Goal: Task Accomplishment & Management: Manage account settings

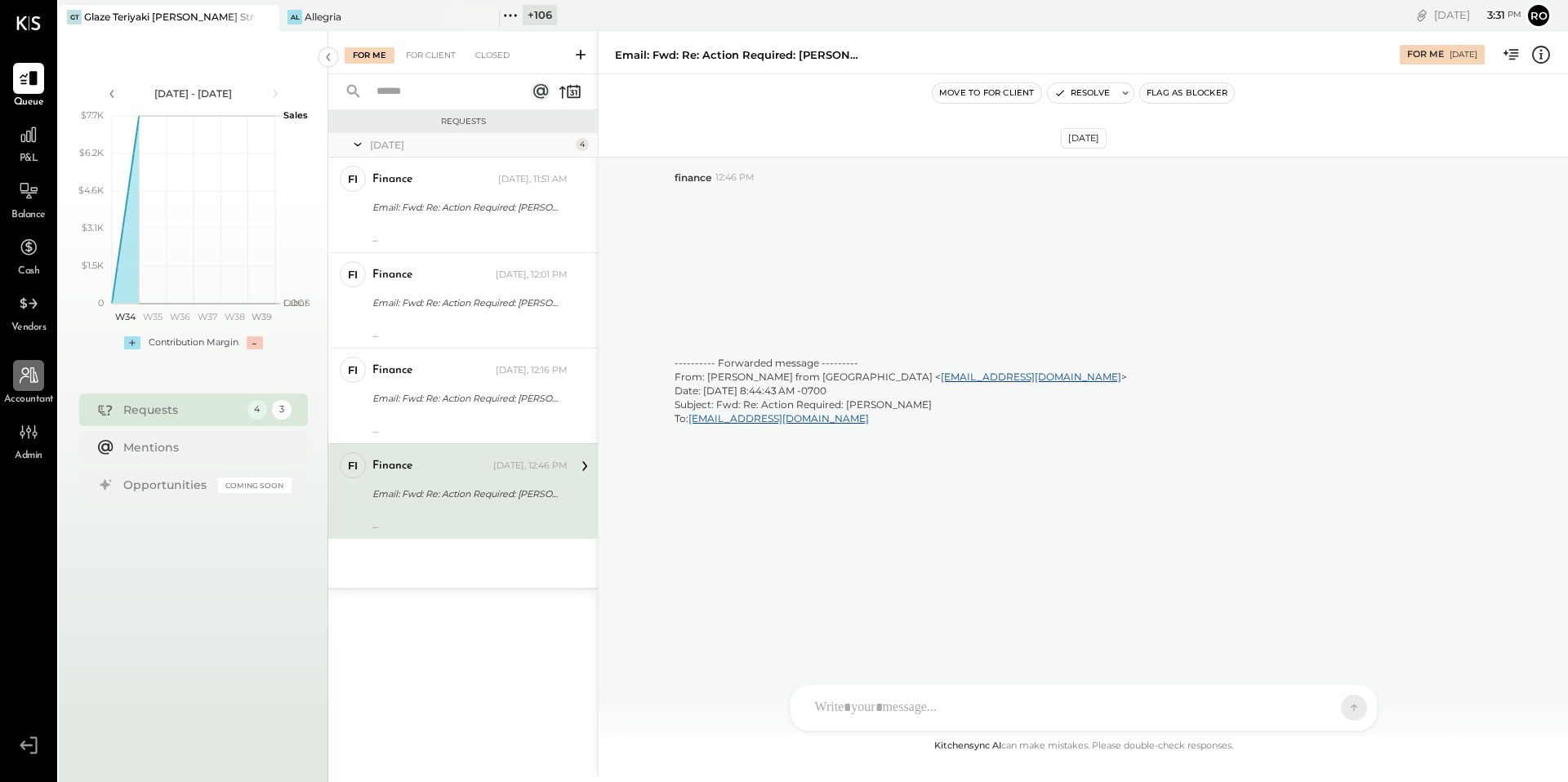
click at [16, 388] on div at bounding box center [29, 375] width 31 height 31
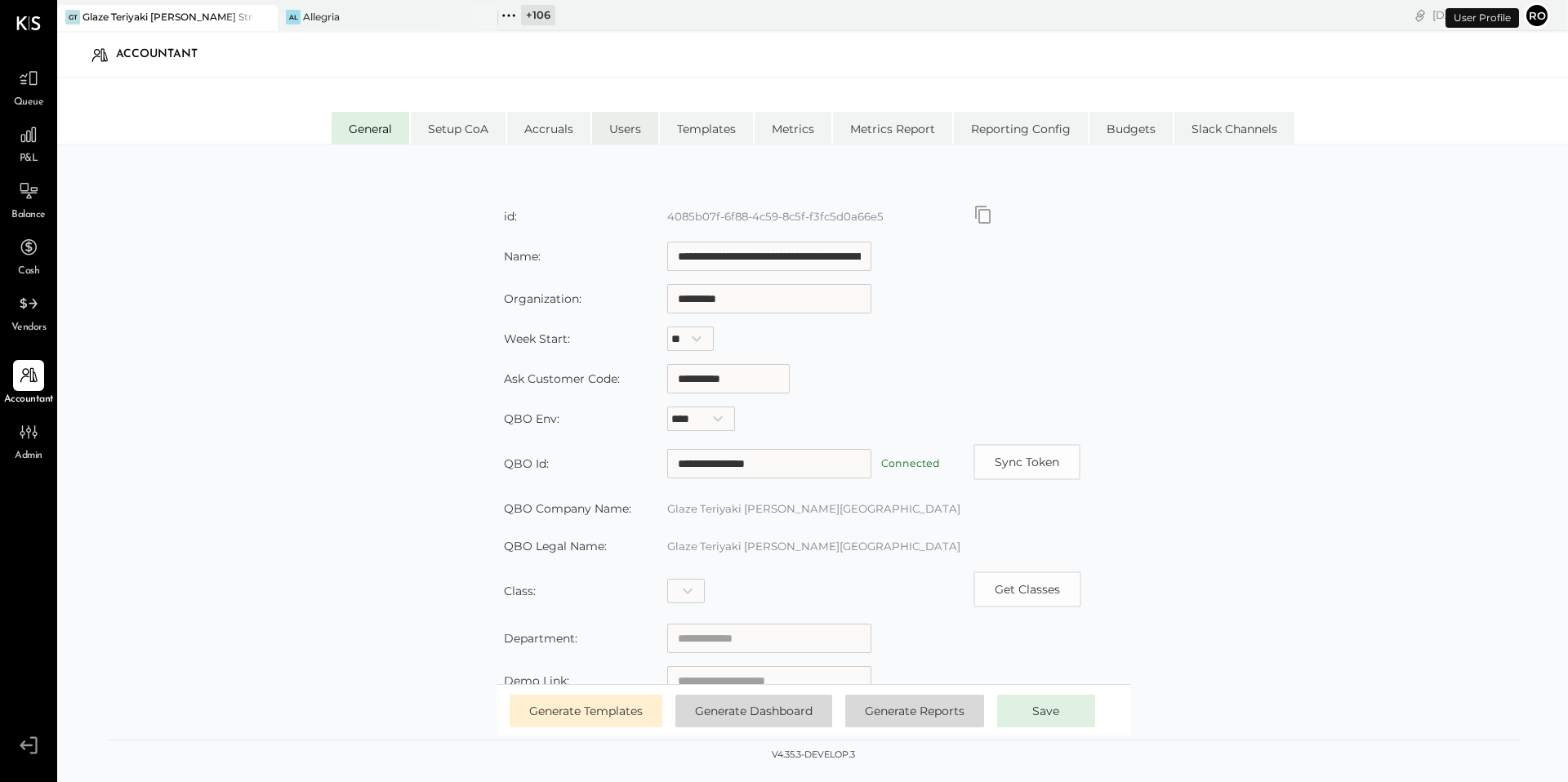
click at [618, 124] on li "Users" at bounding box center [625, 128] width 67 height 32
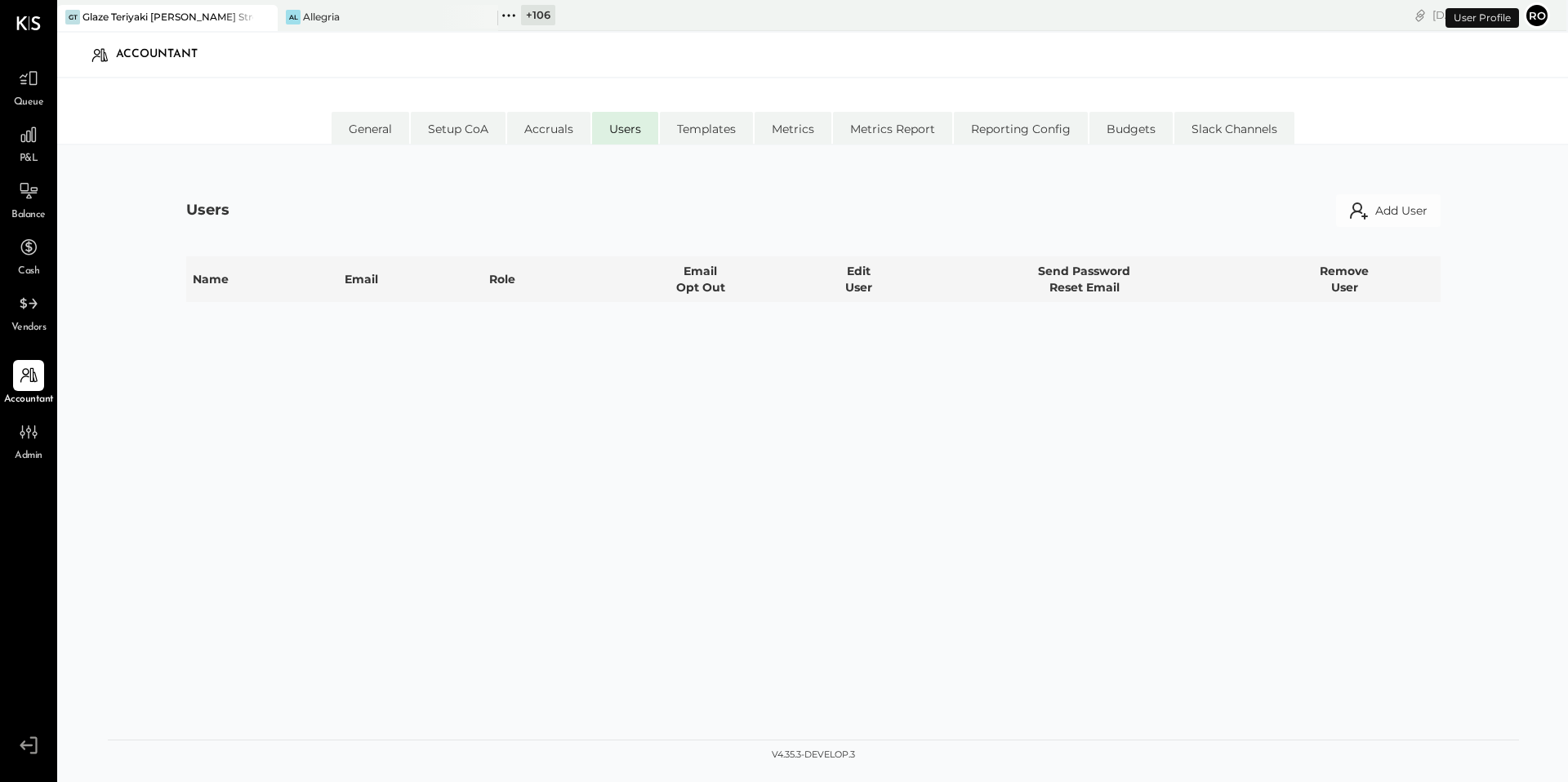
select select "**********"
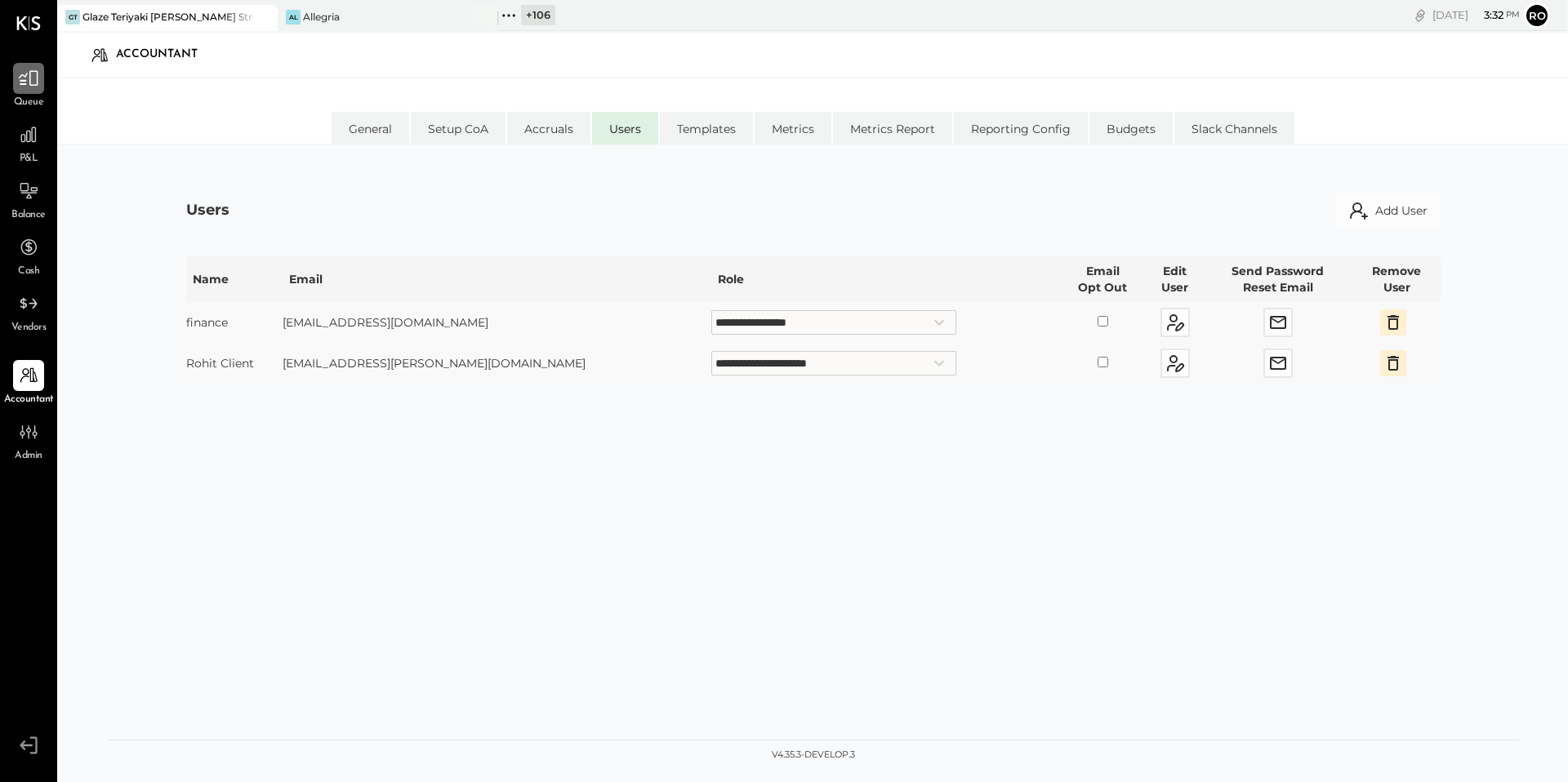
click at [19, 78] on icon at bounding box center [29, 79] width 20 height 15
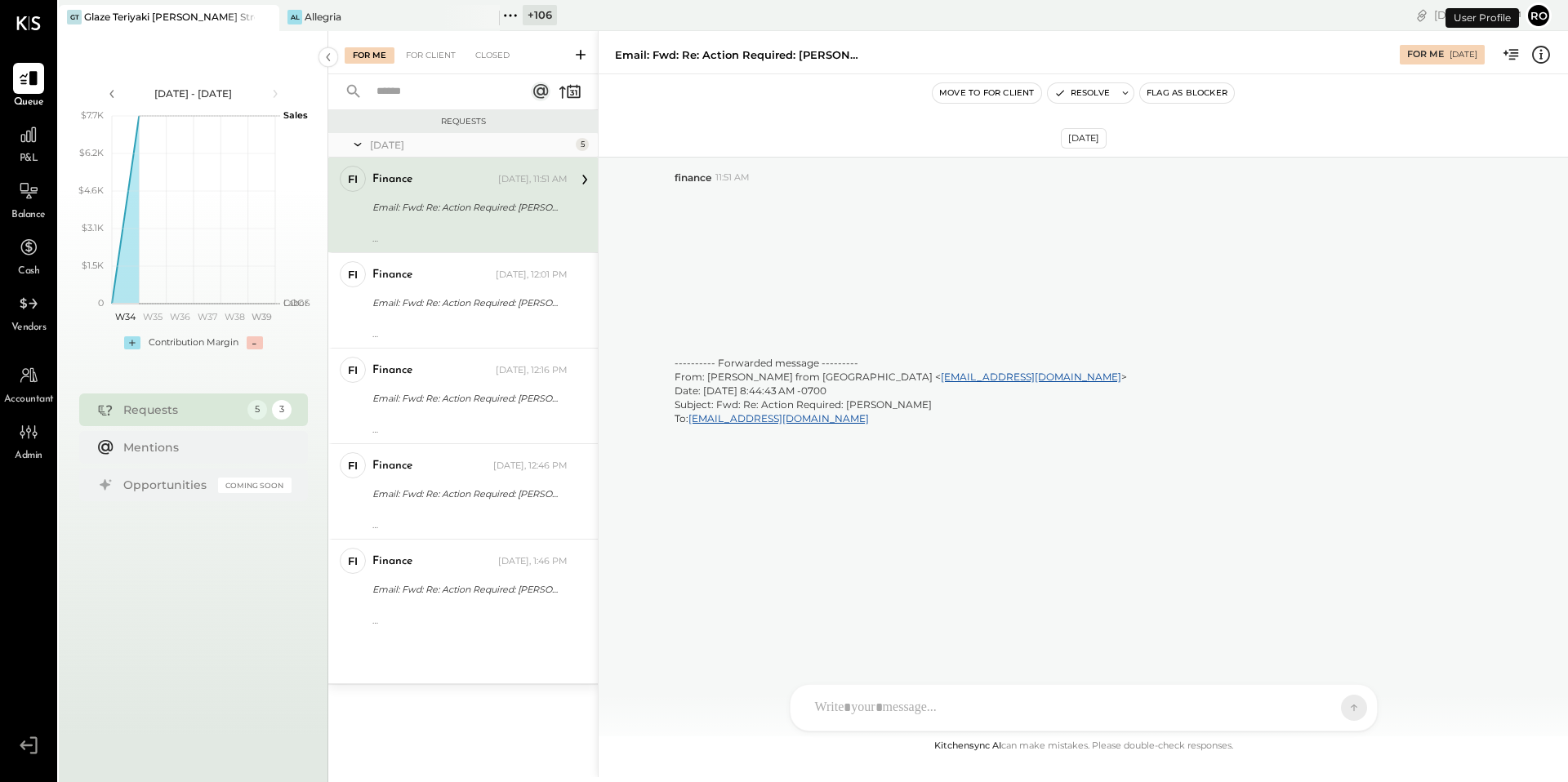
scroll to position [5244, 0]
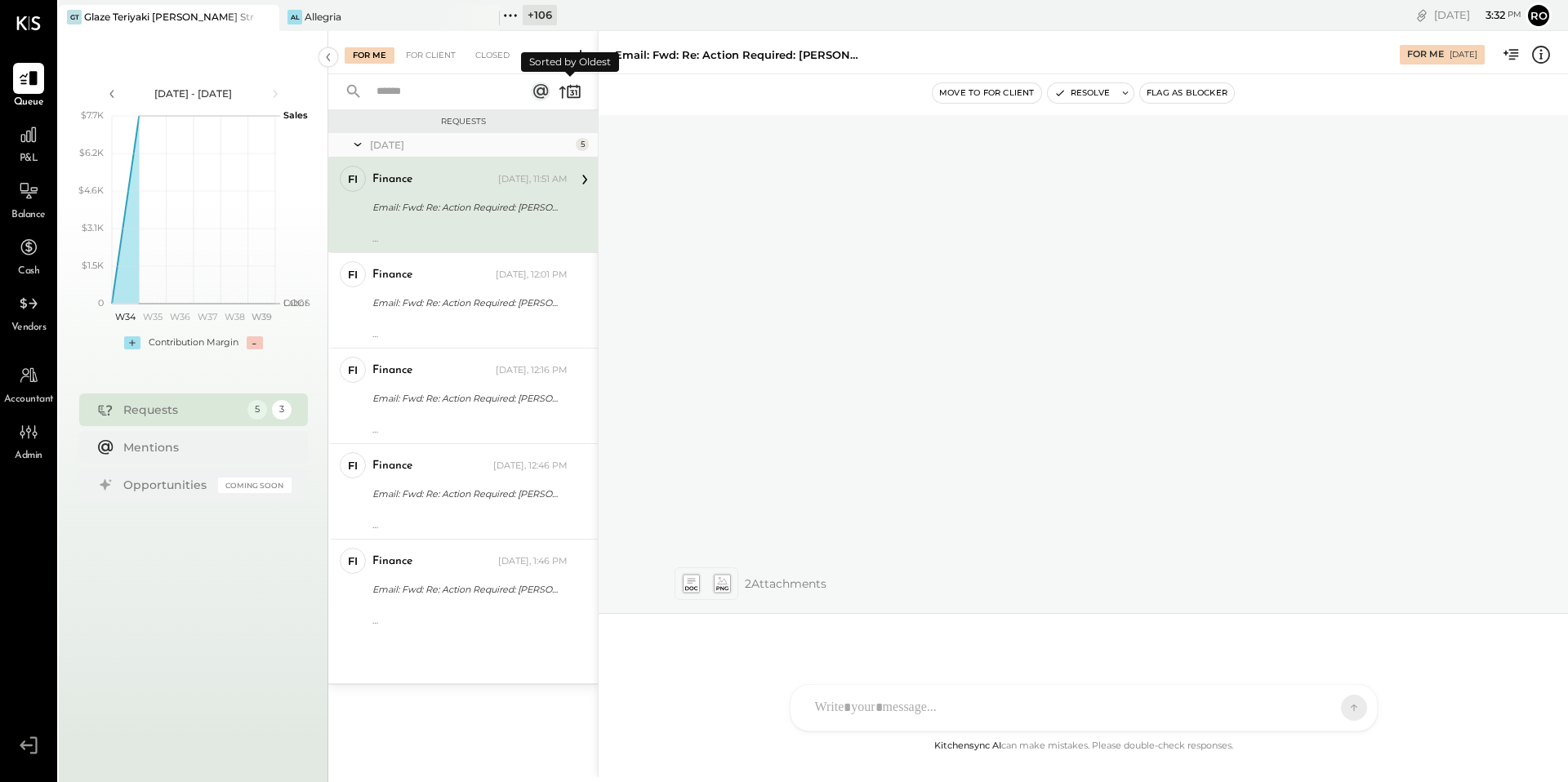
click at [576, 95] on icon at bounding box center [570, 91] width 23 height 23
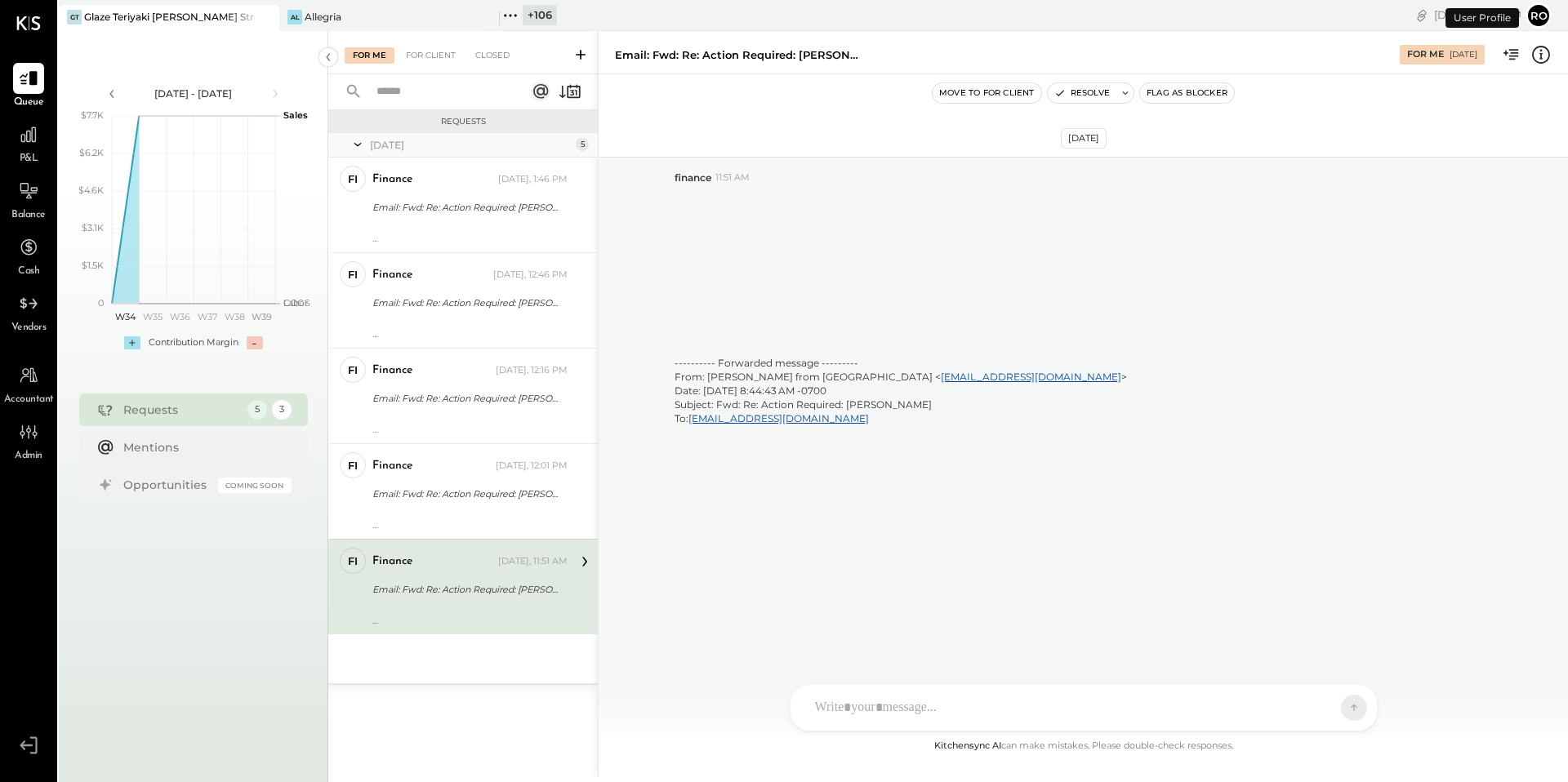
scroll to position [5244, 0]
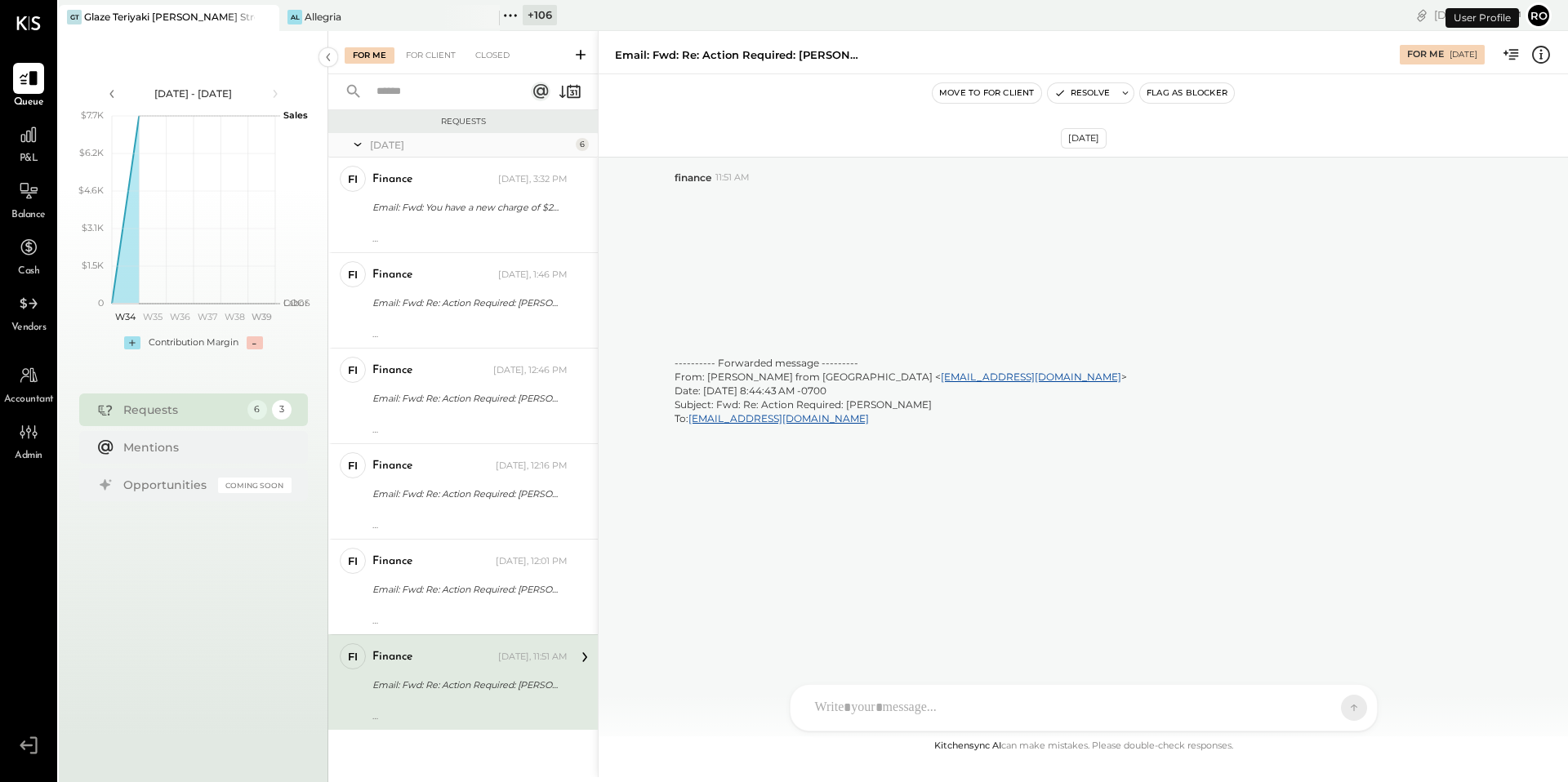
scroll to position [5244, 0]
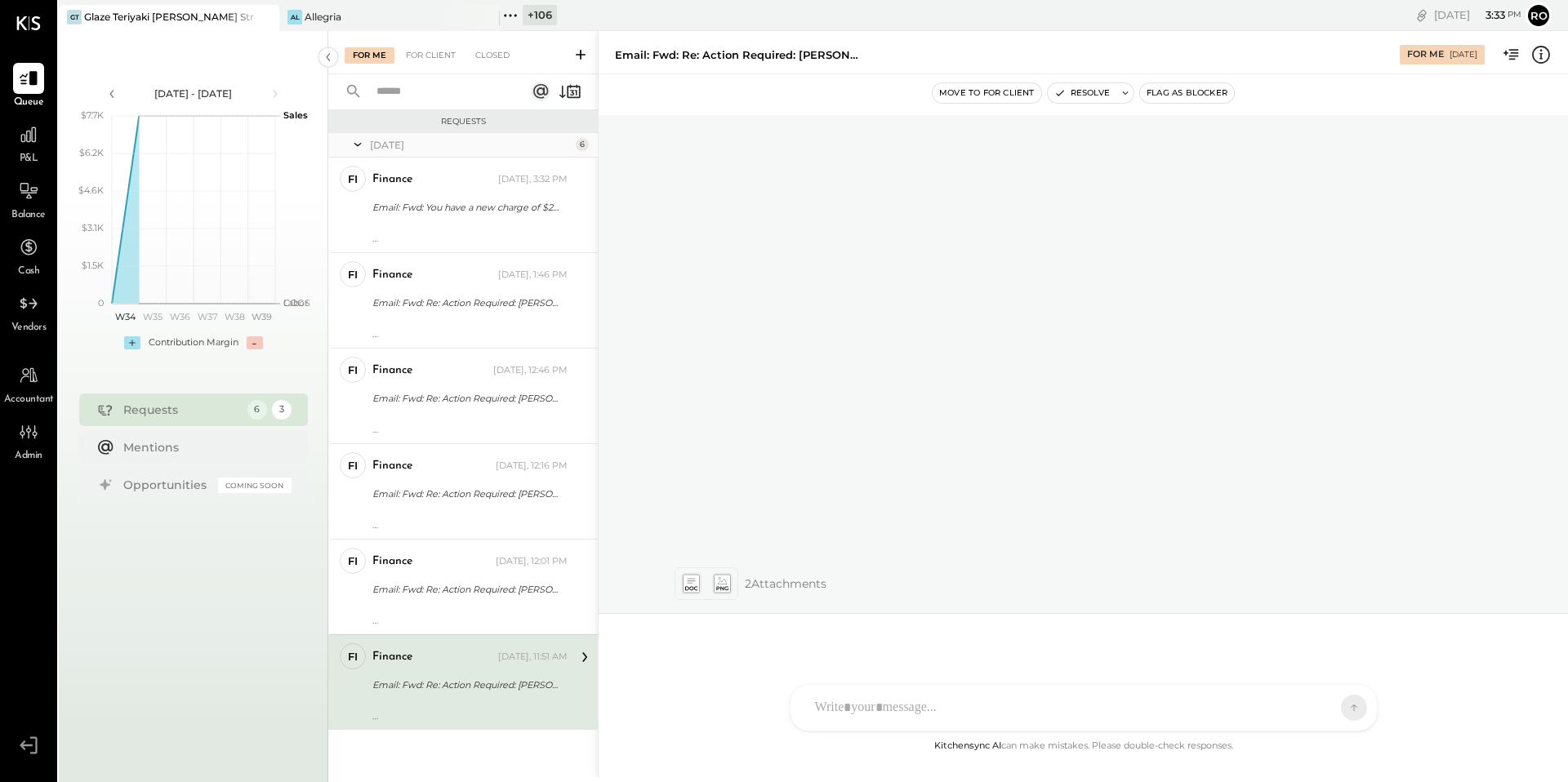
click at [506, 686] on div "Email: Fwd: Re: Action Required: [PERSON_NAME]" at bounding box center [467, 684] width 190 height 16
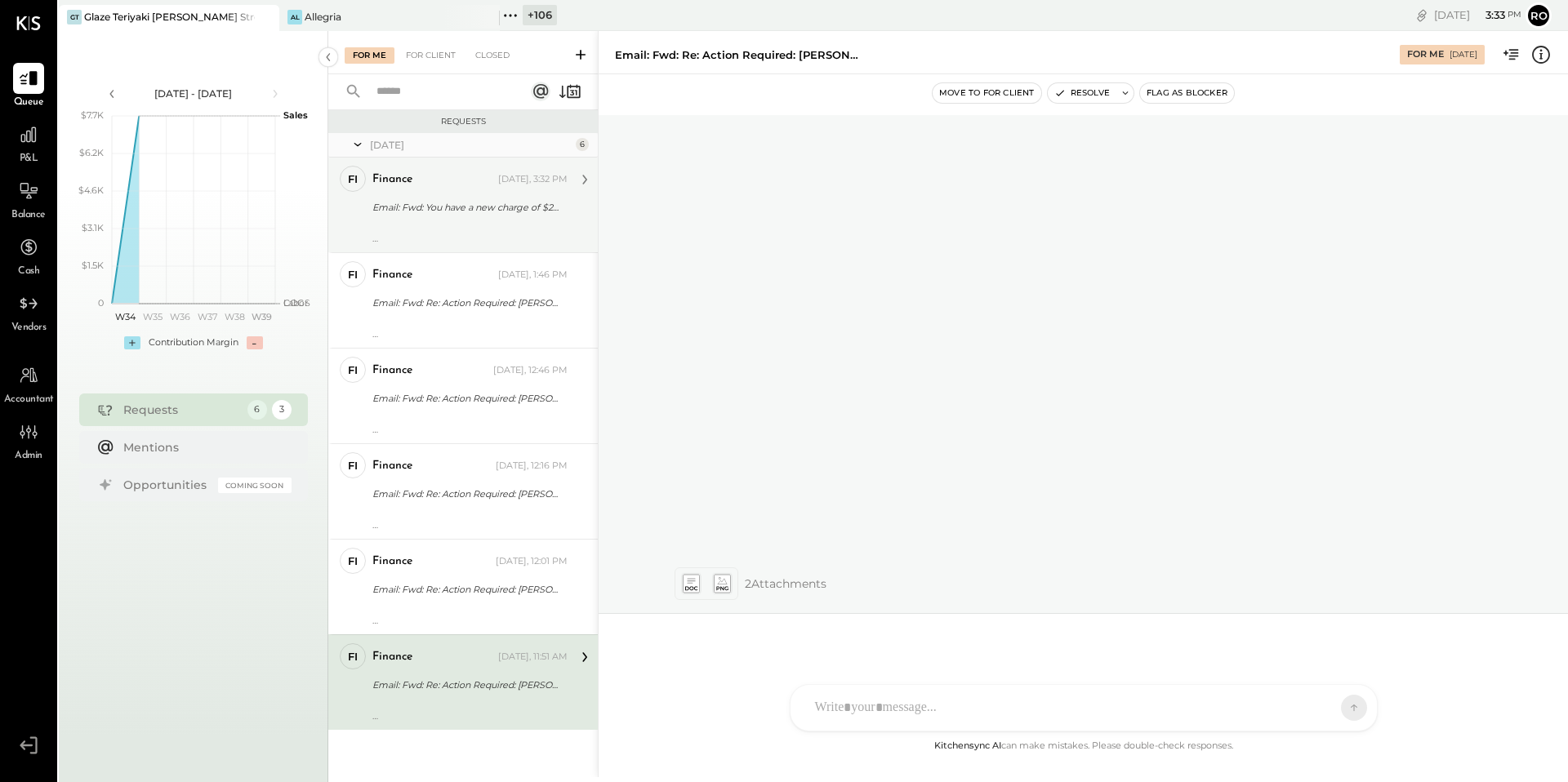
click at [508, 198] on div "Email: Fwd: You have a new charge of $25,196.65 from Relay" at bounding box center [467, 207] width 190 height 20
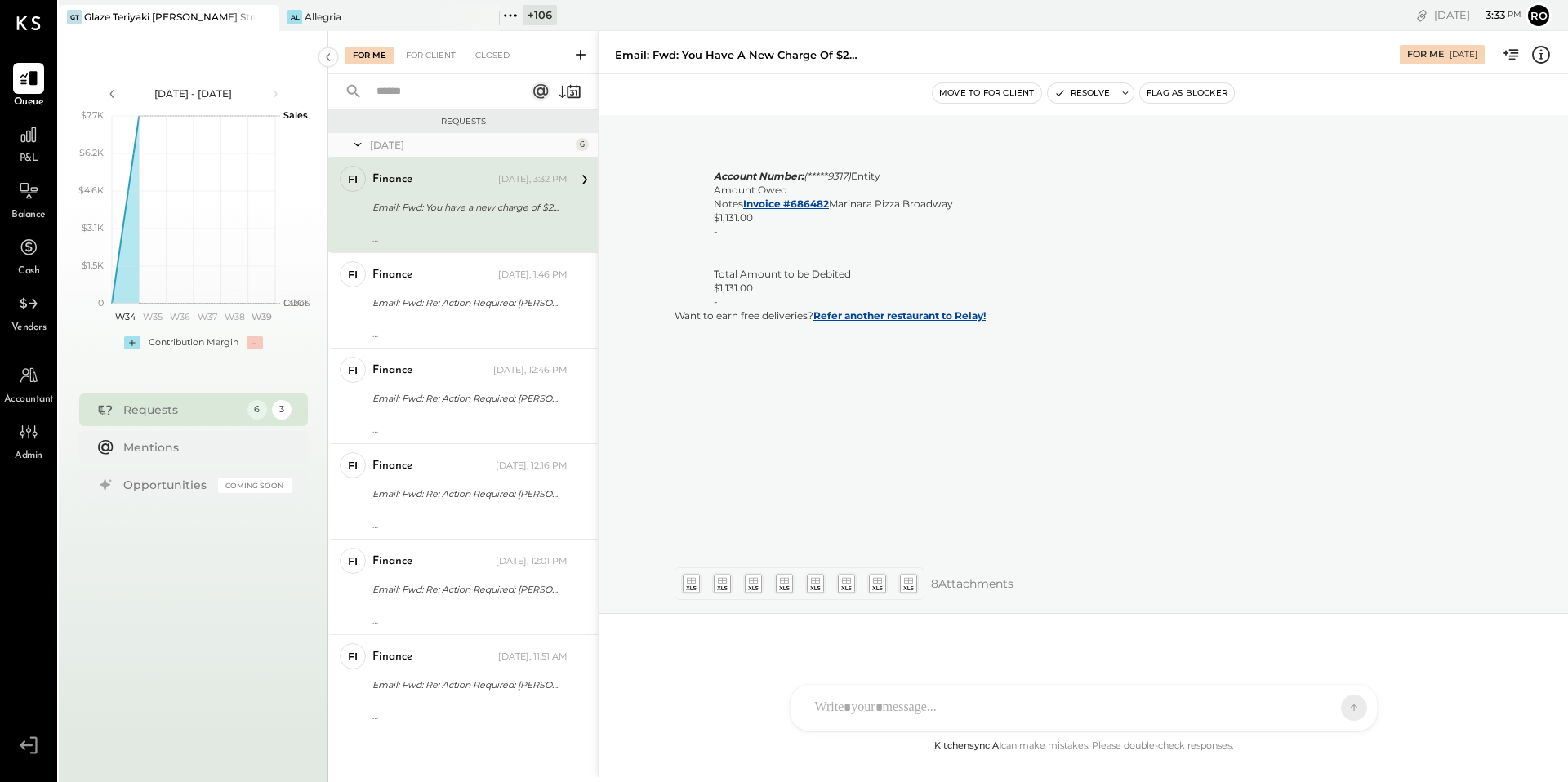
scroll to position [3294, 0]
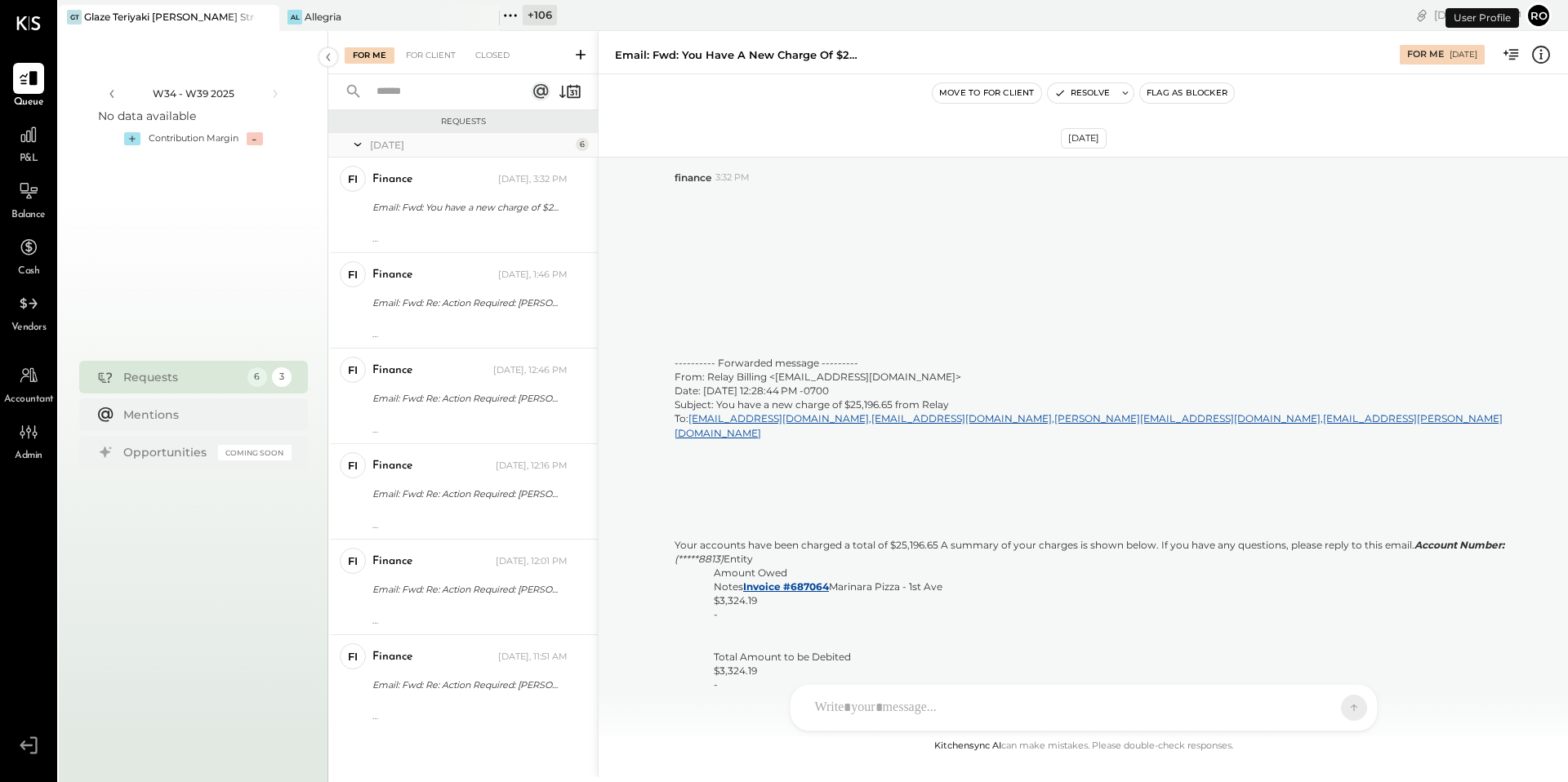
scroll to position [3294, 0]
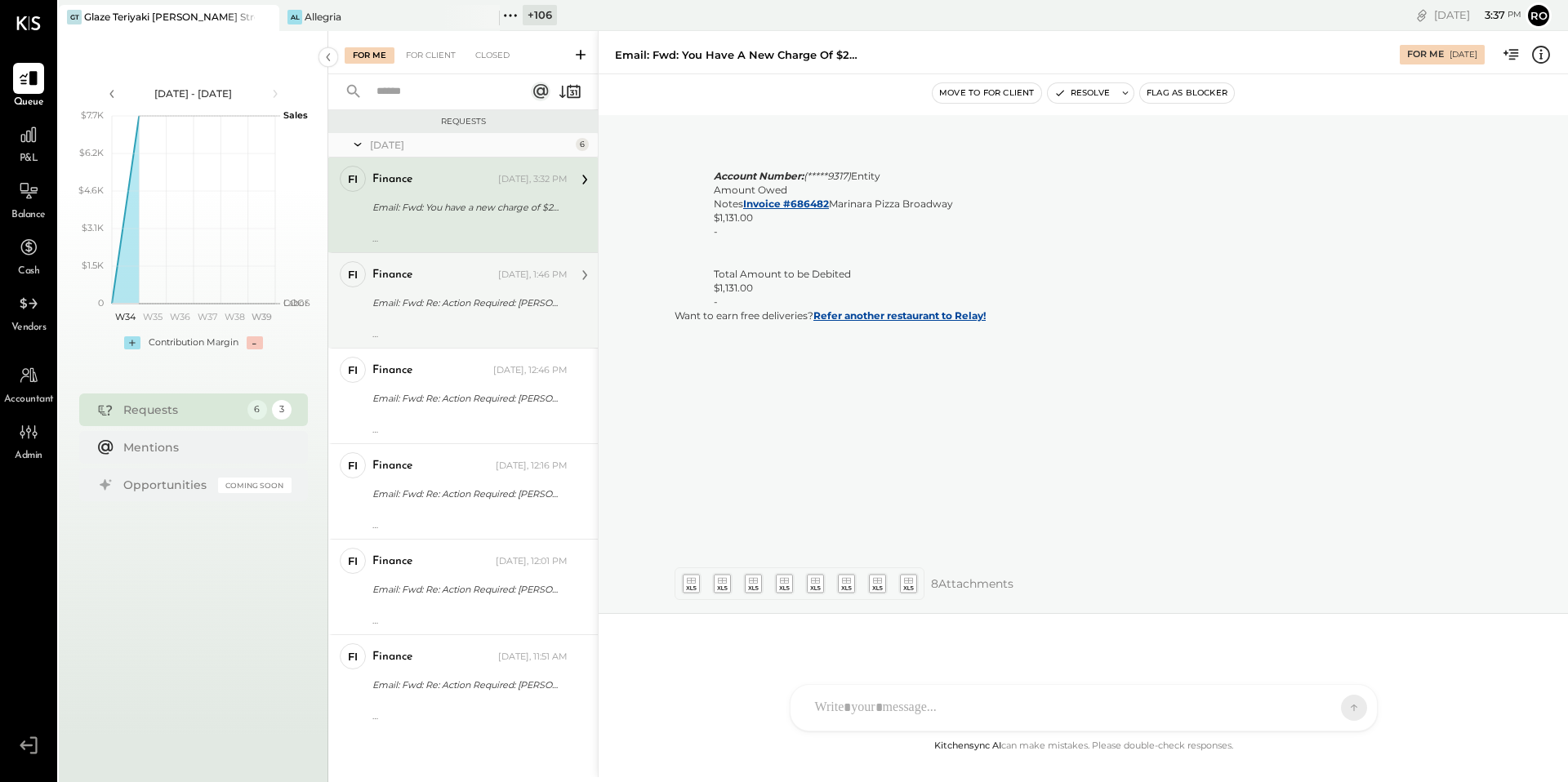
click at [437, 281] on div "finance" at bounding box center [433, 275] width 123 height 16
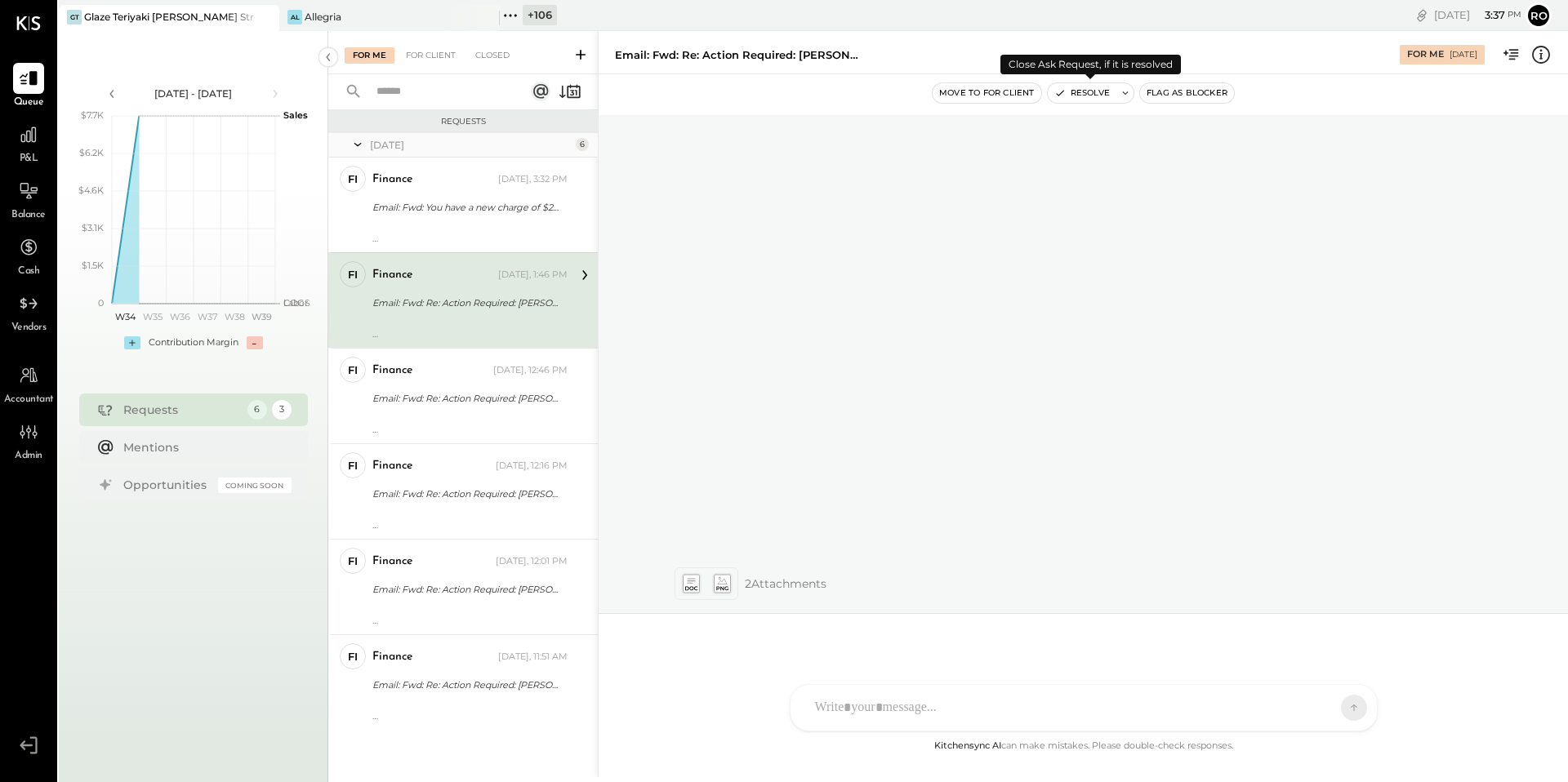
click at [1092, 88] on button "Resolve" at bounding box center [1082, 93] width 69 height 20
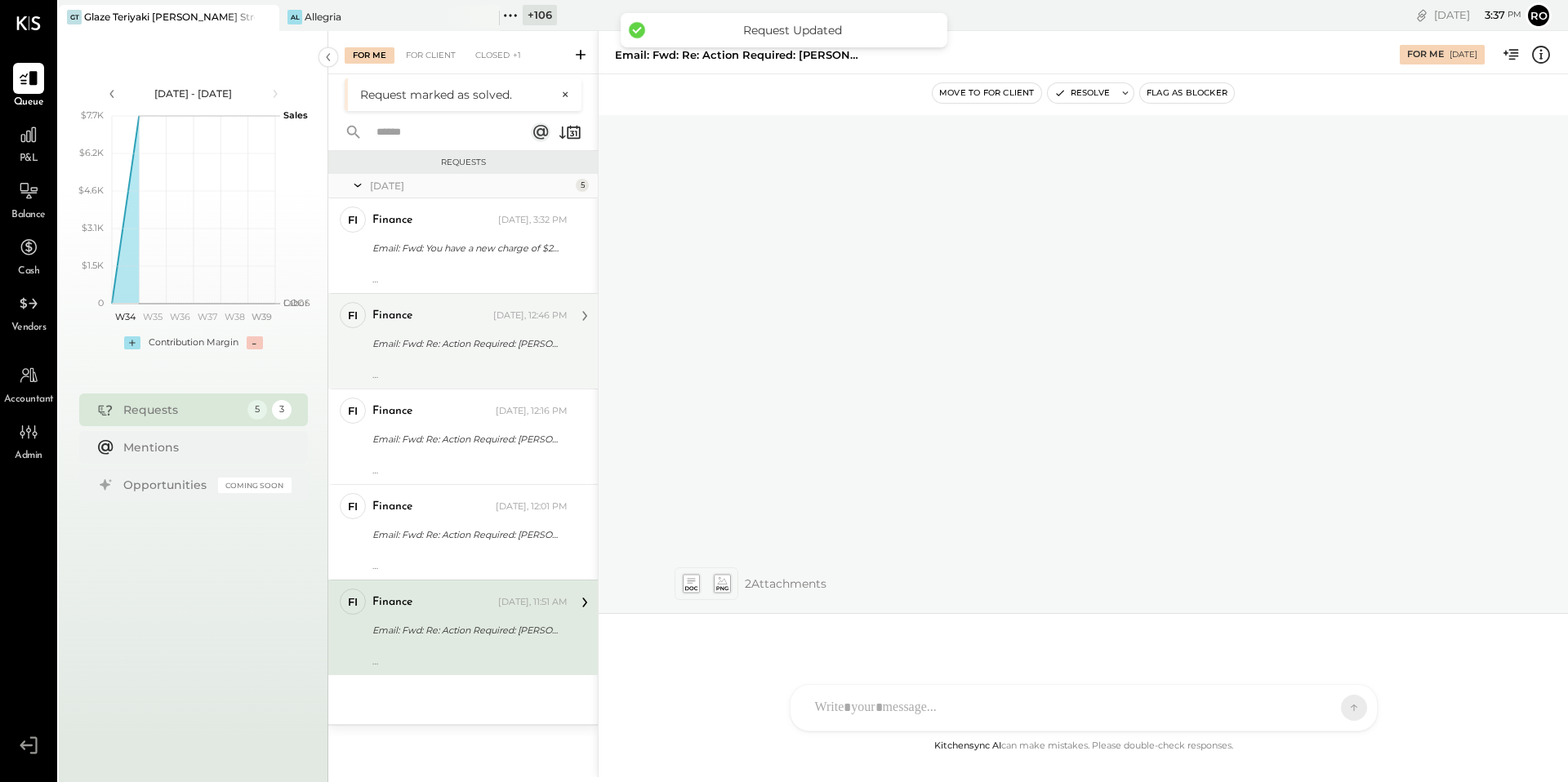
click at [550, 365] on div at bounding box center [469, 363] width 195 height 11
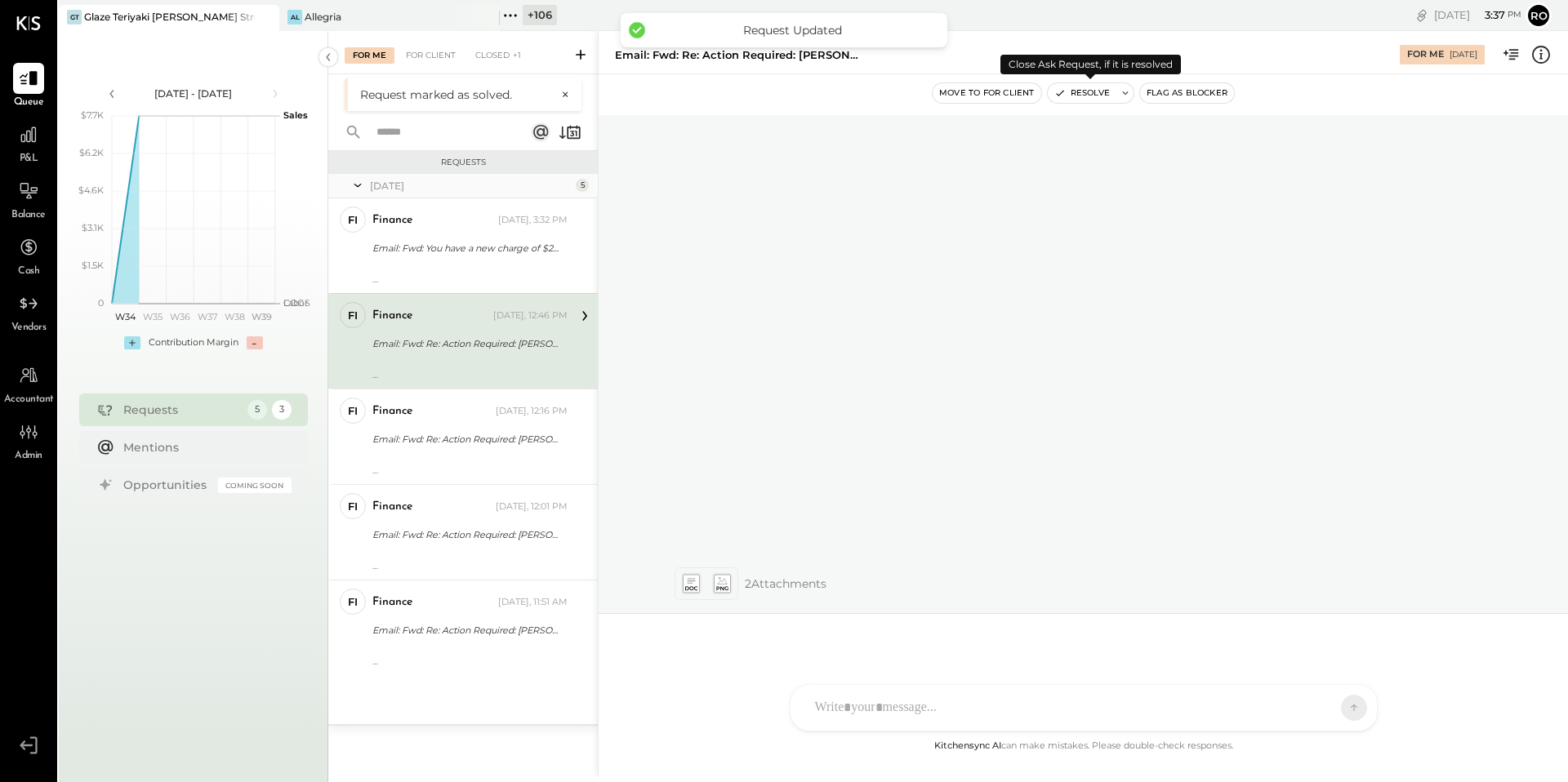
click at [1097, 89] on button "Resolve" at bounding box center [1082, 93] width 69 height 20
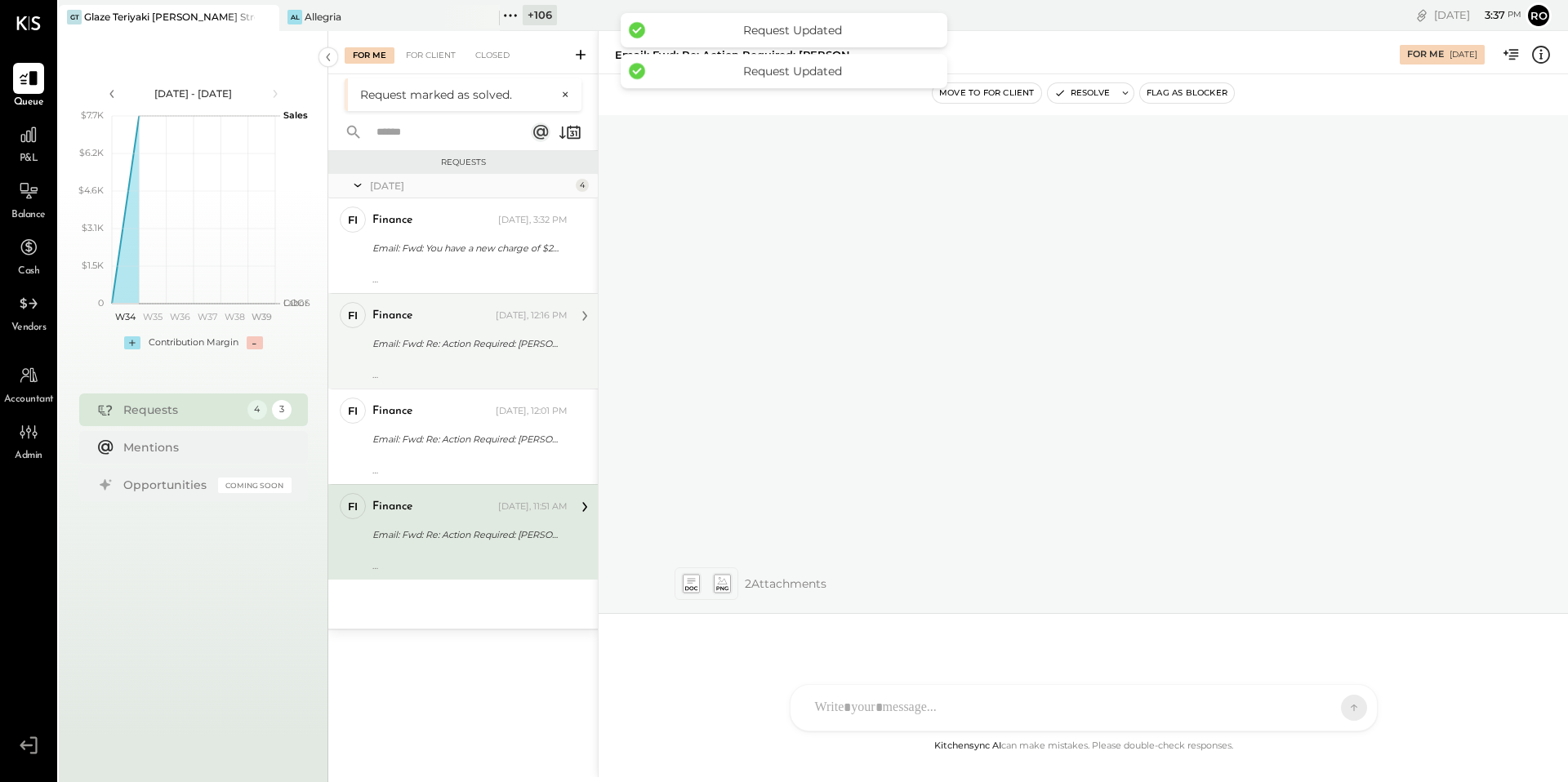
click at [515, 377] on div "---------- Forwarded message --------- From: Rohit Shenoy from KitchenSync < ce…" at bounding box center [469, 369] width 195 height 23
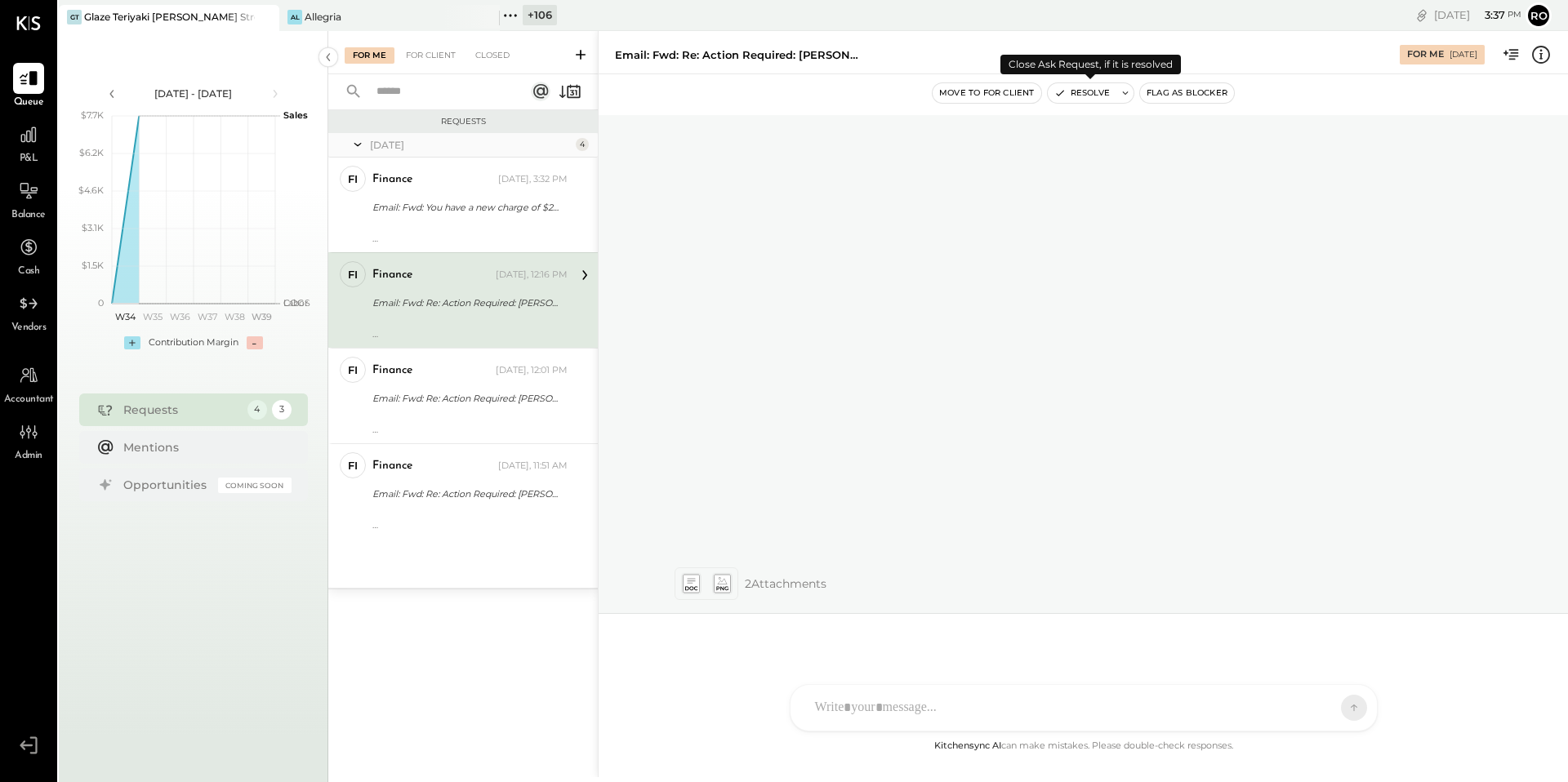
click at [1096, 90] on button "Resolve" at bounding box center [1082, 93] width 69 height 20
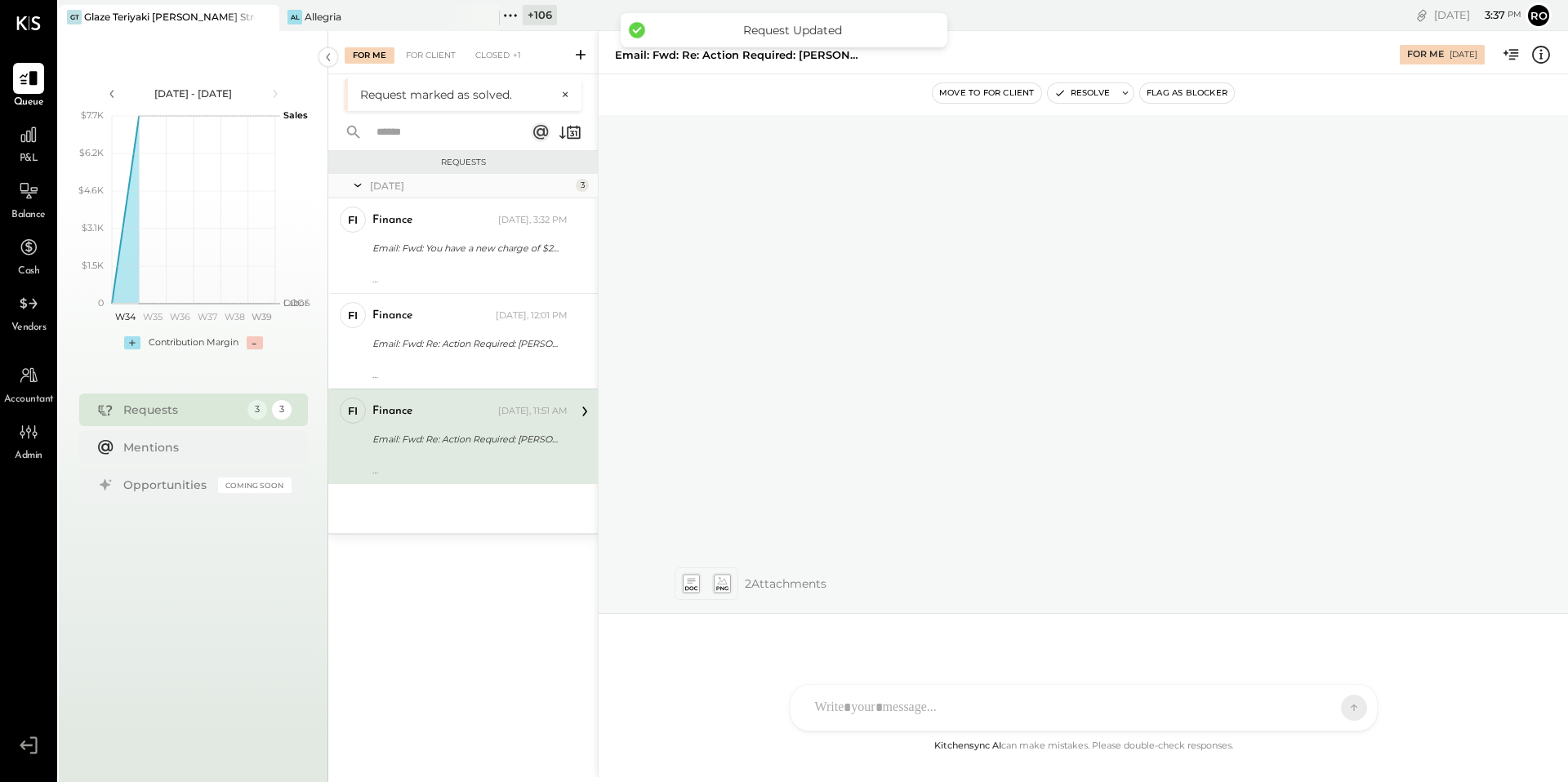
click at [533, 446] on div "Email: Fwd: Re: Action Required: Mamma Luca" at bounding box center [467, 439] width 190 height 16
click at [1083, 85] on button "Resolve" at bounding box center [1082, 93] width 69 height 20
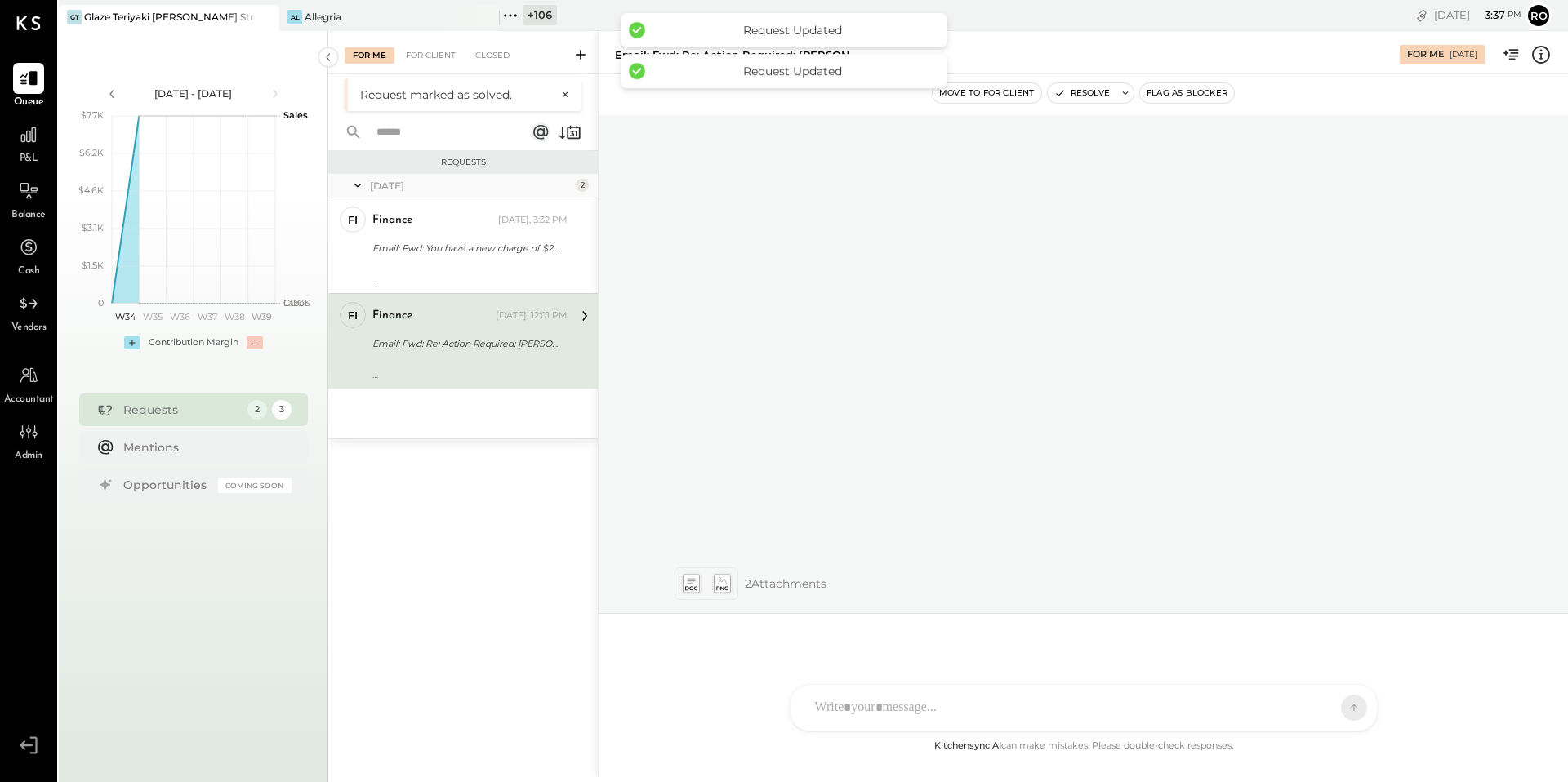
click at [561, 366] on div at bounding box center [469, 363] width 195 height 11
click at [1087, 95] on button "Resolve" at bounding box center [1082, 93] width 69 height 20
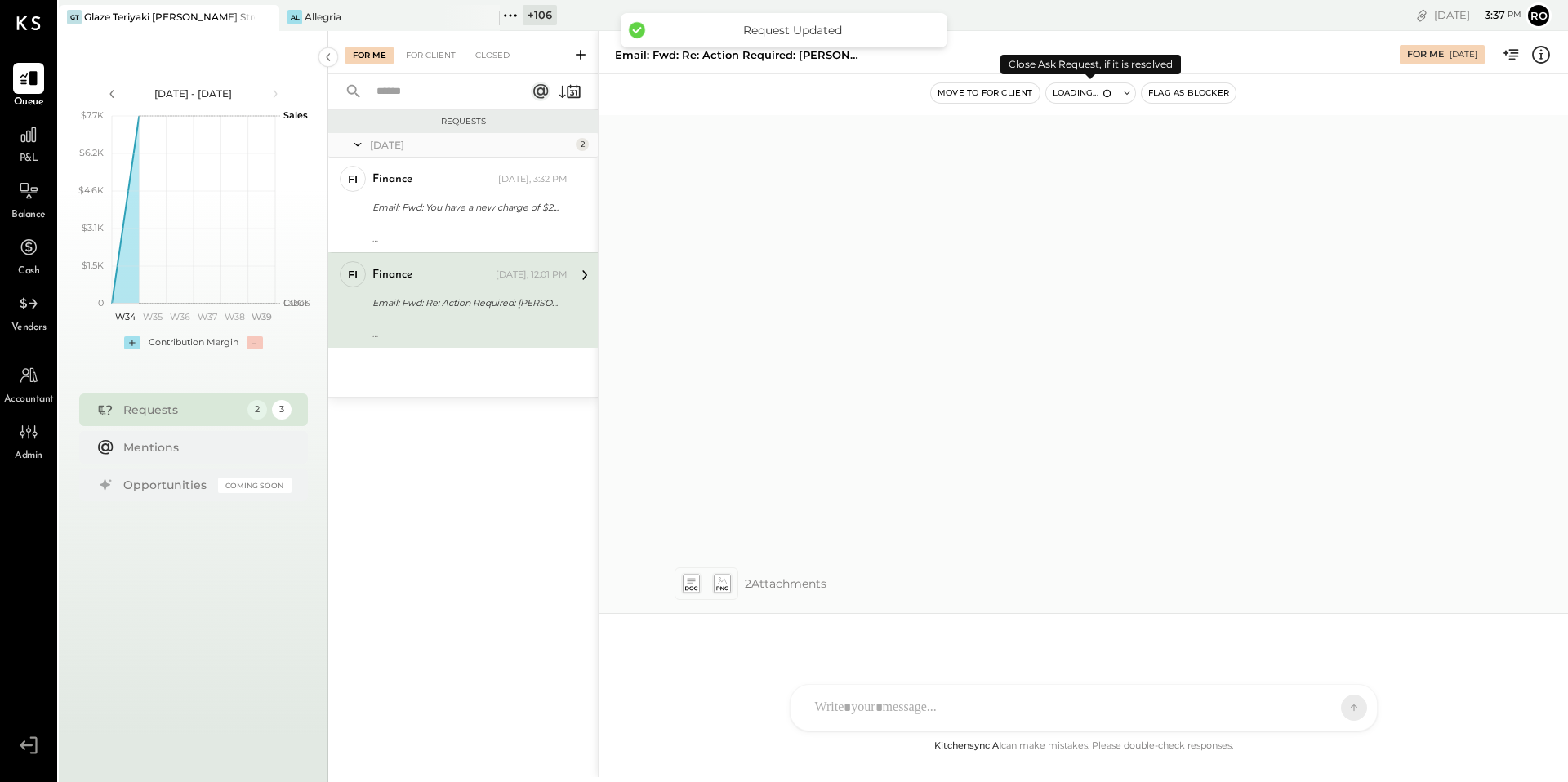
scroll to position [3294, 0]
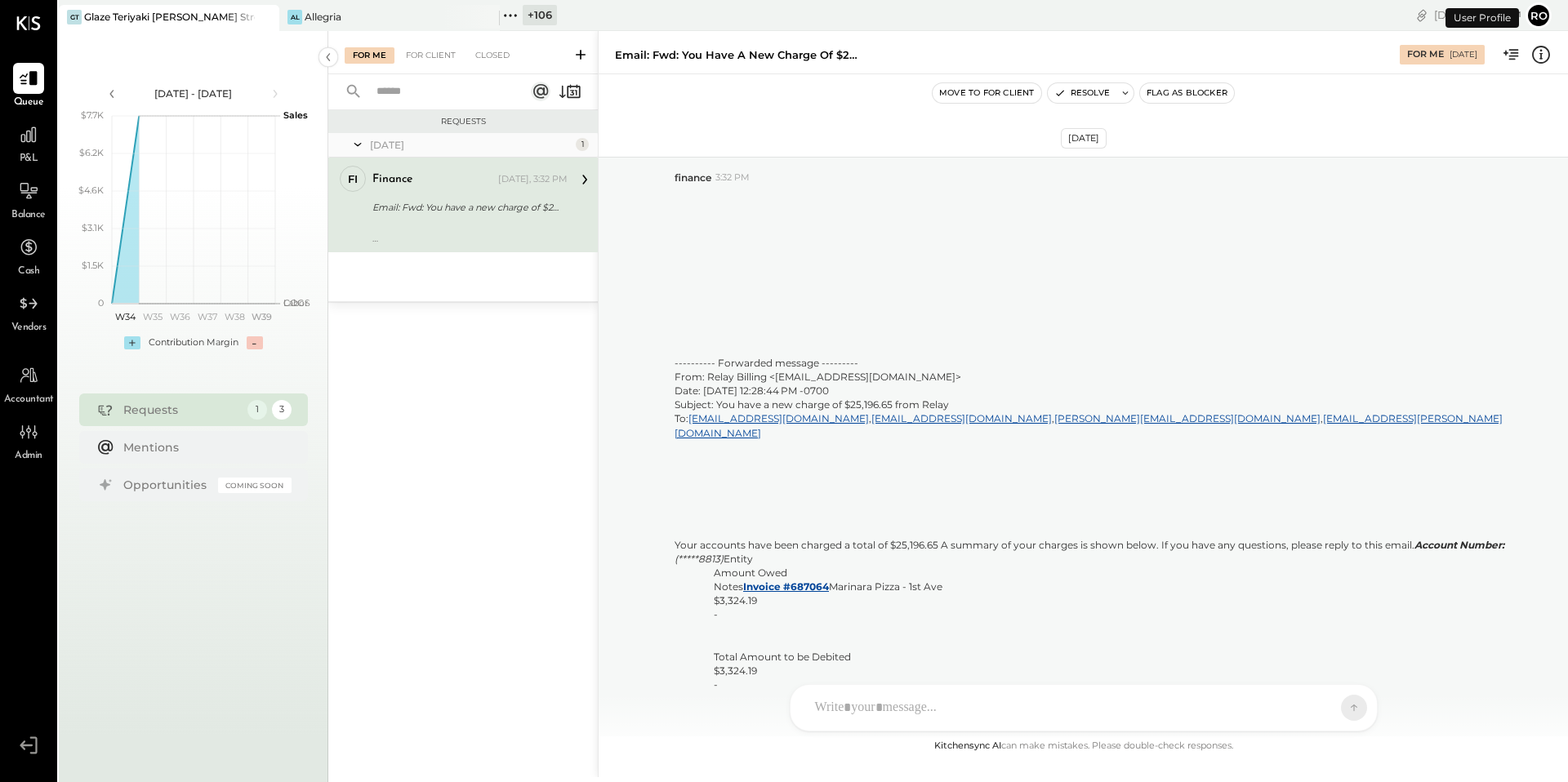
scroll to position [3294, 0]
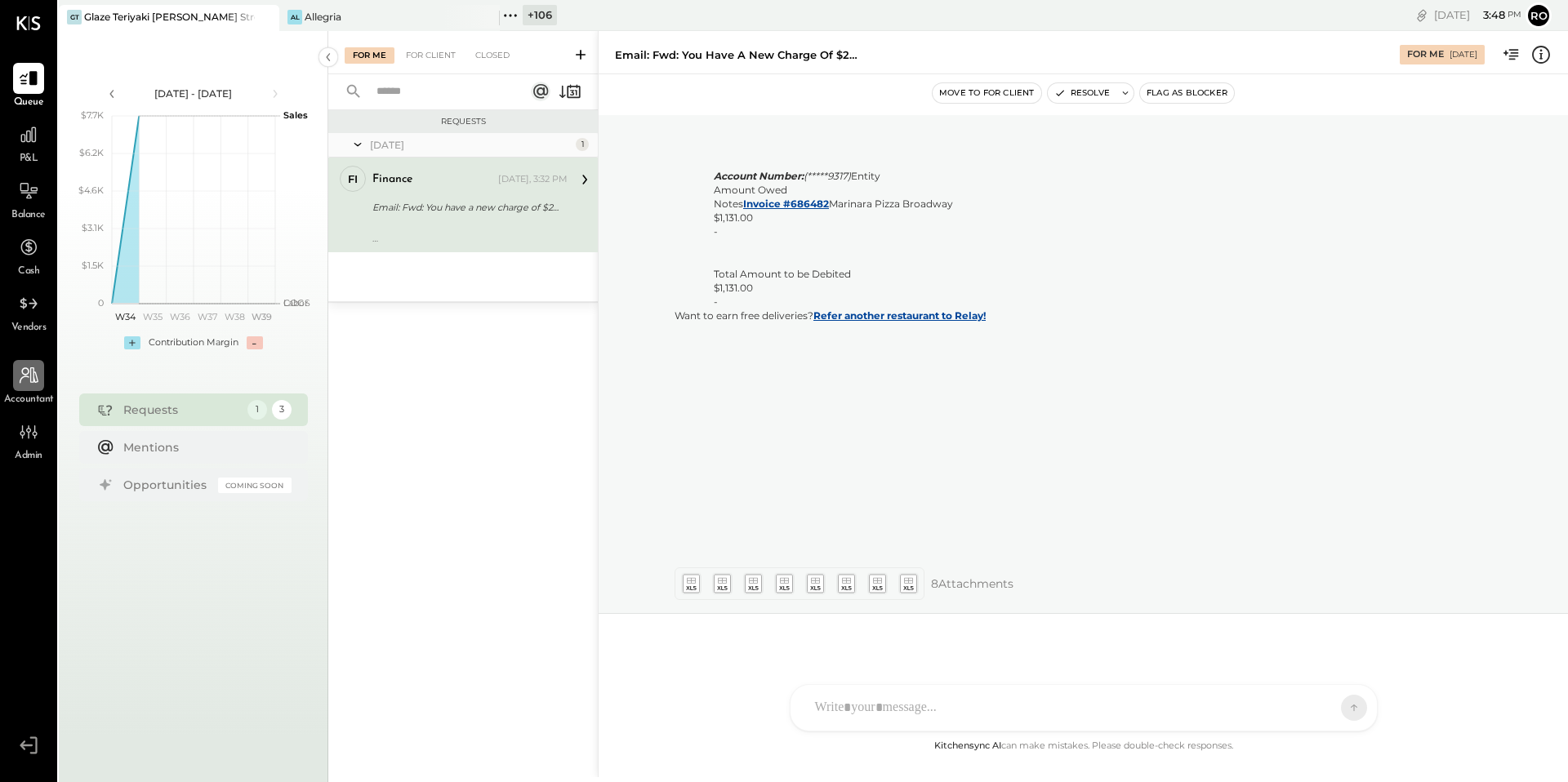
click at [24, 381] on icon at bounding box center [29, 376] width 21 height 21
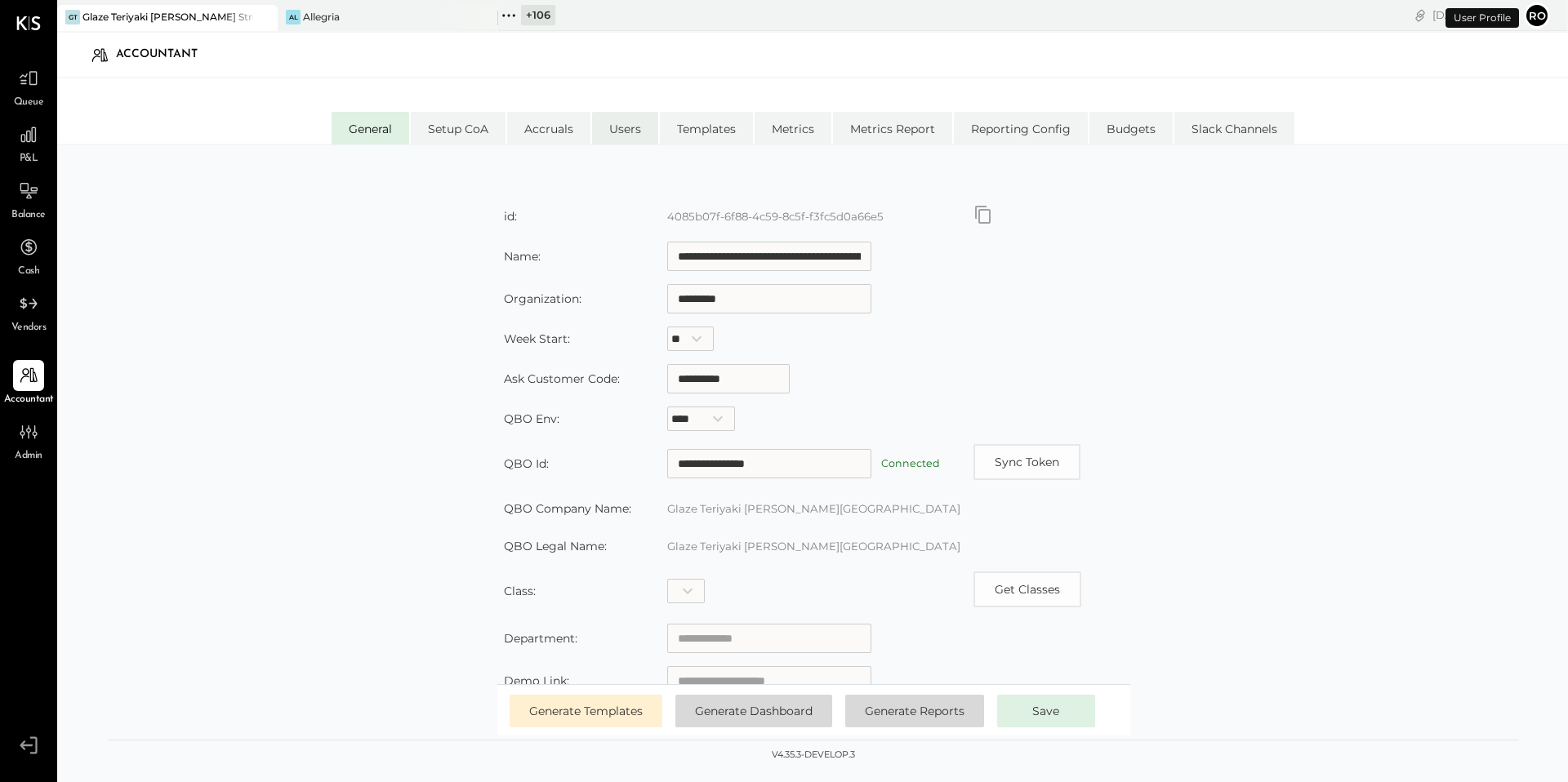
click at [629, 127] on li "Users" at bounding box center [625, 128] width 67 height 32
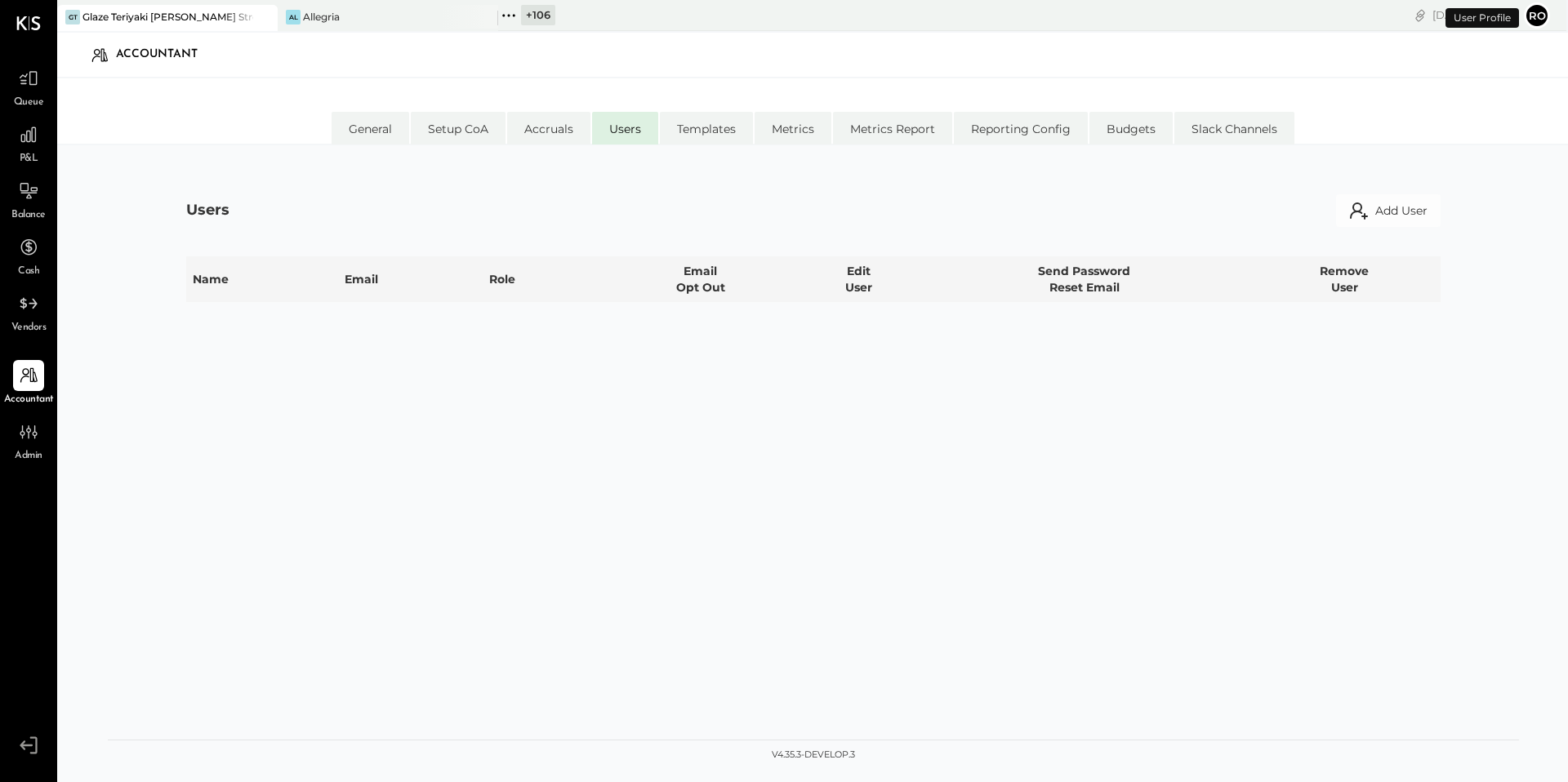
select select "**********"
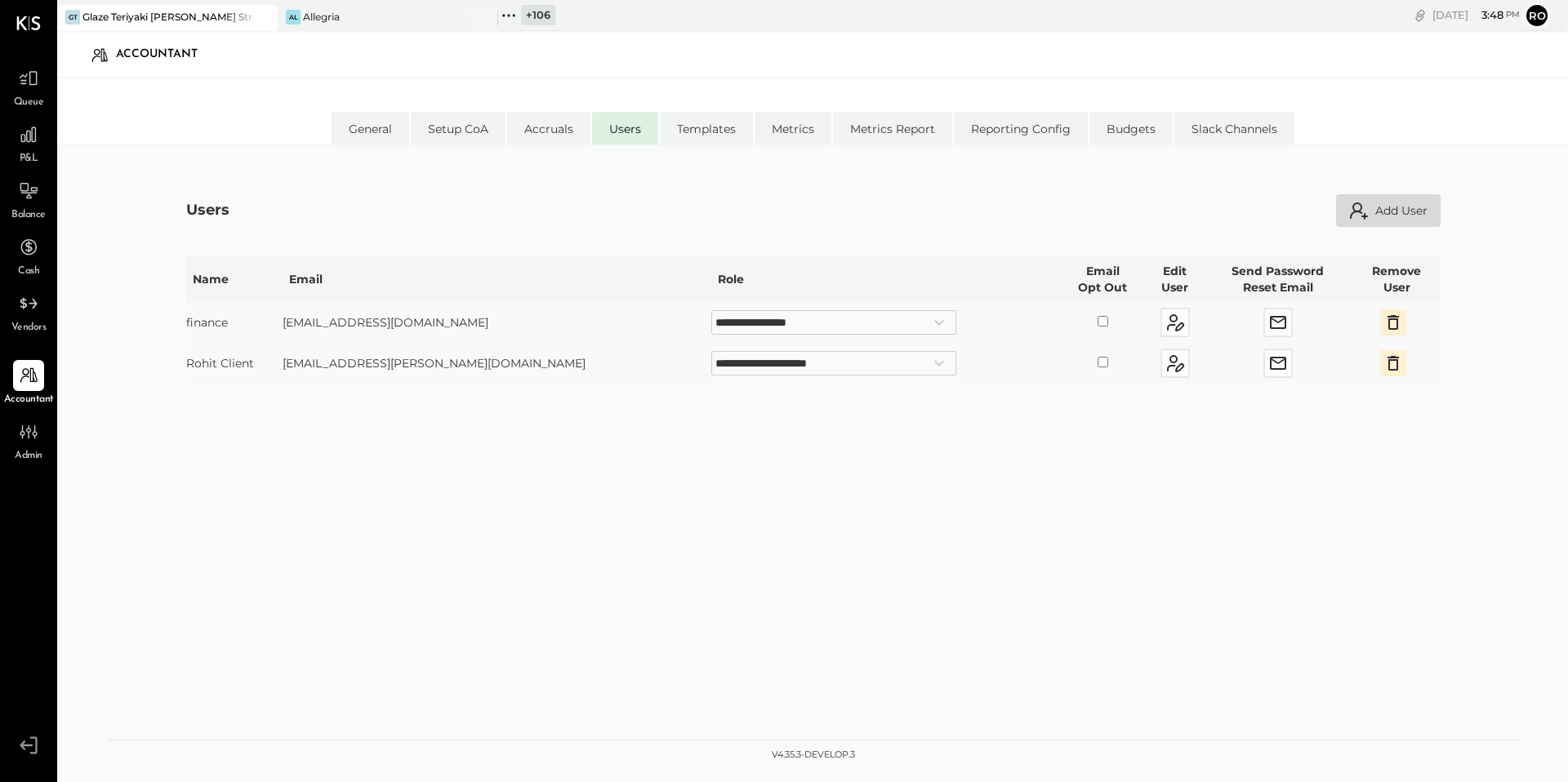
click at [1405, 206] on button "Add User" at bounding box center [1388, 210] width 105 height 32
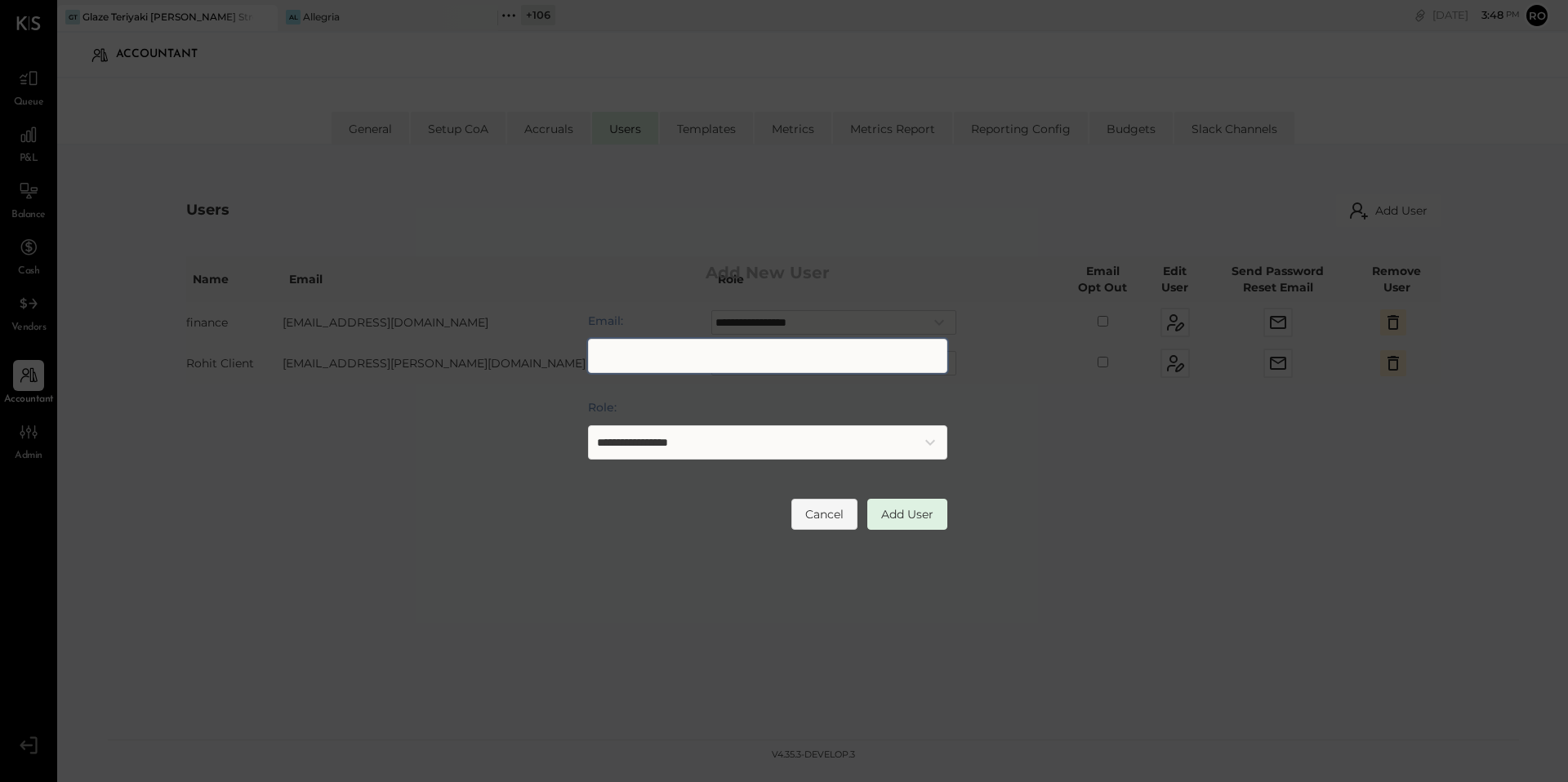
click at [709, 355] on input "Email:" at bounding box center [768, 356] width 360 height 34
type input "**********"
click at [853, 442] on select "**********" at bounding box center [768, 442] width 360 height 34
select select "*****"
click at [588, 425] on select "**********" at bounding box center [768, 442] width 360 height 34
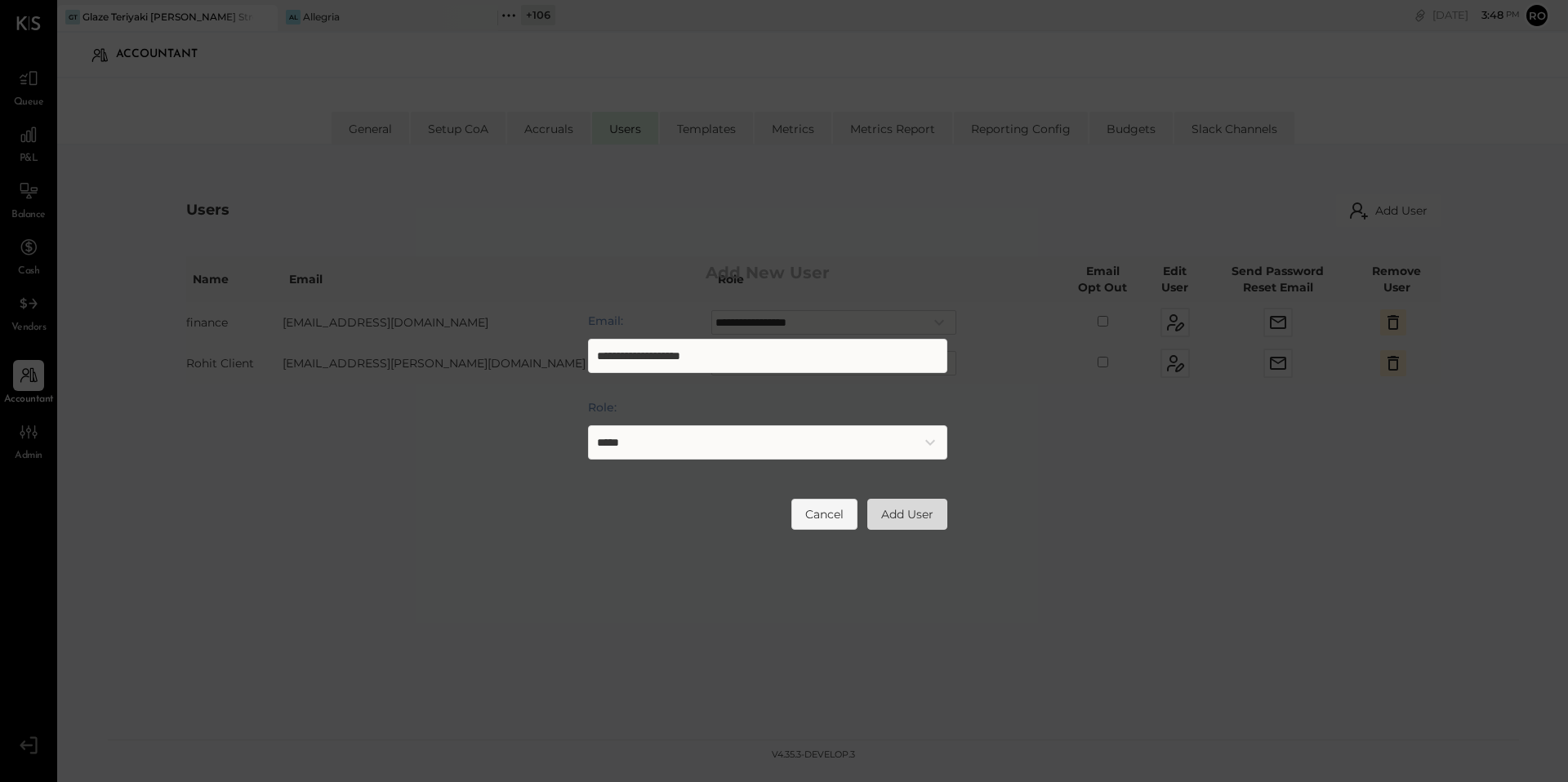
click at [904, 511] on button "Add User" at bounding box center [907, 514] width 80 height 31
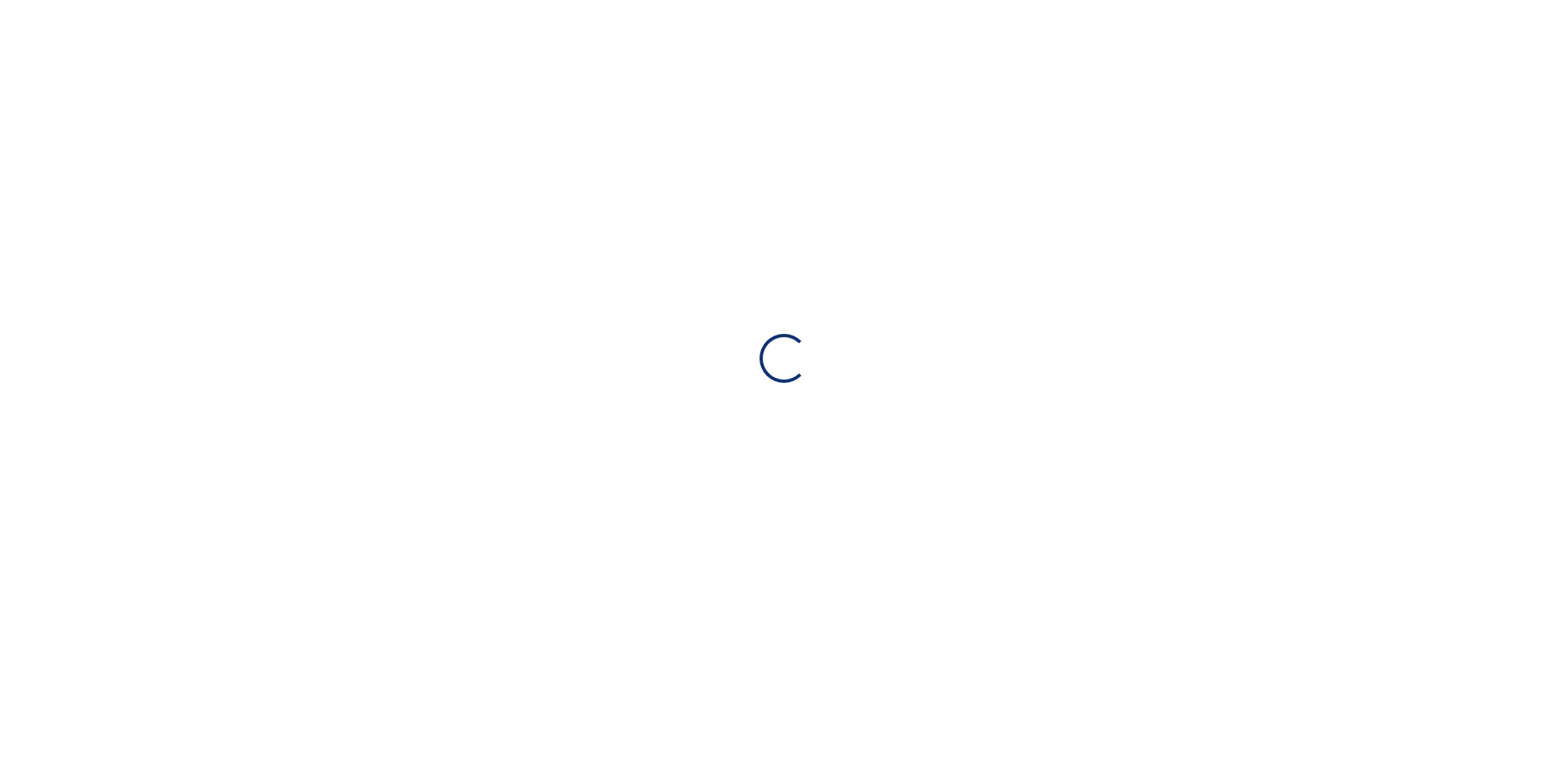
select select "**********"
select select "*****"
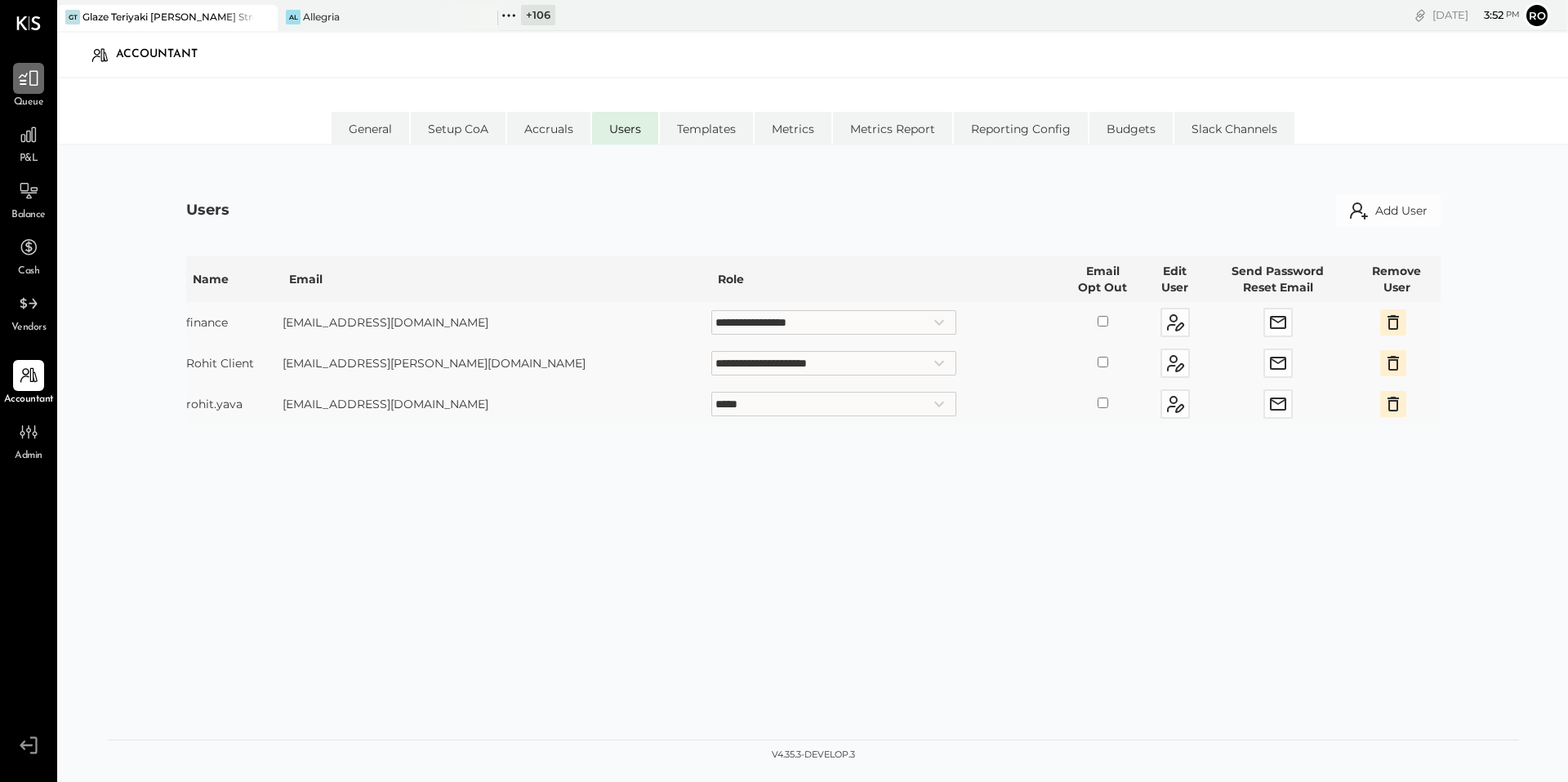
click at [14, 84] on div at bounding box center [29, 78] width 31 height 31
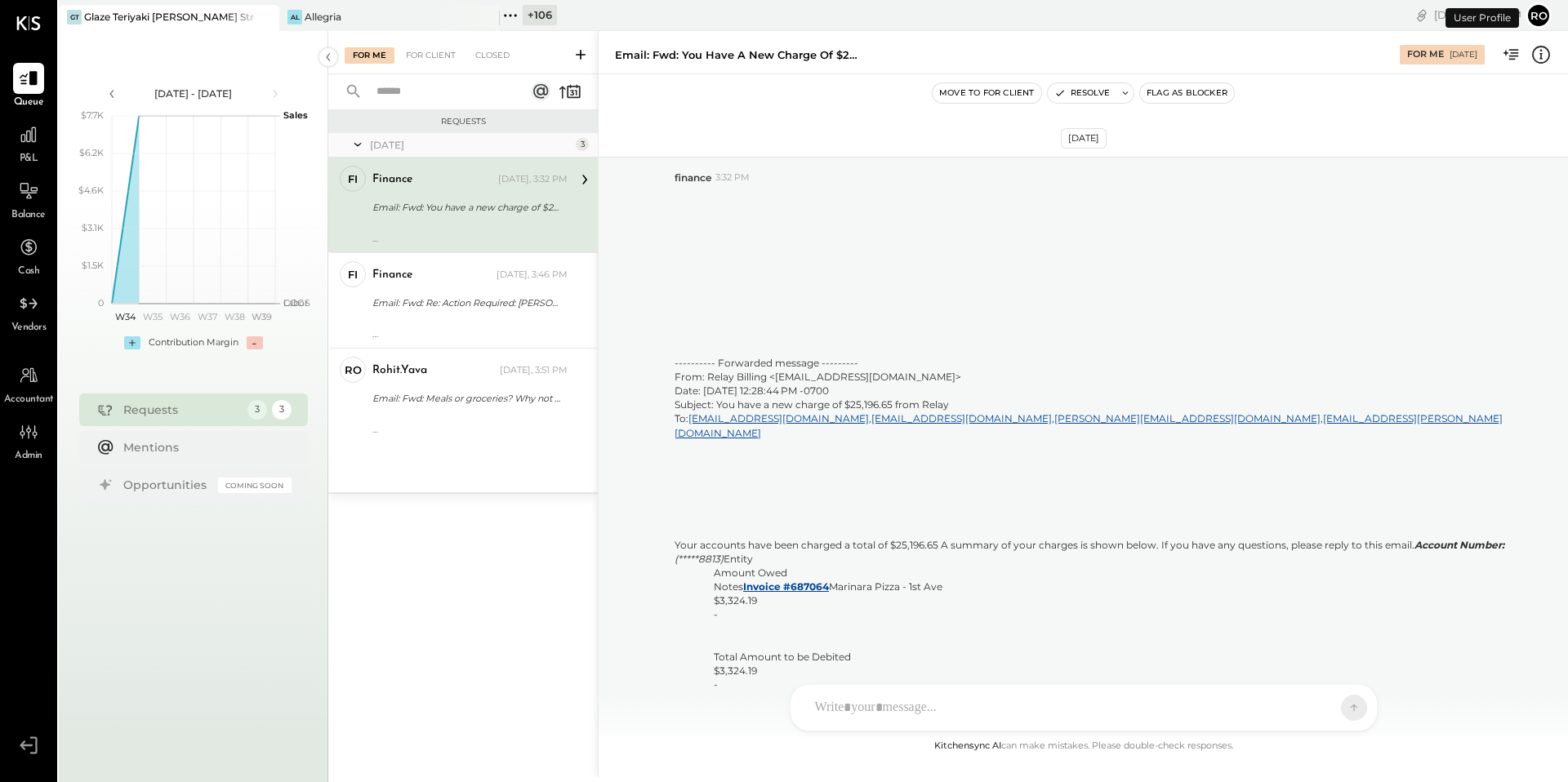
scroll to position [3294, 0]
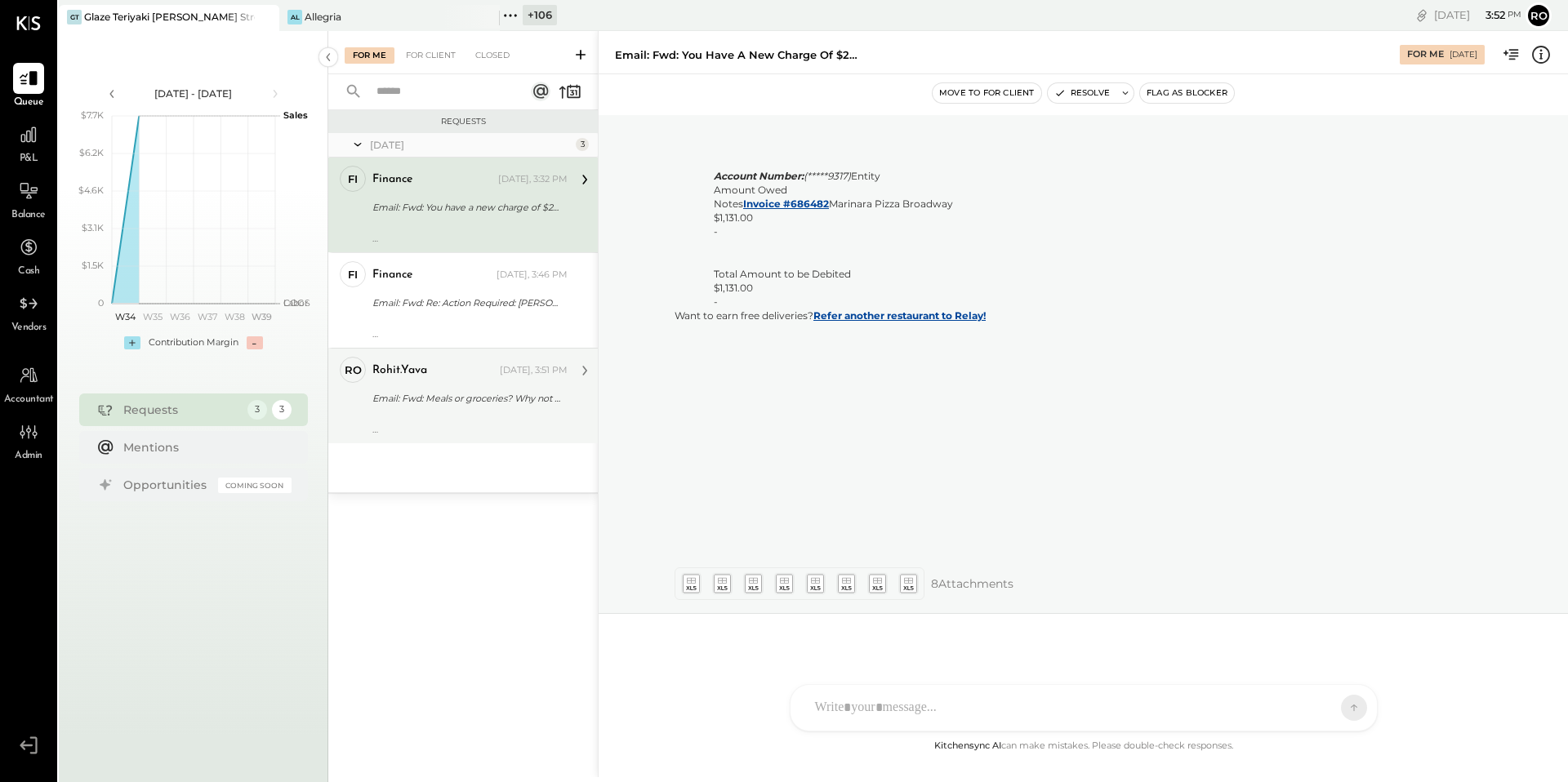
click at [496, 390] on div "Email: Fwd: Meals or groceries? Why not both?" at bounding box center [467, 398] width 190 height 16
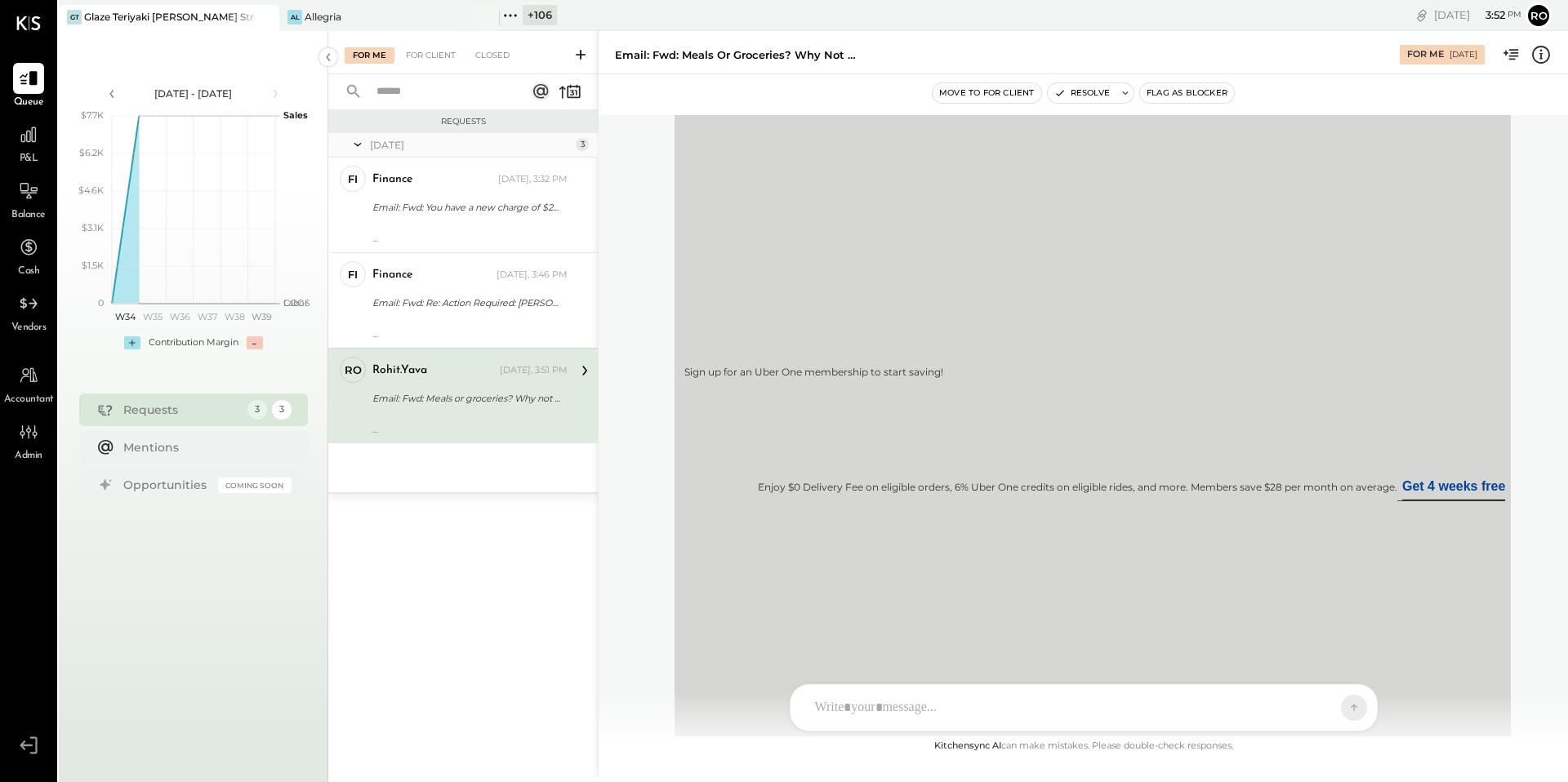
scroll to position [46519, 0]
click at [444, 50] on div "For Client" at bounding box center [431, 55] width 67 height 16
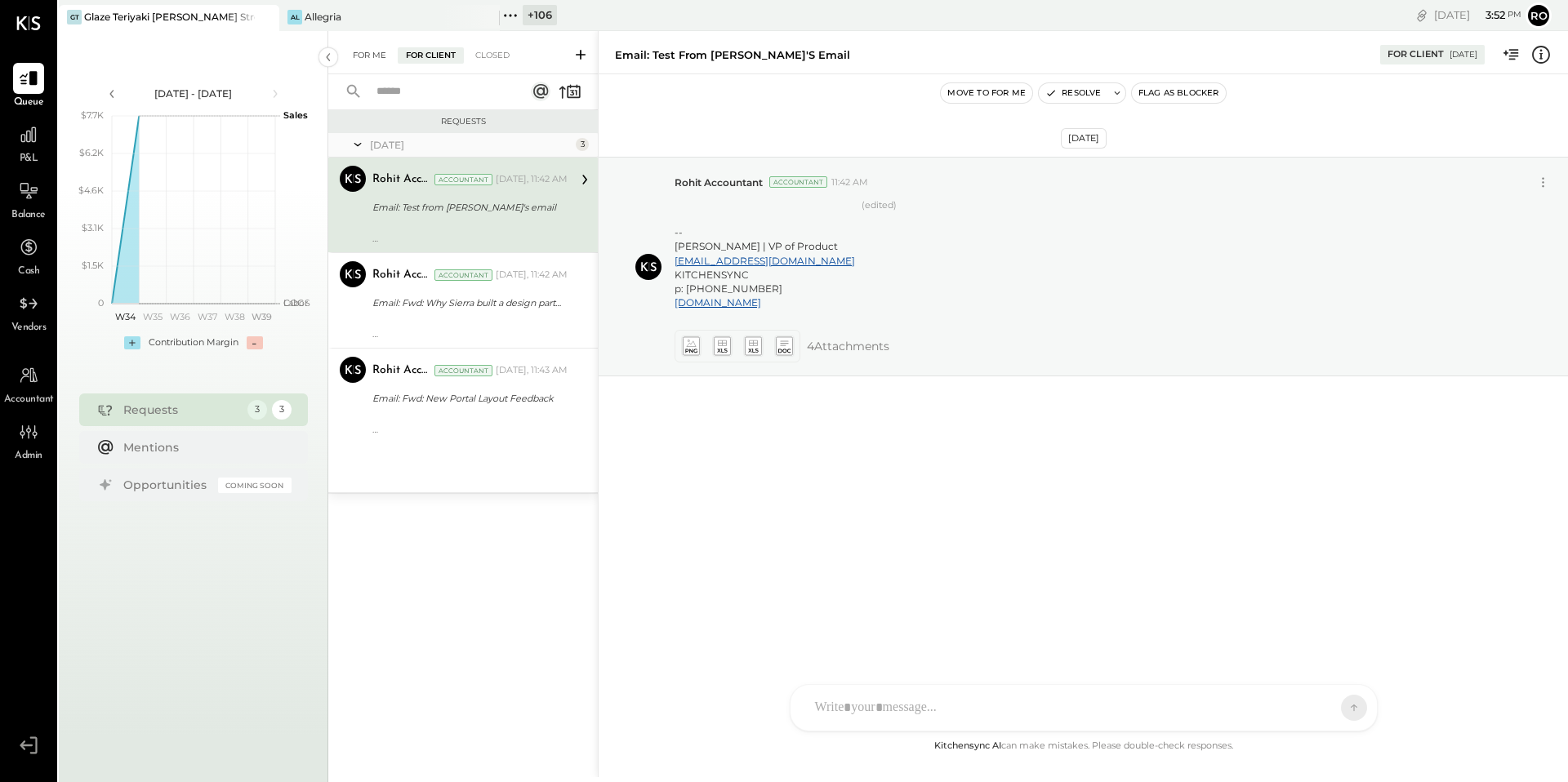
click at [363, 54] on div "For Me" at bounding box center [369, 55] width 49 height 16
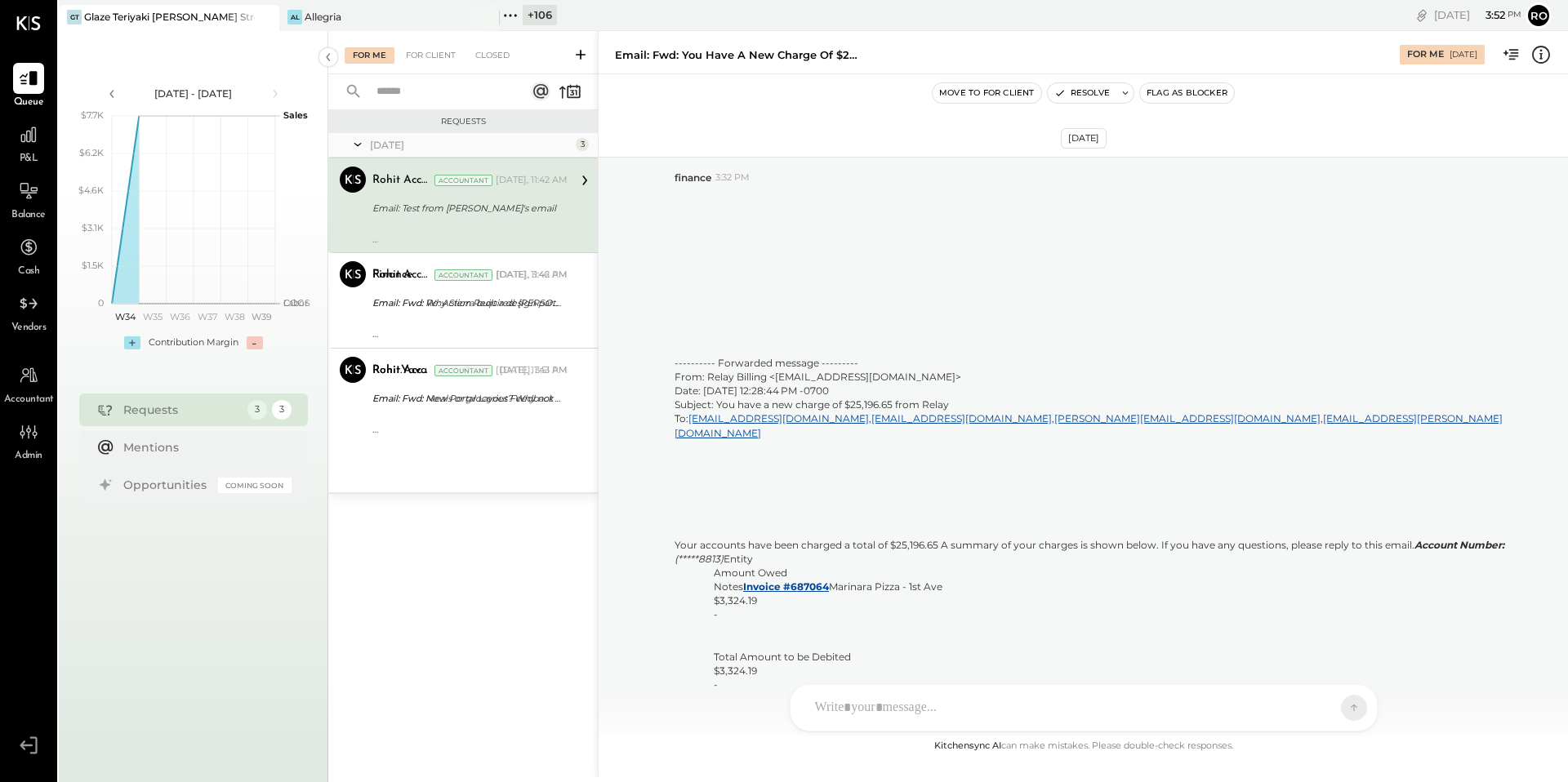
scroll to position [3294, 0]
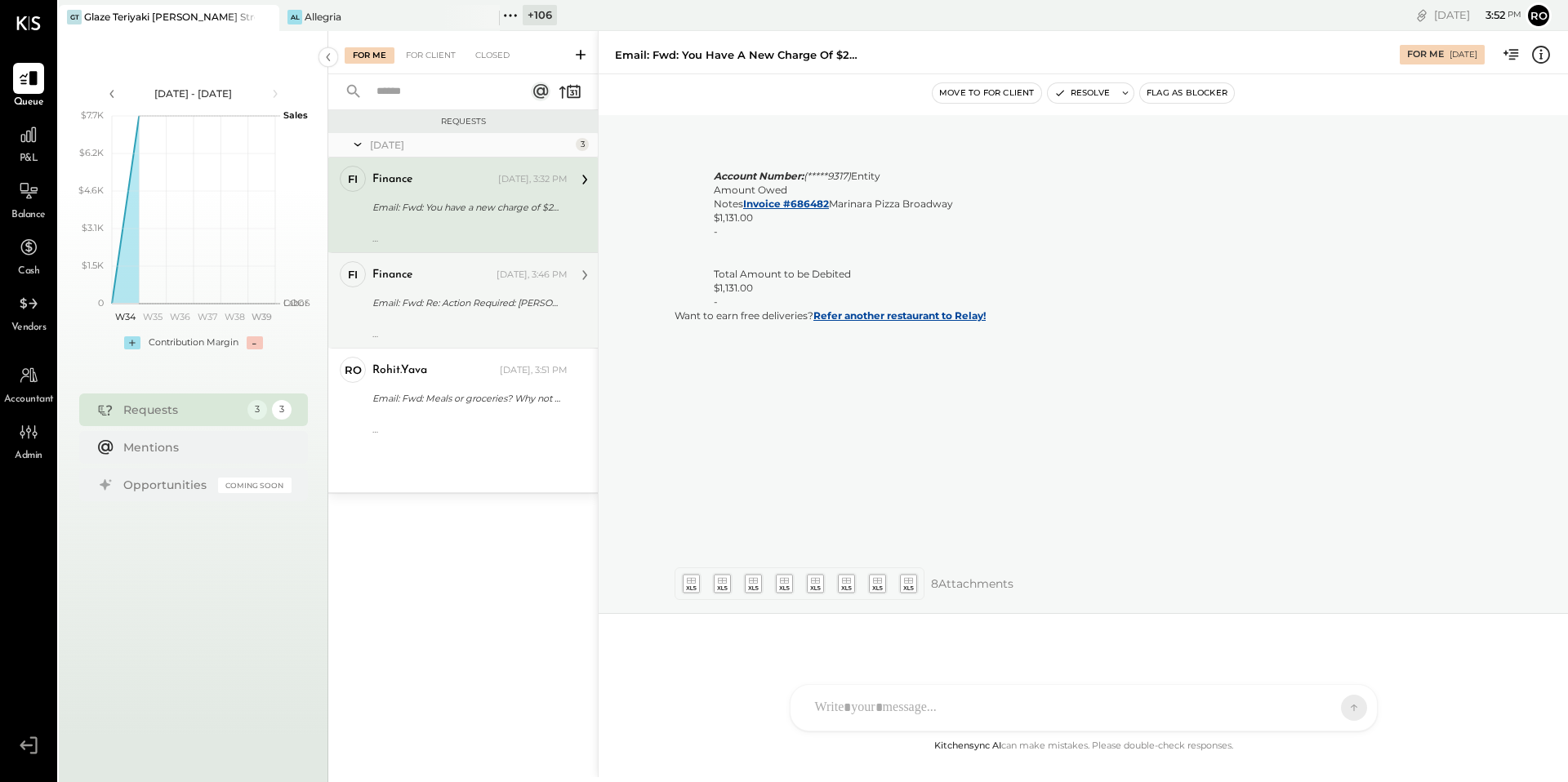
click at [488, 315] on div "finance Today, 3:46 PM Email: Fwd: Re: Action Required: Mamma Luca ---------- F…" at bounding box center [469, 301] width 195 height 78
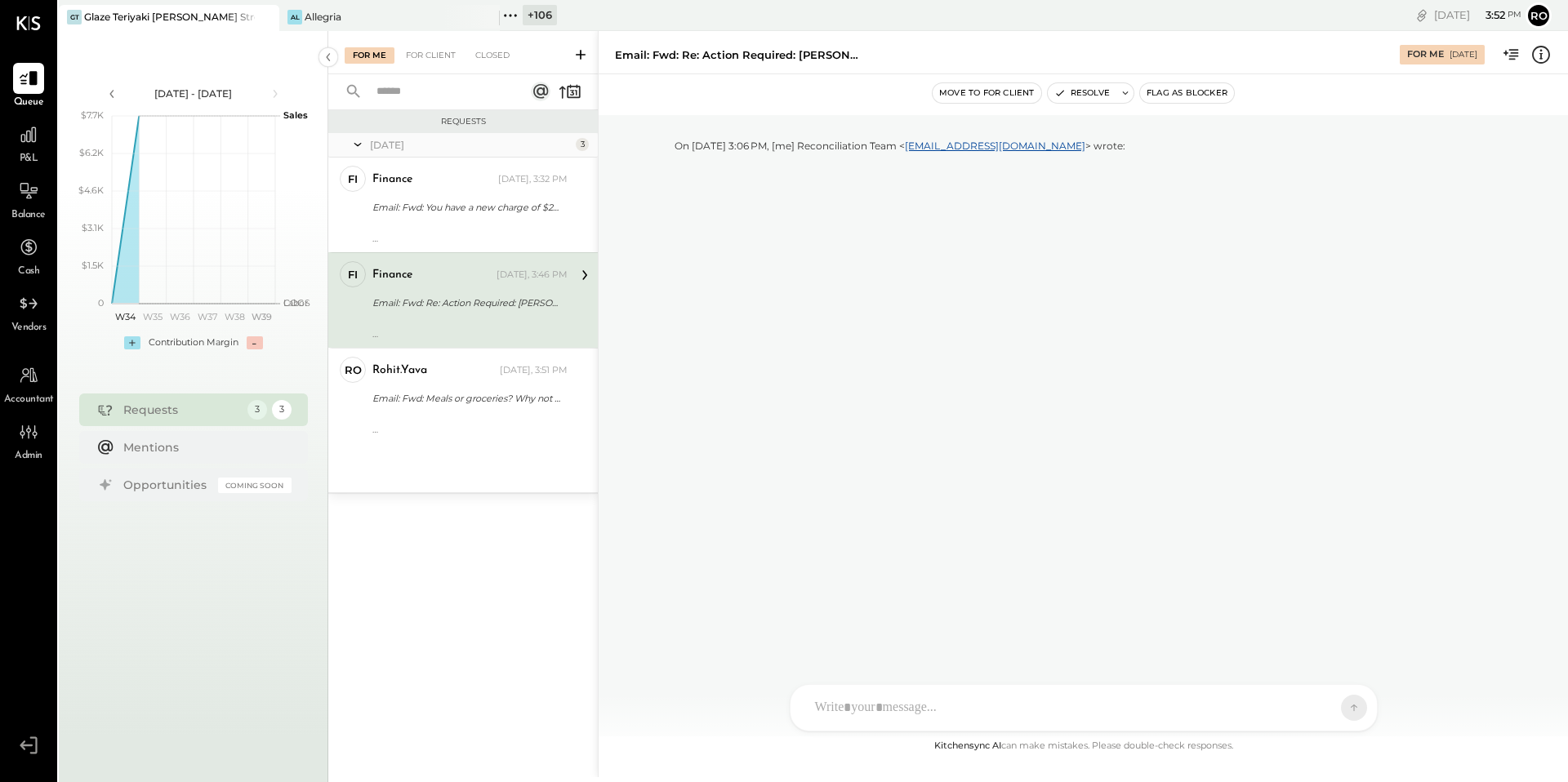
scroll to position [5244, 0]
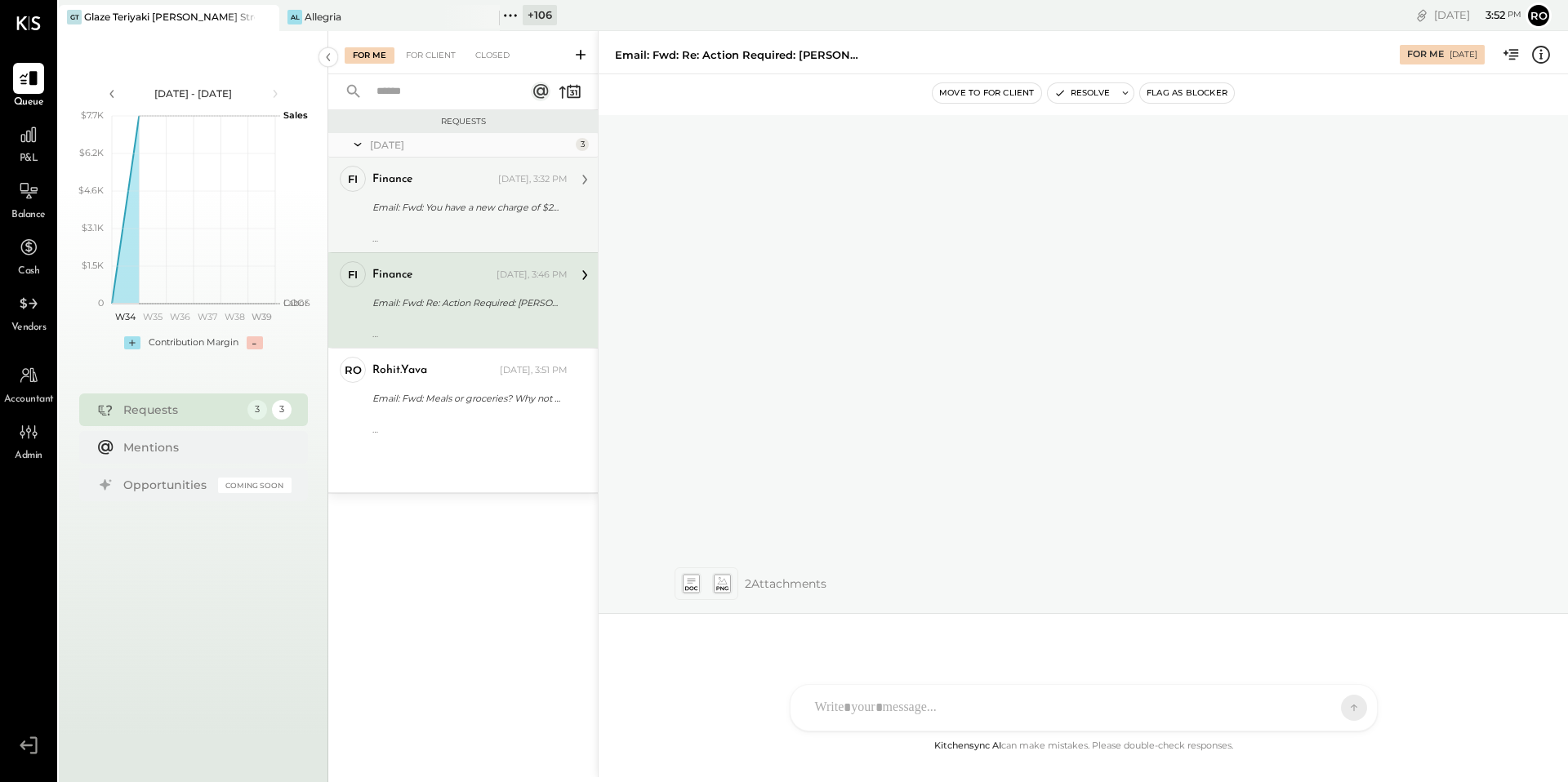
click at [463, 222] on div at bounding box center [469, 227] width 195 height 11
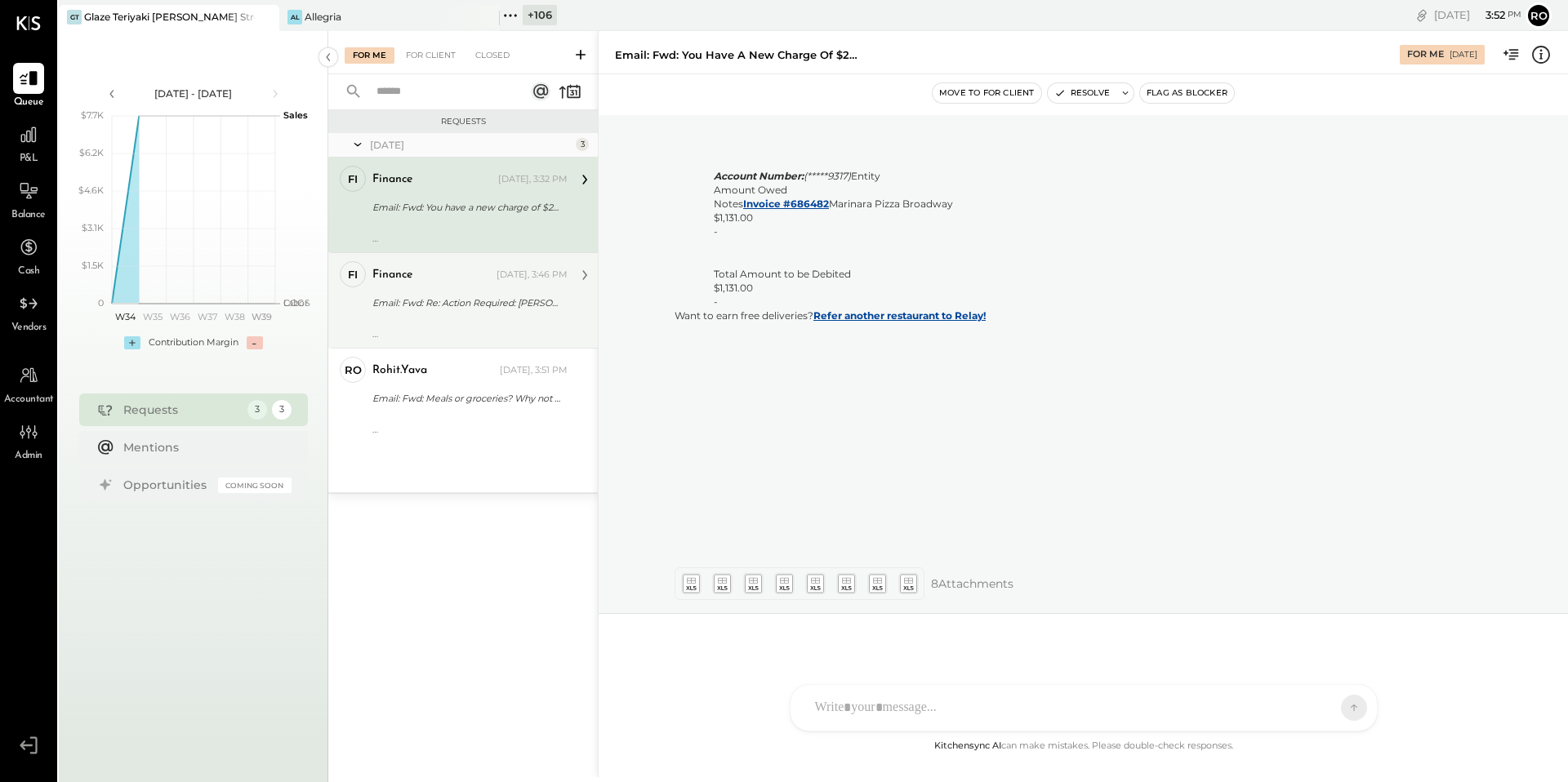
scroll to position [3294, 0]
click at [40, 381] on div at bounding box center [29, 375] width 31 height 31
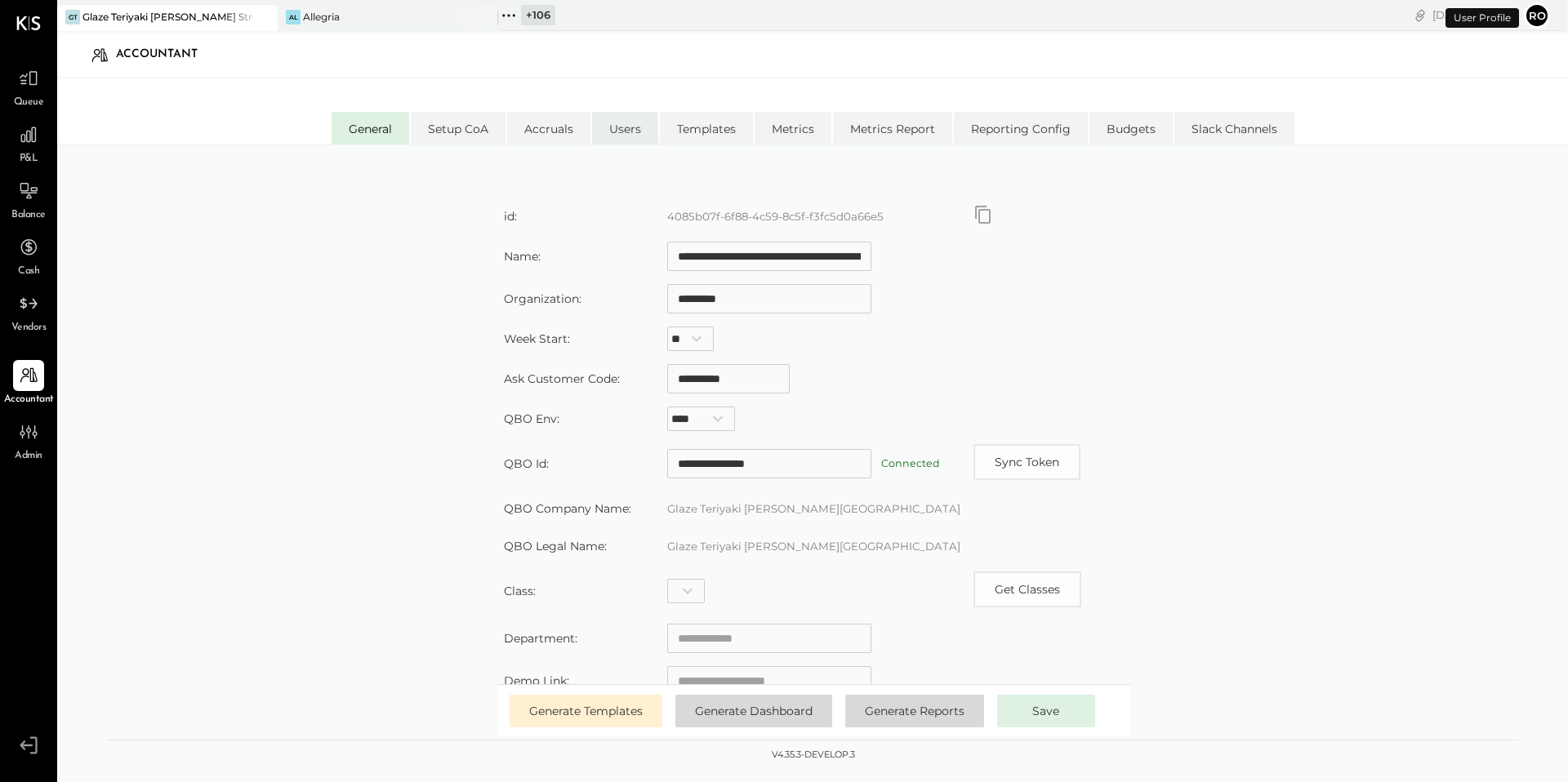
click at [616, 125] on li "Users" at bounding box center [625, 128] width 67 height 32
select select "**********"
select select "*****"
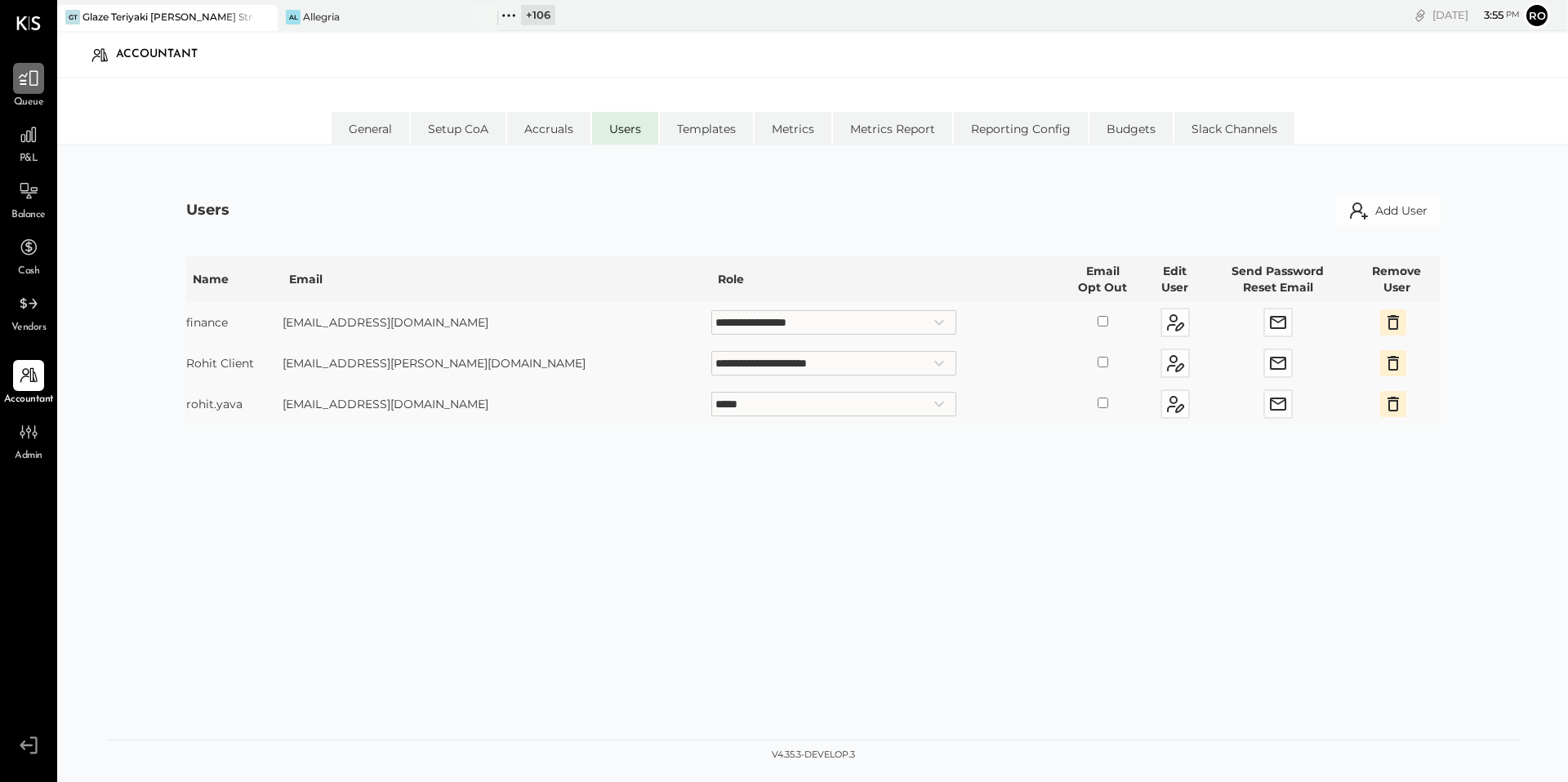
click at [36, 89] on div at bounding box center [29, 78] width 31 height 31
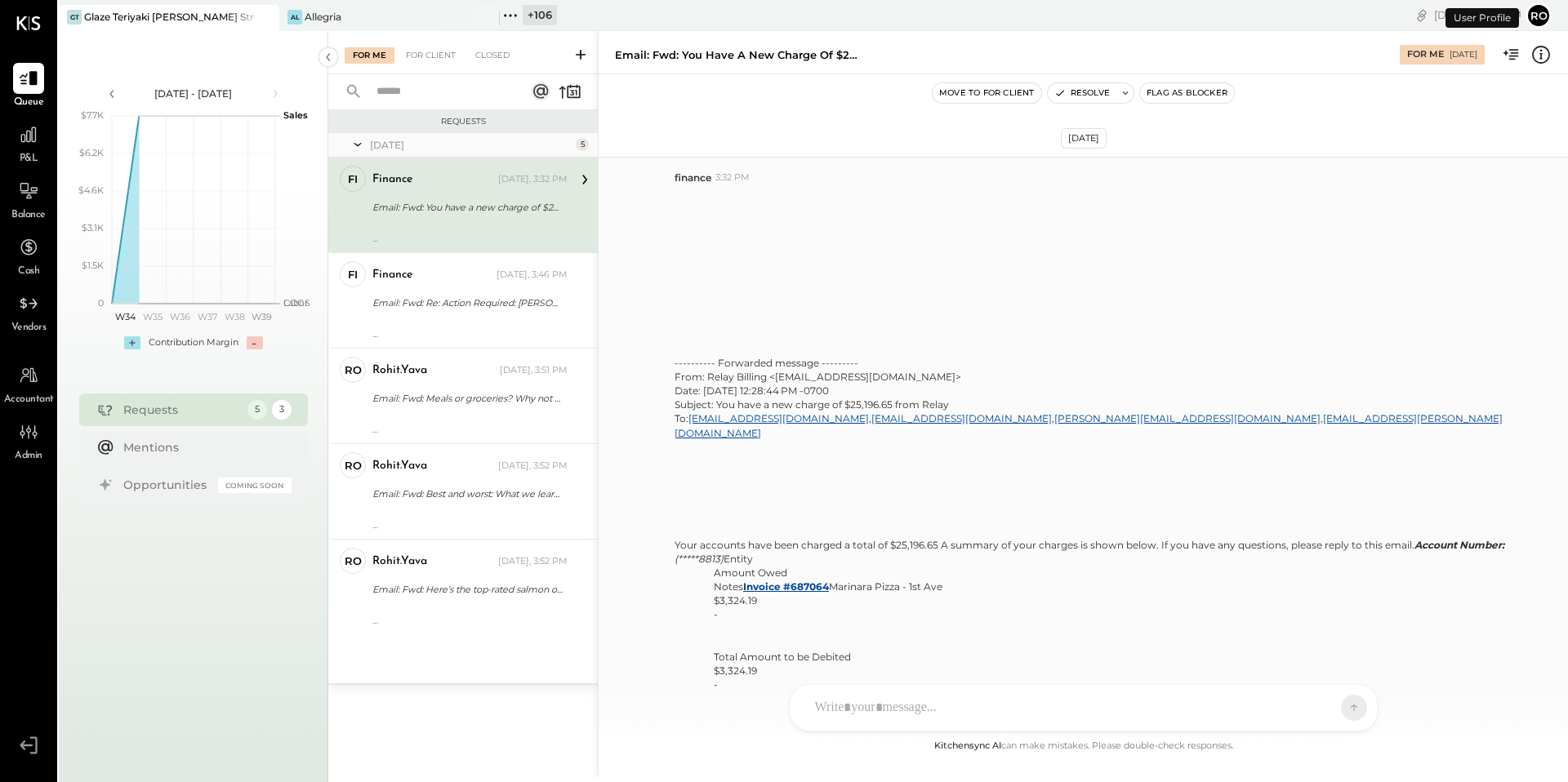
scroll to position [3294, 0]
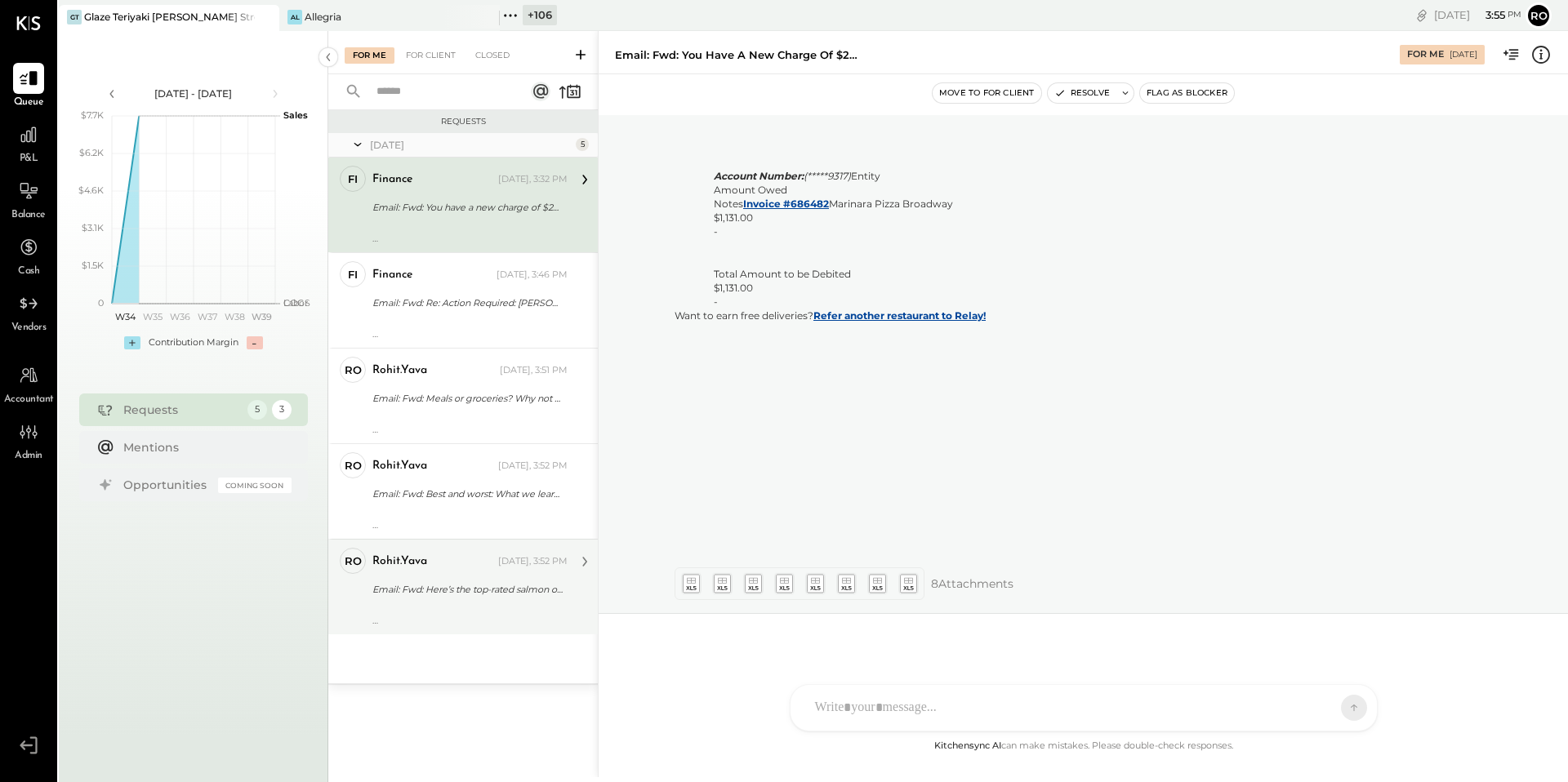
click at [507, 587] on div "Email: Fwd: Here’s the top-rated salmon on NYT Cooking" at bounding box center [467, 589] width 190 height 16
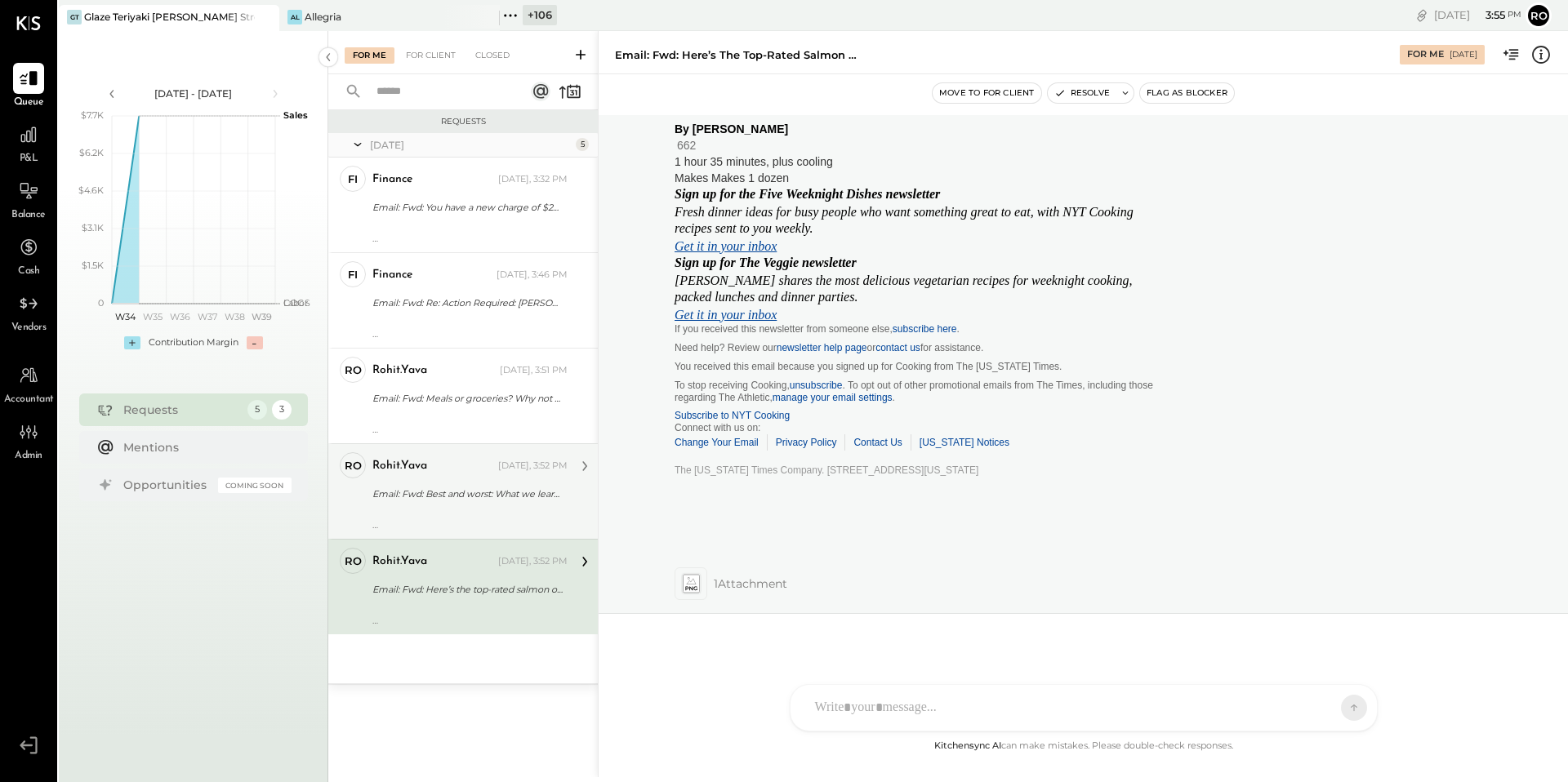
scroll to position [2324, 0]
click at [509, 494] on div "Email: Fwd: Best and worst: What we learned from Patriots’ 21-14 Week 3 loss to…" at bounding box center [467, 494] width 190 height 16
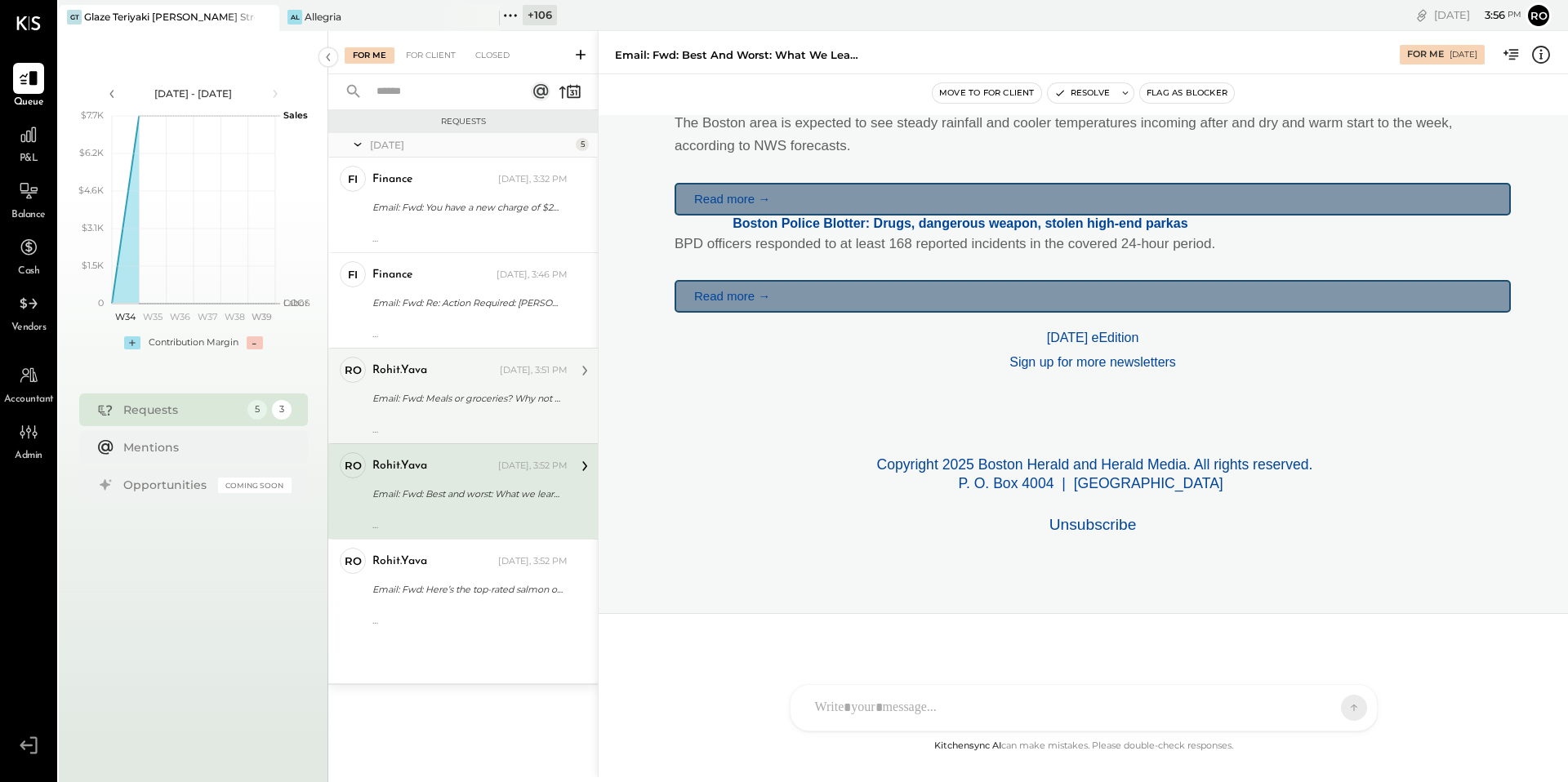
click at [516, 405] on div "Email: Fwd: Meals or groceries? Why not both?" at bounding box center [467, 398] width 190 height 16
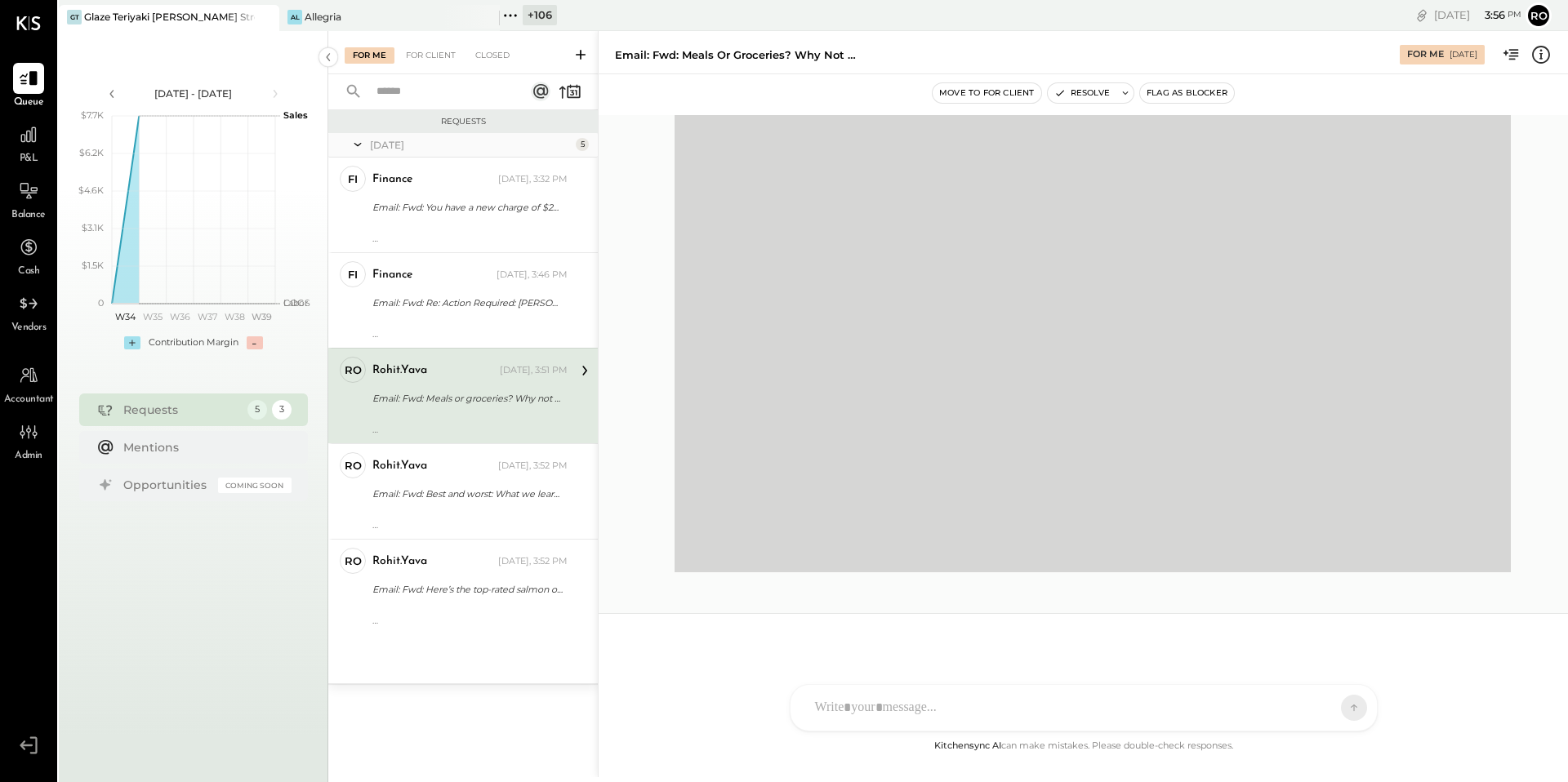
scroll to position [43605, 0]
click at [415, 48] on div "For Client" at bounding box center [431, 55] width 67 height 16
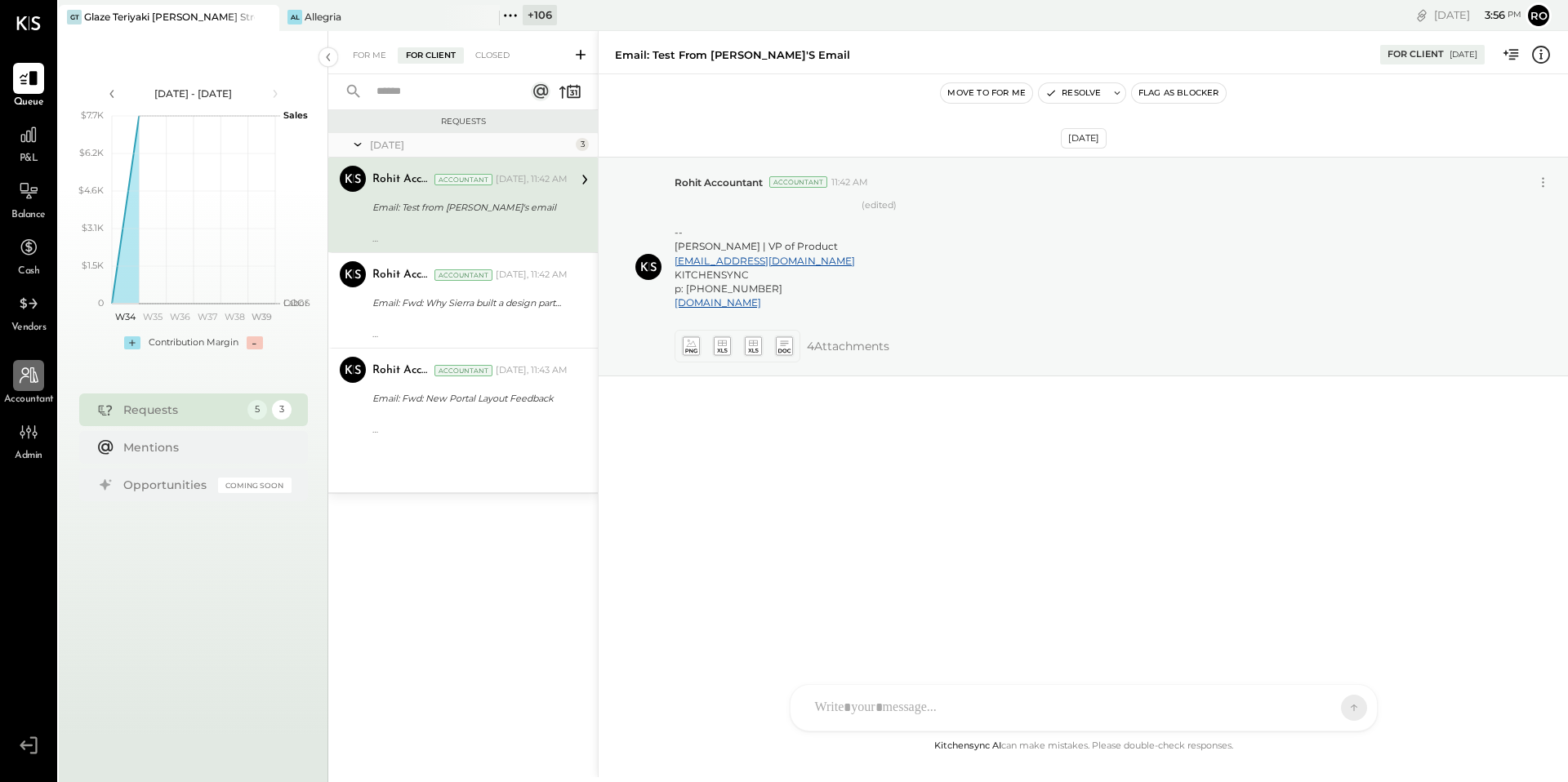
click at [35, 381] on icon at bounding box center [29, 376] width 21 height 21
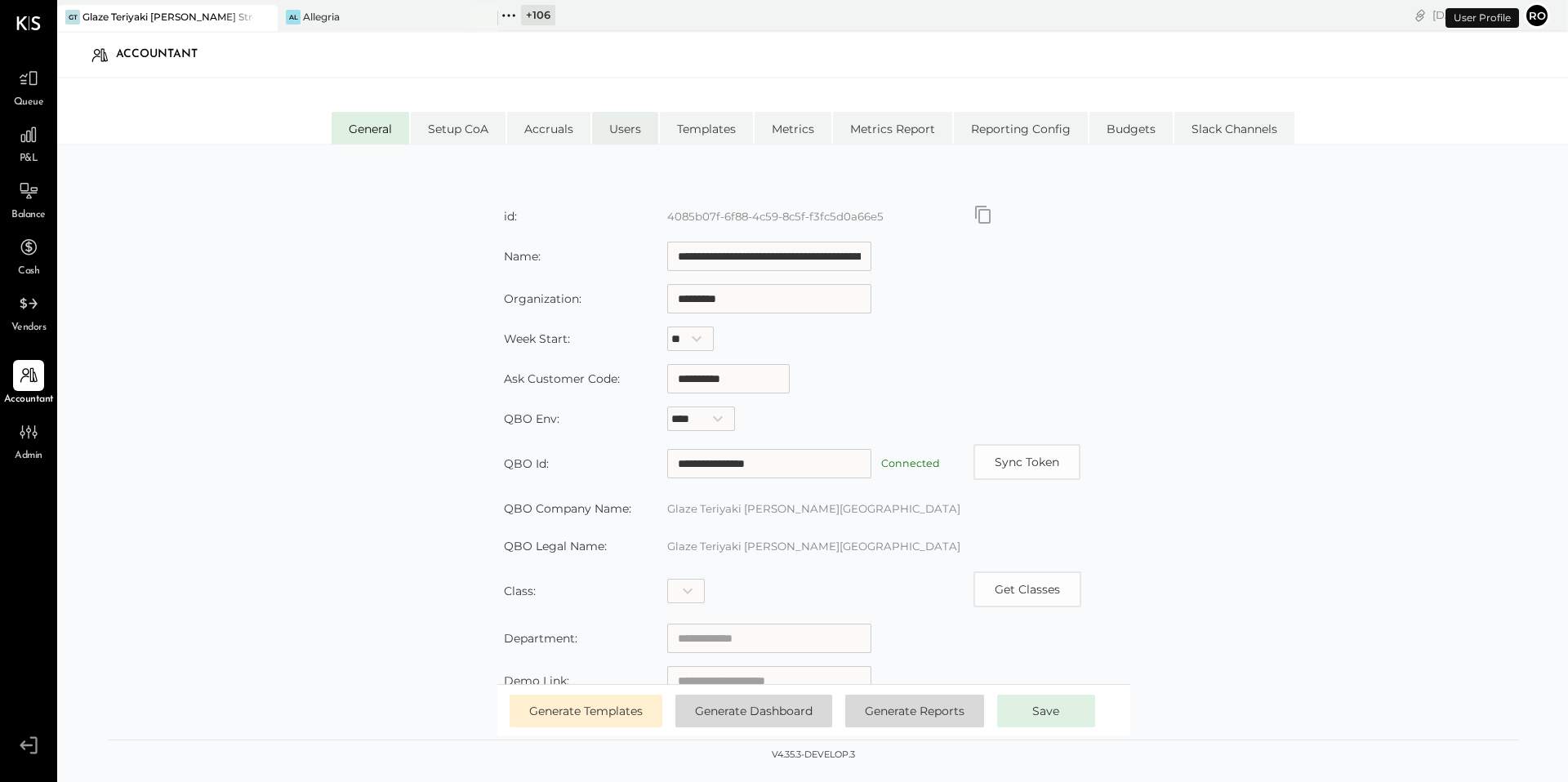
click at [630, 129] on li "Users" at bounding box center [625, 128] width 67 height 32
select select "**********"
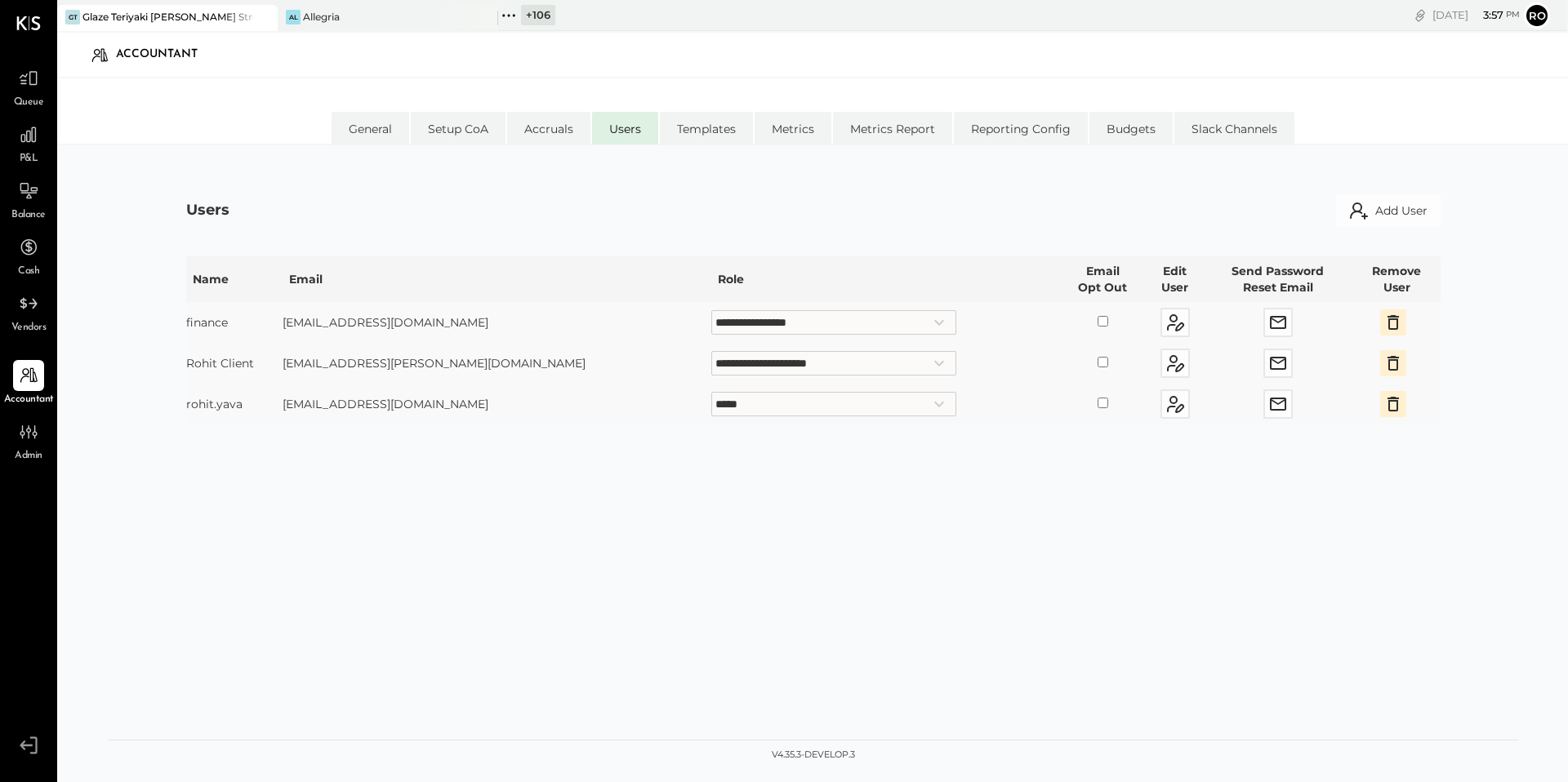
click at [711, 396] on select "**********" at bounding box center [833, 404] width 245 height 25
click at [711, 392] on select "**********" at bounding box center [833, 404] width 245 height 25
select select "**********"
click at [29, 81] on icon at bounding box center [29, 78] width 21 height 21
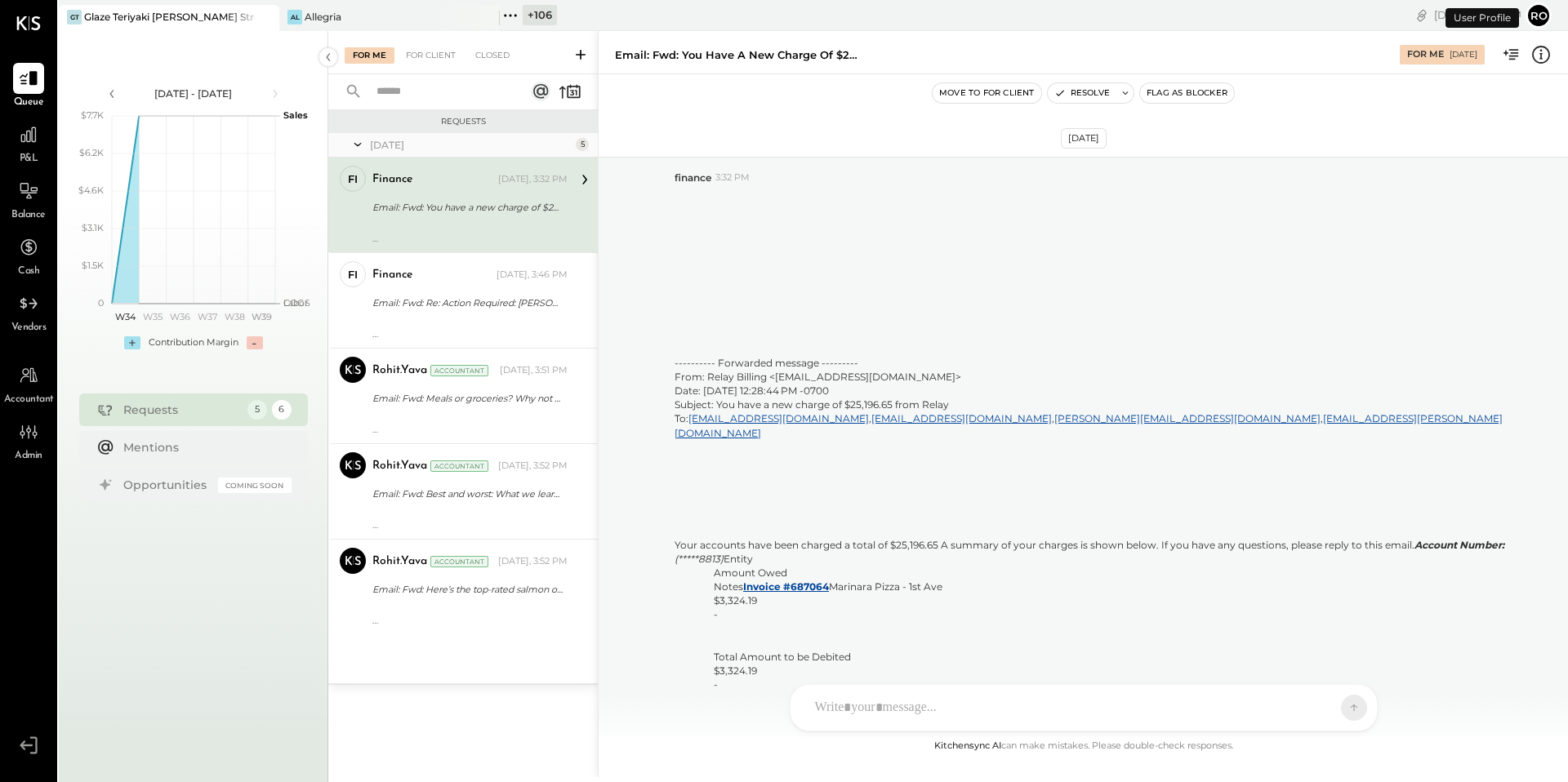
scroll to position [3294, 0]
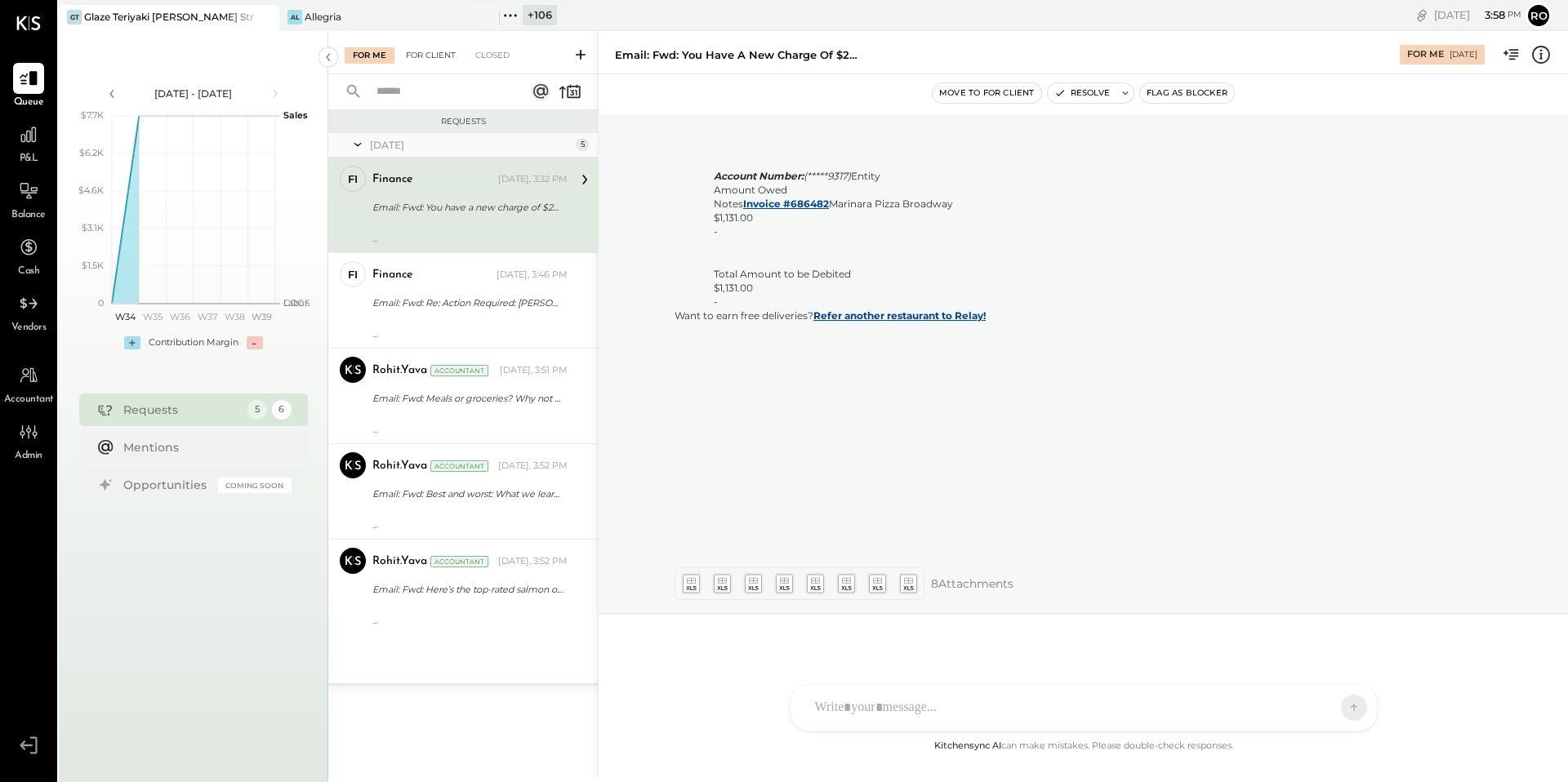
click at [441, 58] on div "For Client" at bounding box center [431, 55] width 67 height 16
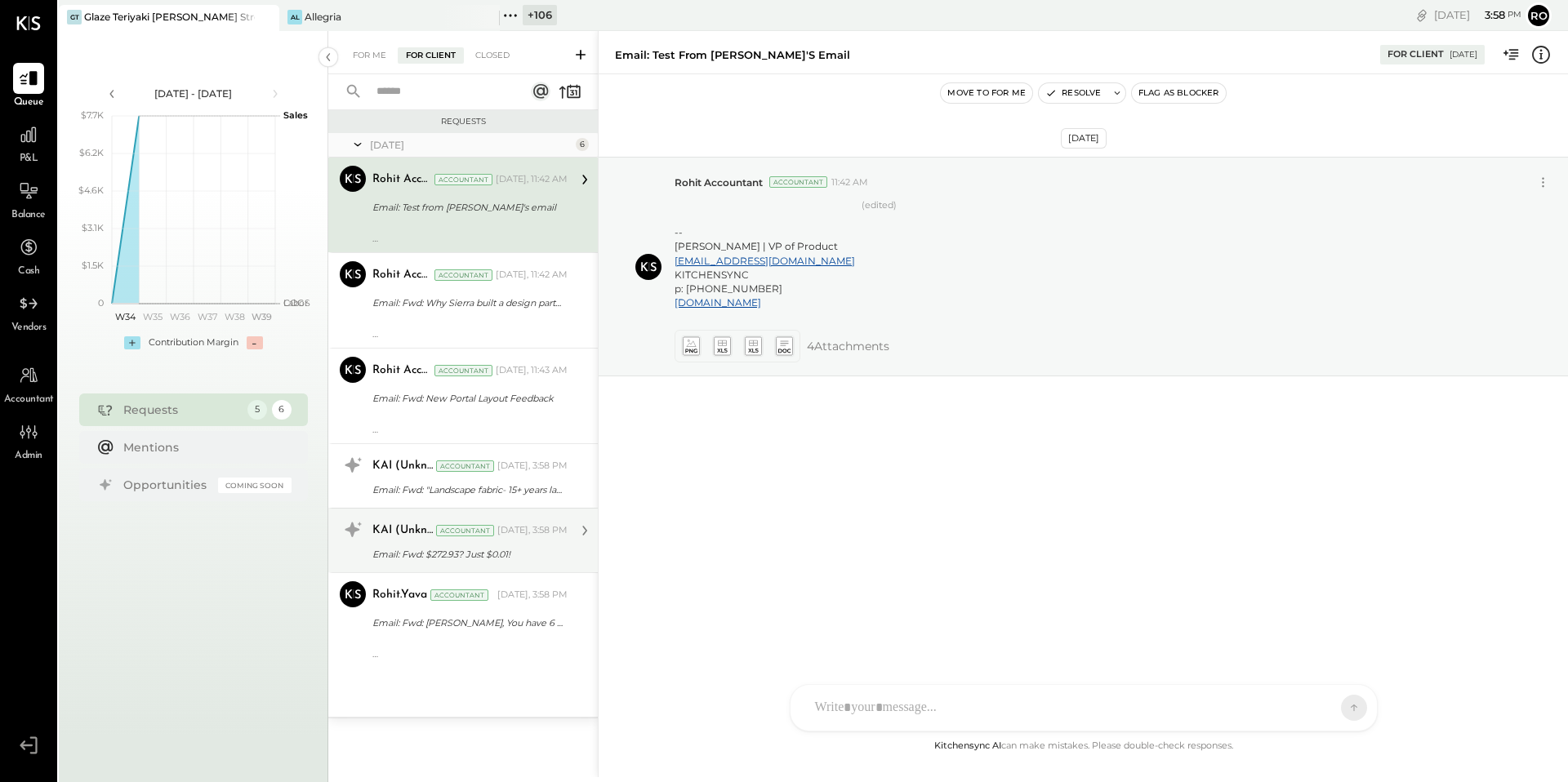
click at [551, 555] on div "Email: Fwd: $272.93? Just $0.01!" at bounding box center [467, 554] width 190 height 16
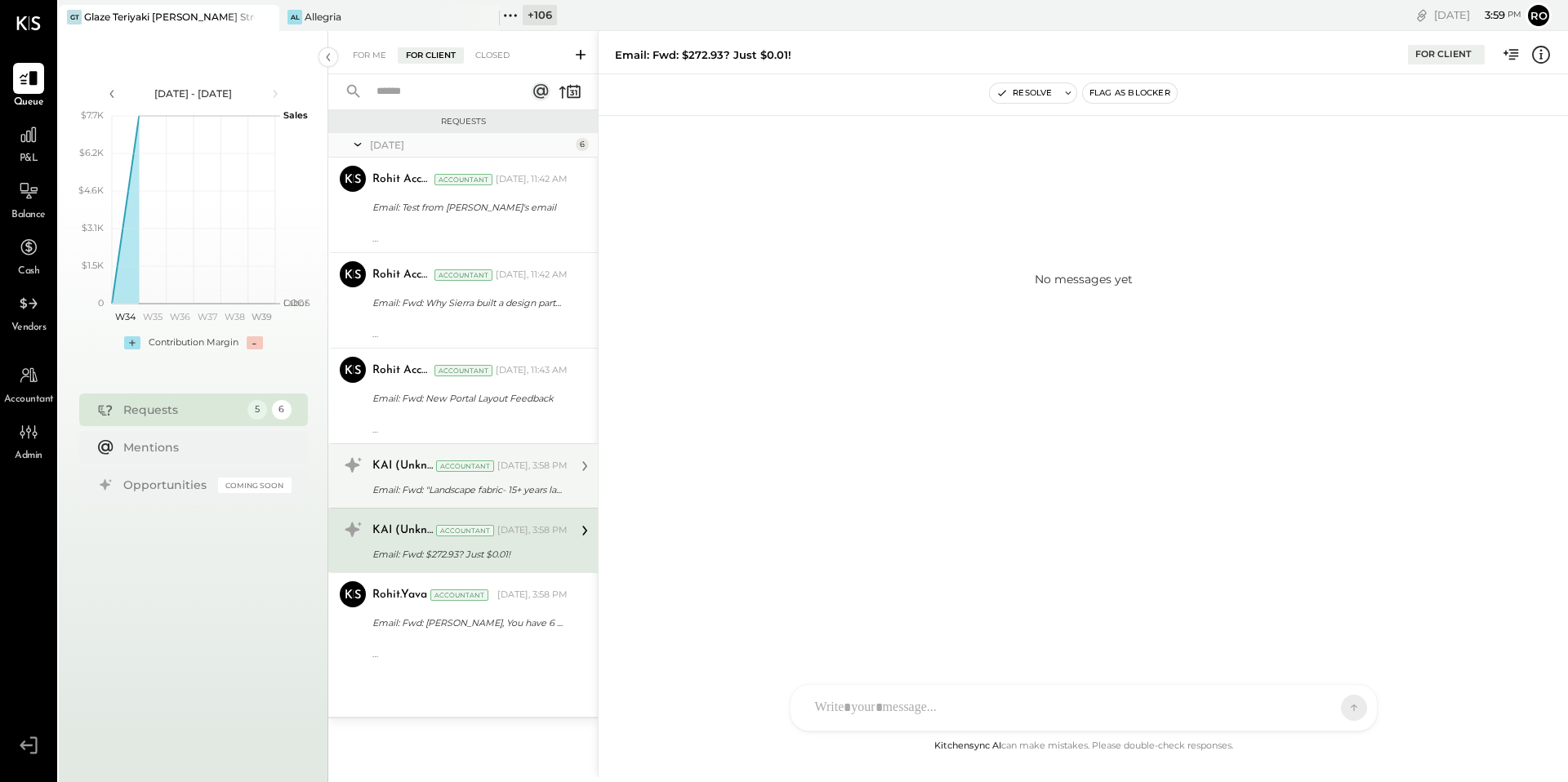
click at [526, 485] on div "Email: Fwd: "Landscape fabric- 15+ years later"" at bounding box center [467, 489] width 190 height 16
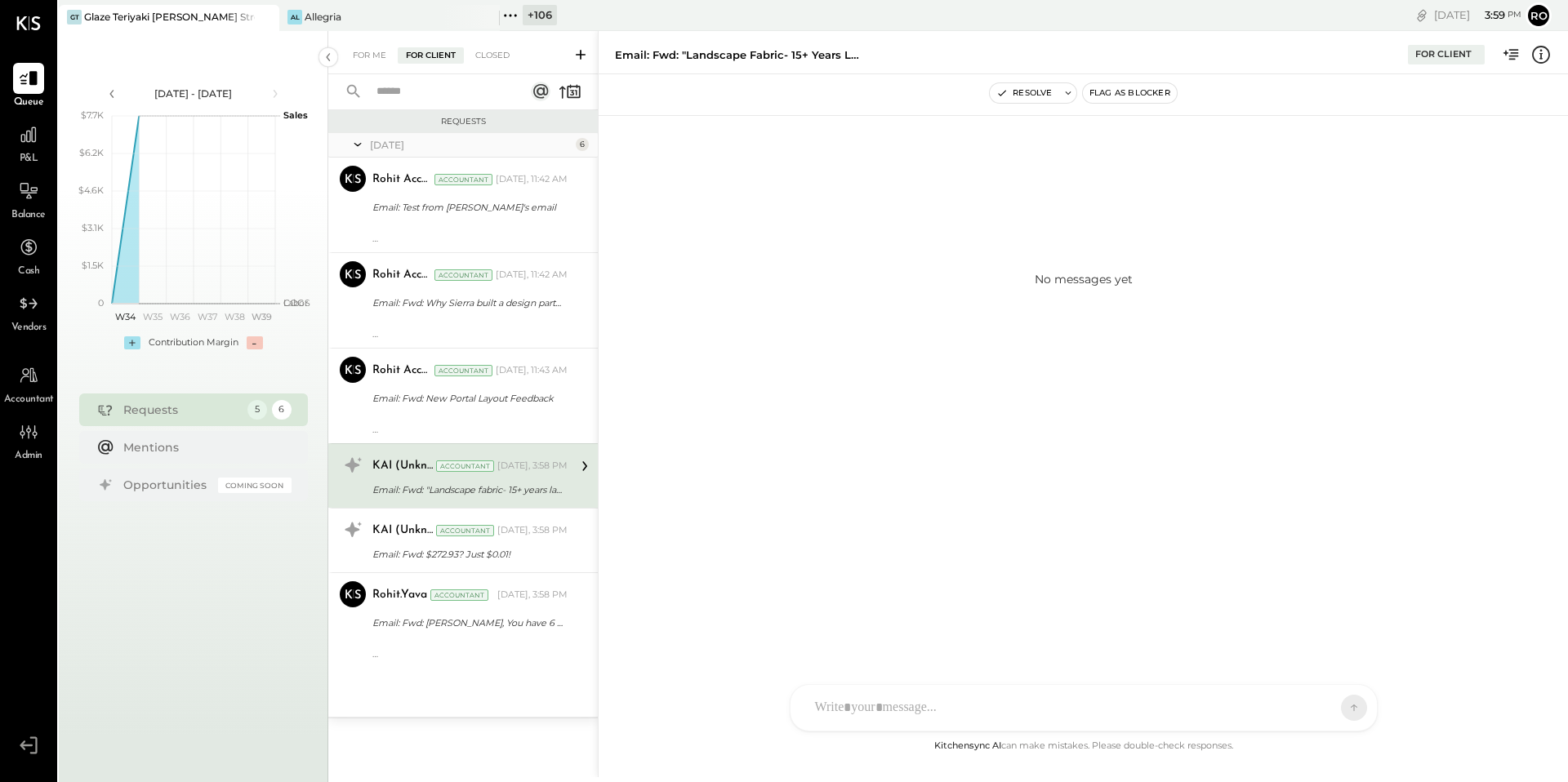
click at [590, 458] on icon at bounding box center [584, 466] width 21 height 21
click at [586, 463] on icon at bounding box center [584, 466] width 21 height 21
click at [1543, 54] on icon at bounding box center [1540, 54] width 21 height 21
click at [383, 490] on div "For Me For Client Closed Requests Today 6 Rohit Accountant Accountant Rohit Acc…" at bounding box center [948, 404] width 1240 height 746
click at [383, 490] on div "Email: Fwd: "Landscape fabric- 15+ years later"" at bounding box center [467, 489] width 190 height 16
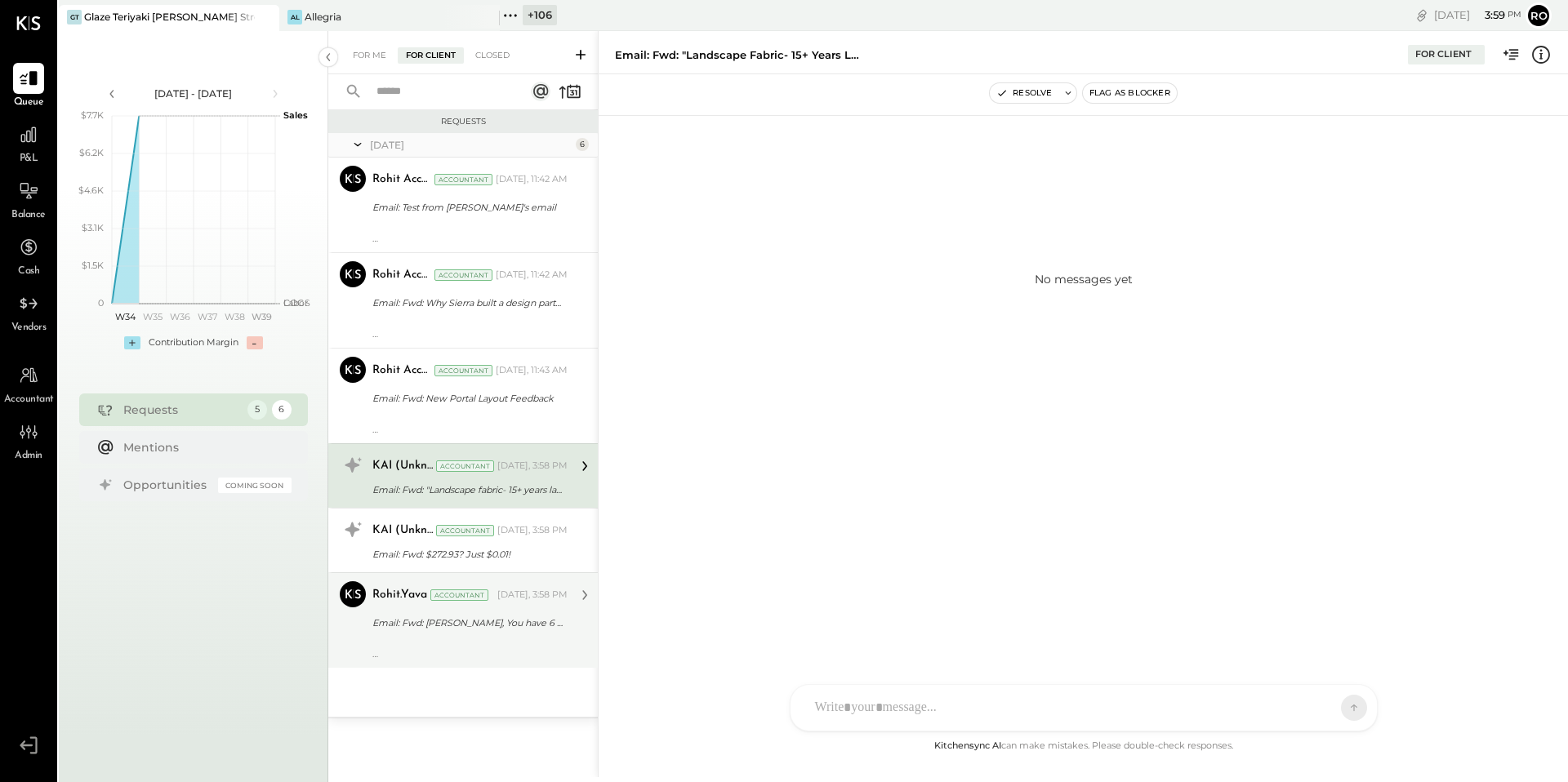
click at [413, 618] on div "Email: Fwd: Rohit, You have 6 new profile views. See who is looking at you" at bounding box center [467, 622] width 190 height 16
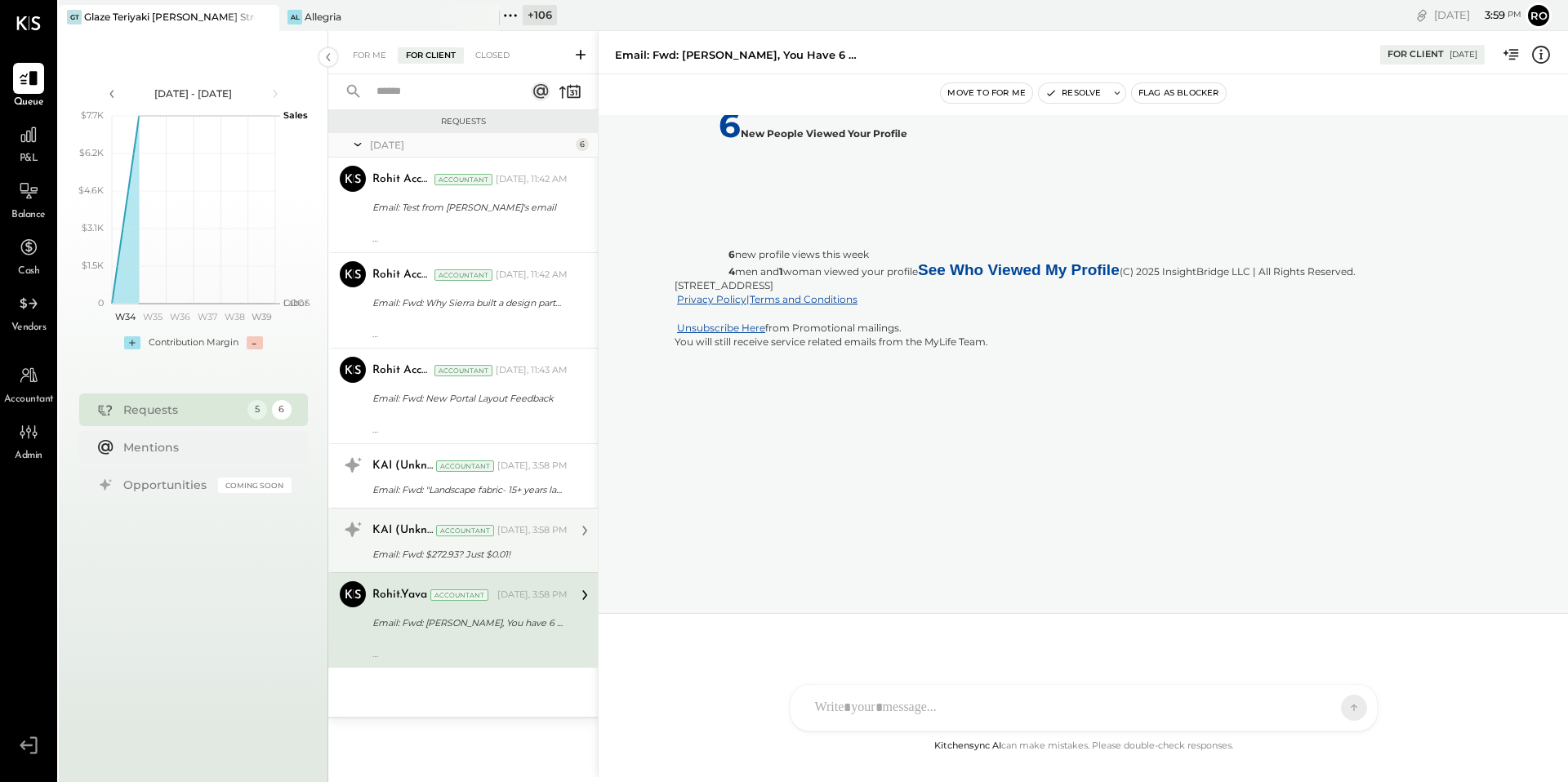
click at [392, 532] on div "KAI (Unknown)" at bounding box center [402, 530] width 60 height 16
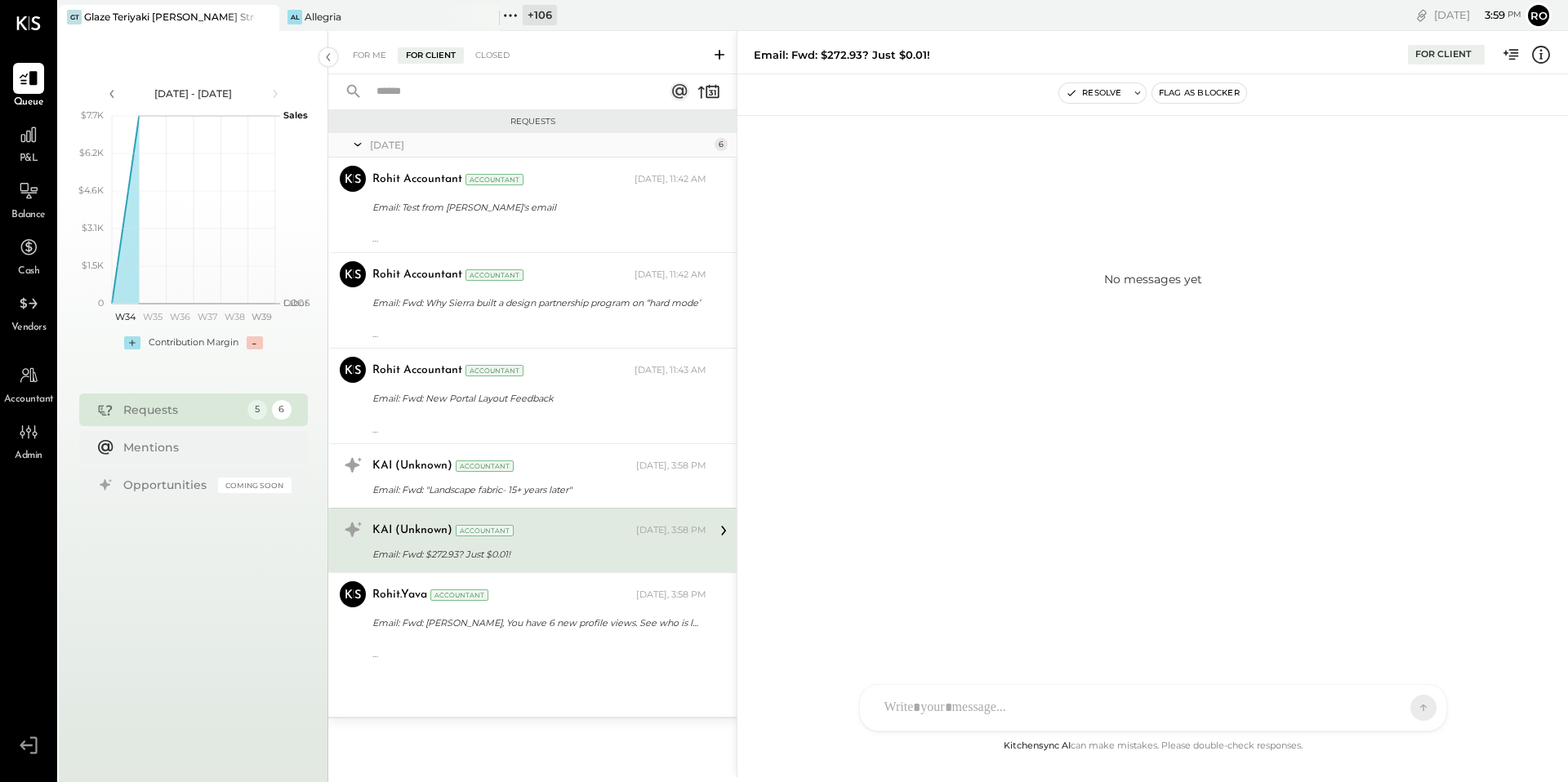
drag, startPoint x: 599, startPoint y: 445, endPoint x: 958, endPoint y: 425, distance: 359.6
click at [958, 425] on div "For Me For Client Closed Requests Today 6 Rohit Accountant Accountant Rohit Acc…" at bounding box center [948, 404] width 1240 height 746
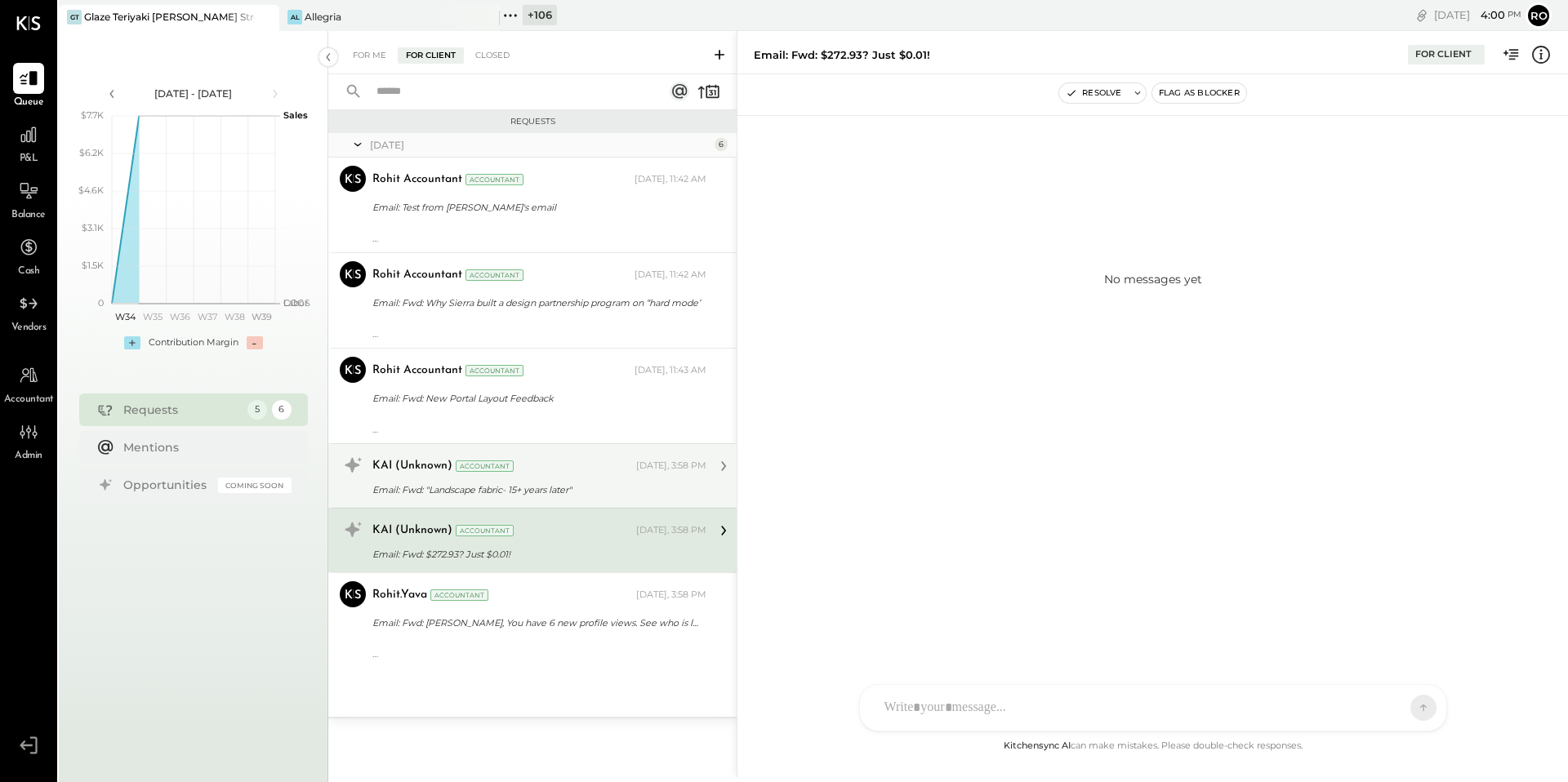
click at [587, 482] on div "Email: Fwd: "Landscape fabric- 15+ years later"" at bounding box center [537, 489] width 329 height 16
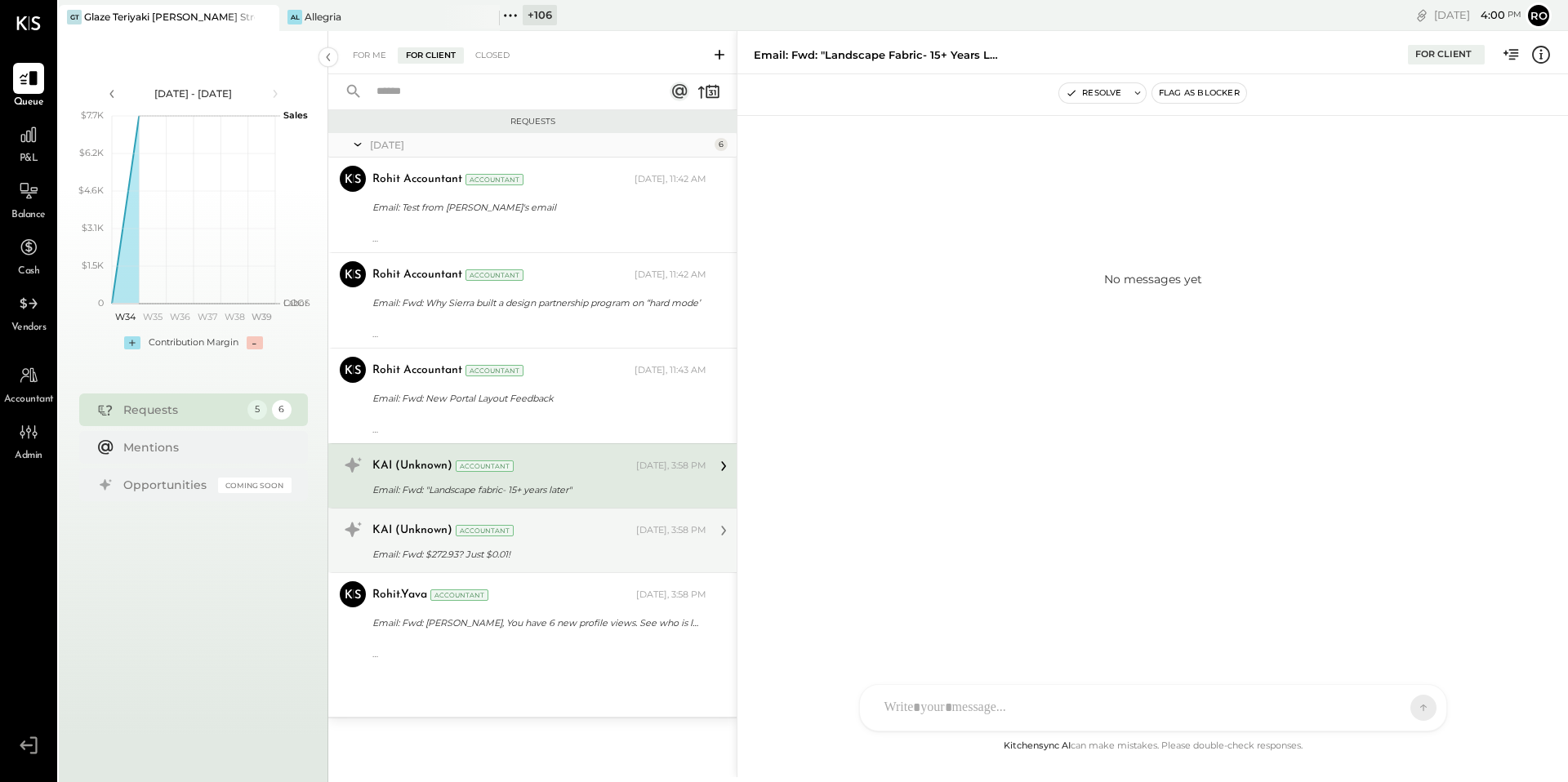
click at [596, 526] on div "KAI (Unknown) Accountant" at bounding box center [502, 530] width 261 height 16
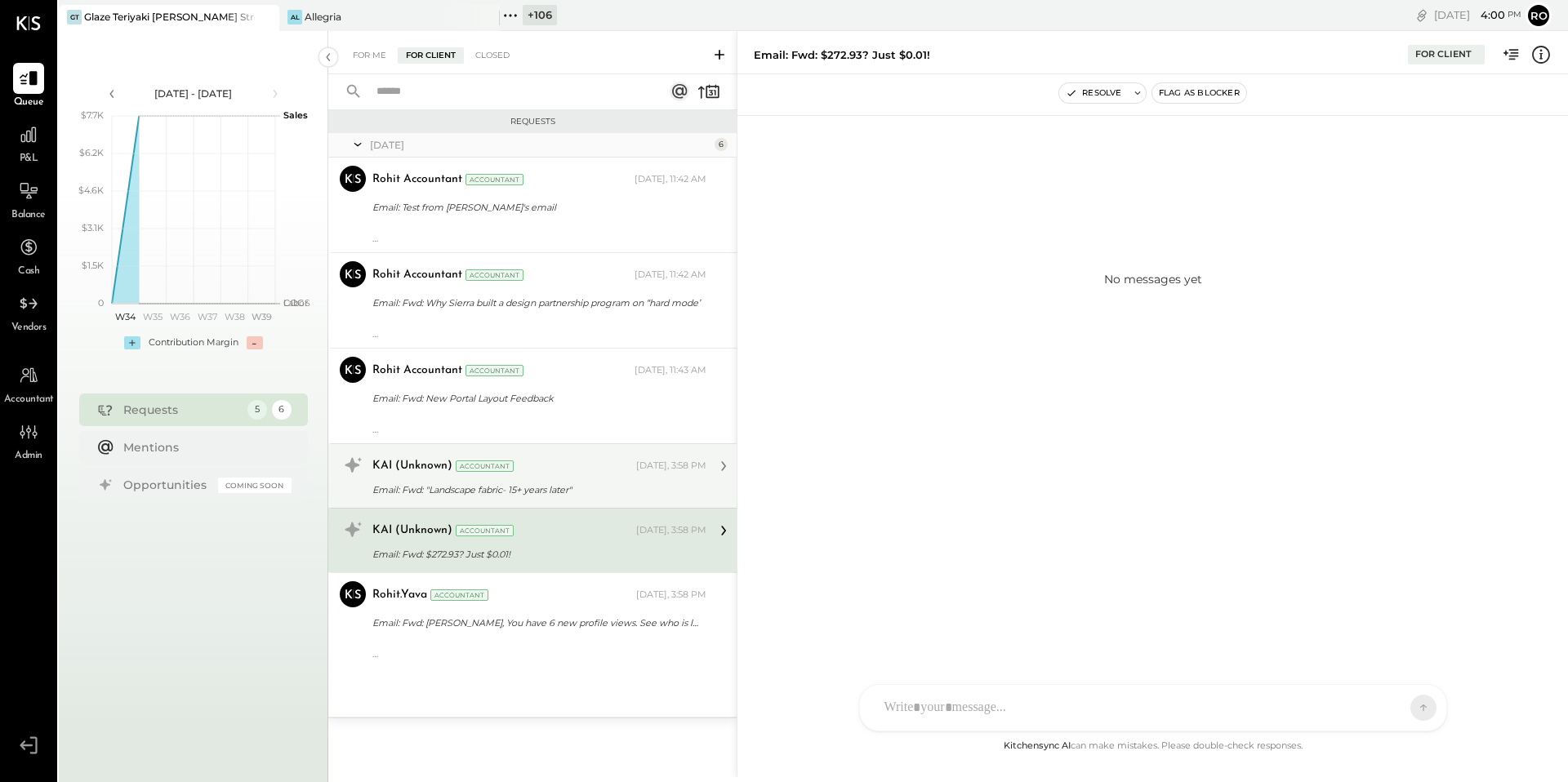
click at [578, 476] on div "KAI (Unknown) Accountant Today, 3:58 PM" at bounding box center [539, 466] width 334 height 23
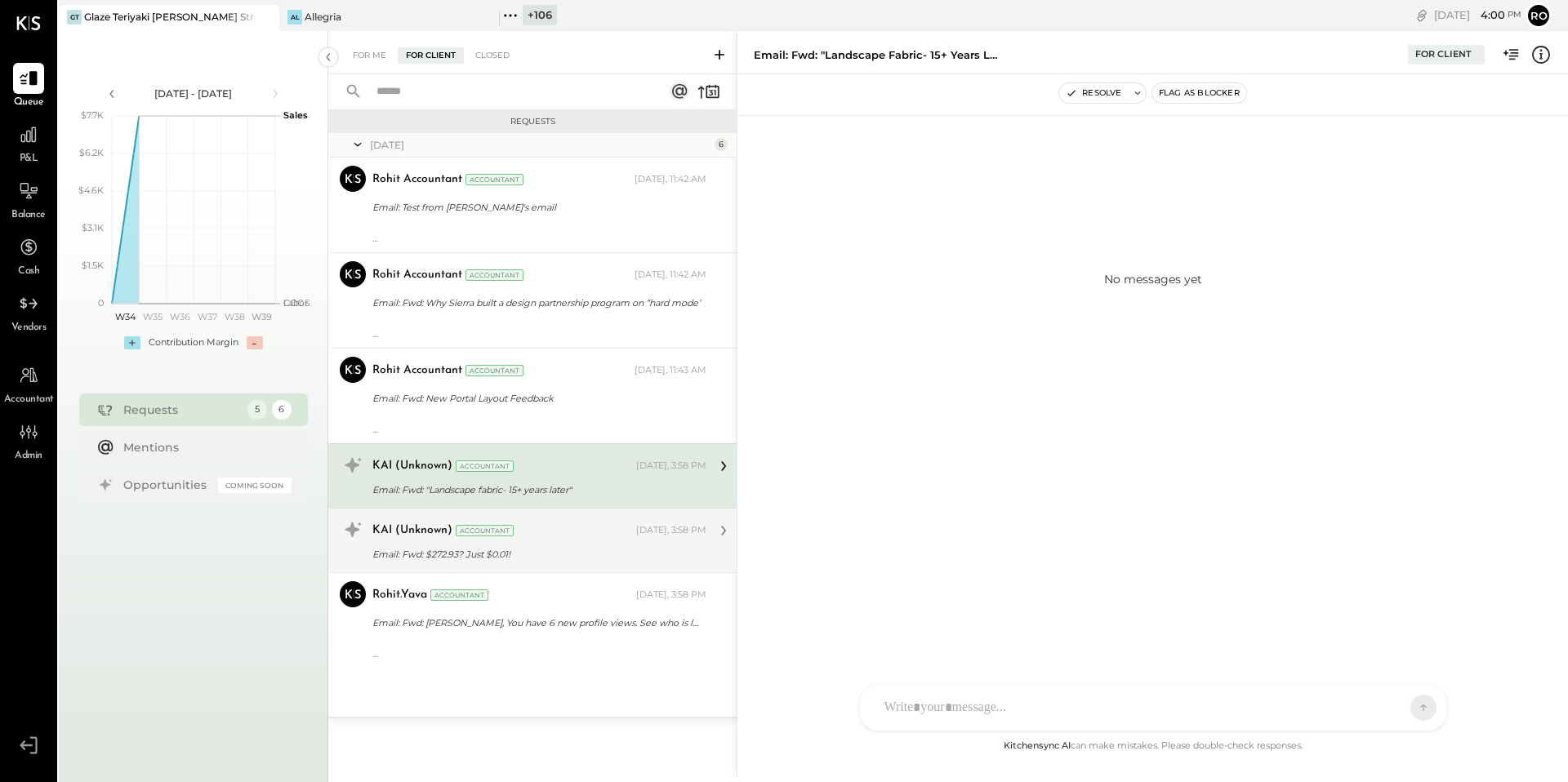
click at [588, 552] on div "Email: Fwd: $272.93? Just $0.01!" at bounding box center [537, 554] width 329 height 16
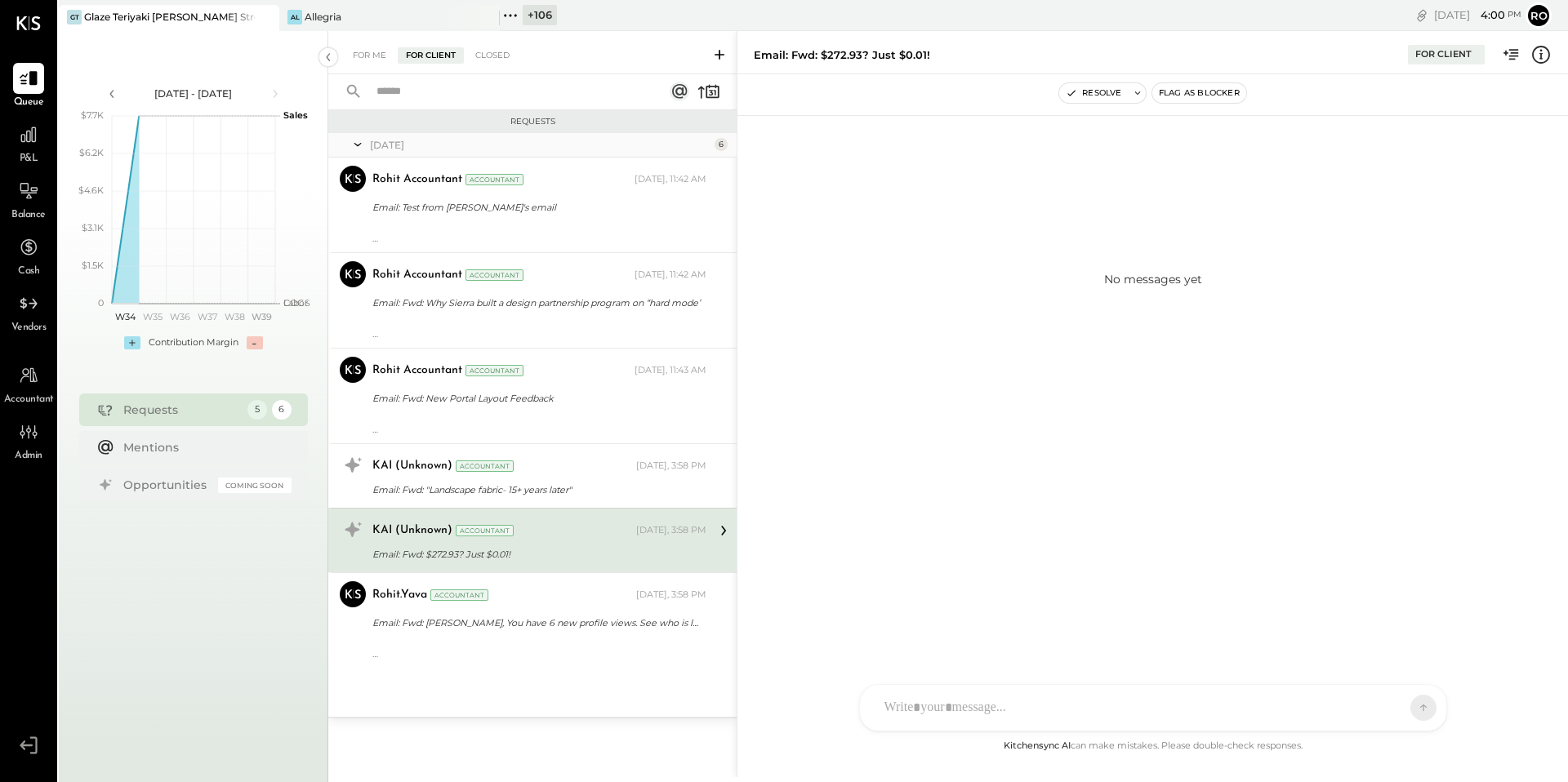
click at [1160, 318] on div "No messages yet" at bounding box center [1152, 278] width 831 height 326
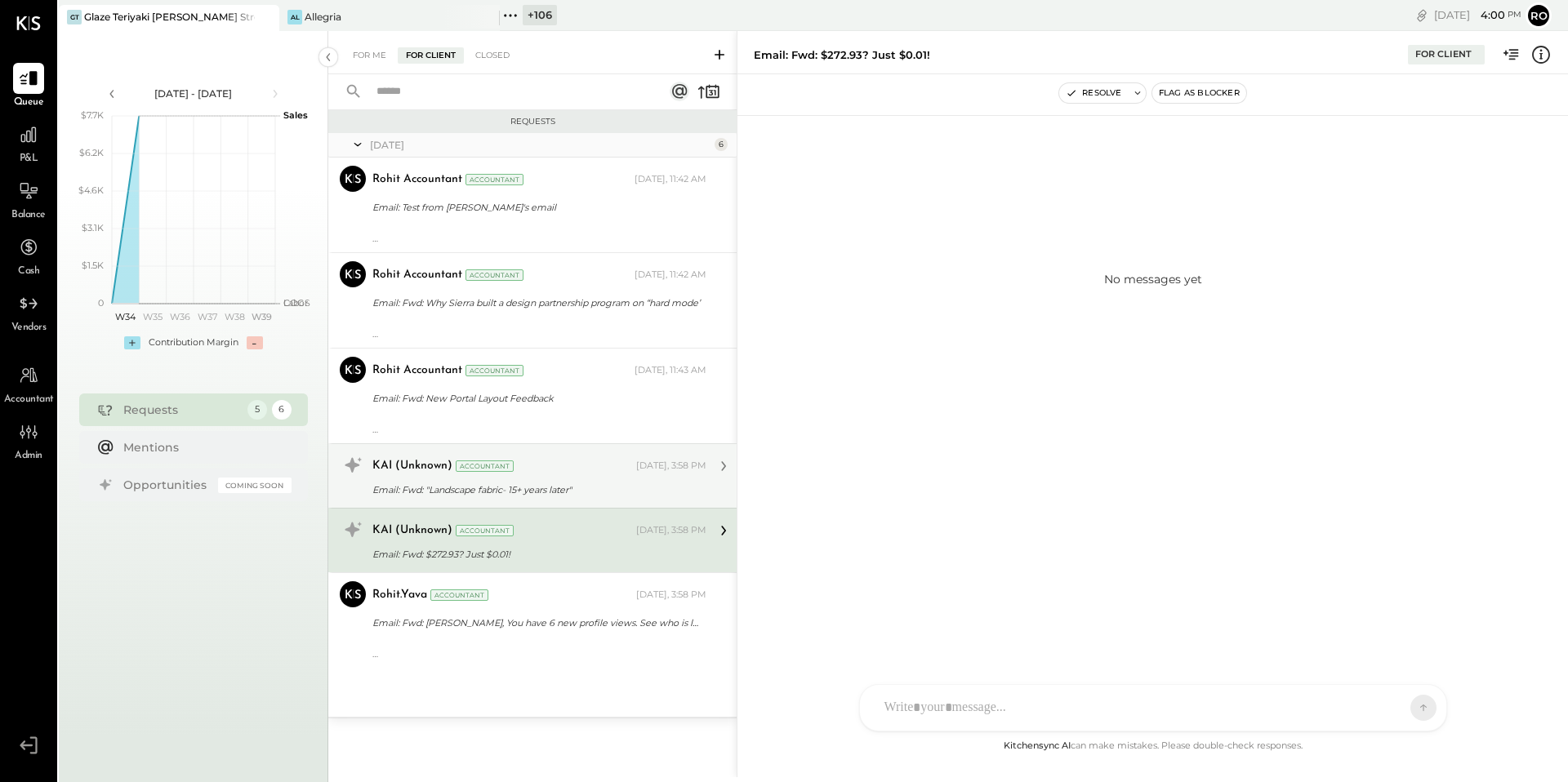
click at [608, 492] on div "Email: Fwd: "Landscape fabric- 15+ years later"" at bounding box center [537, 489] width 329 height 16
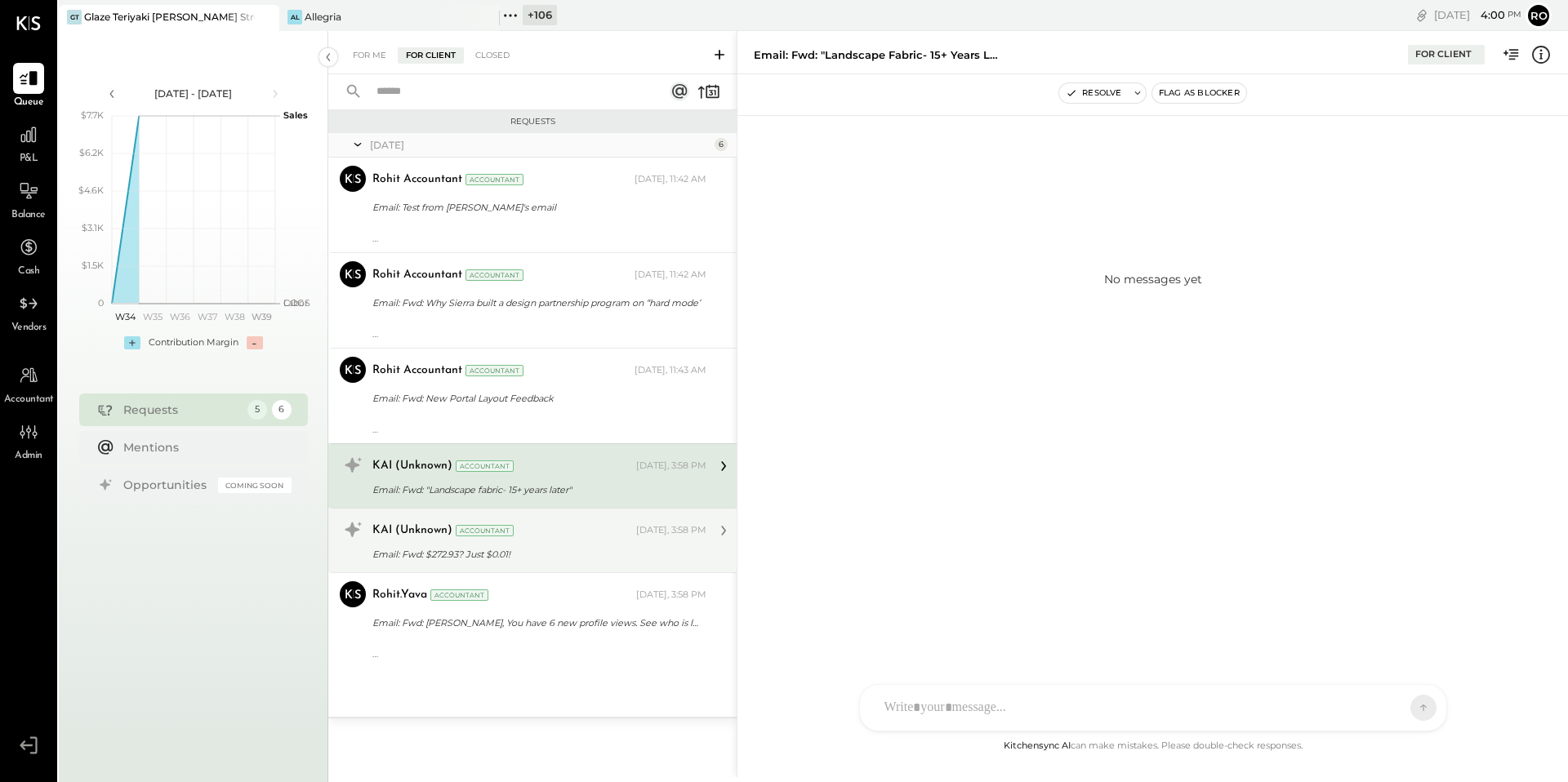
click at [608, 512] on div "KAI (Unknown) Accountant Today, 3:58 PM Email: Fwd: $272.93? Just $0.01!" at bounding box center [532, 540] width 408 height 65
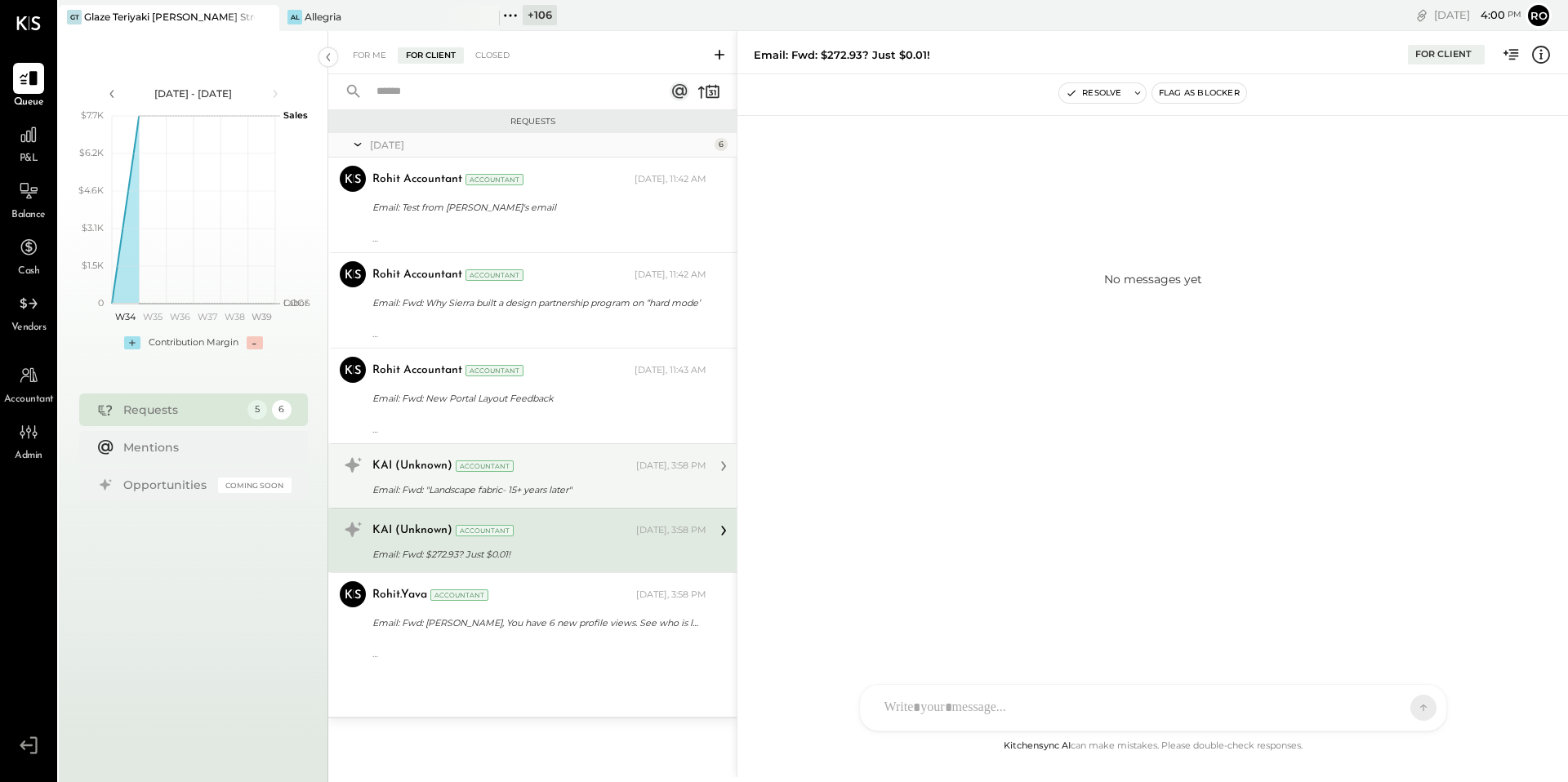
click at [607, 492] on div "Email: Fwd: "Landscape fabric- 15+ years later"" at bounding box center [537, 489] width 329 height 16
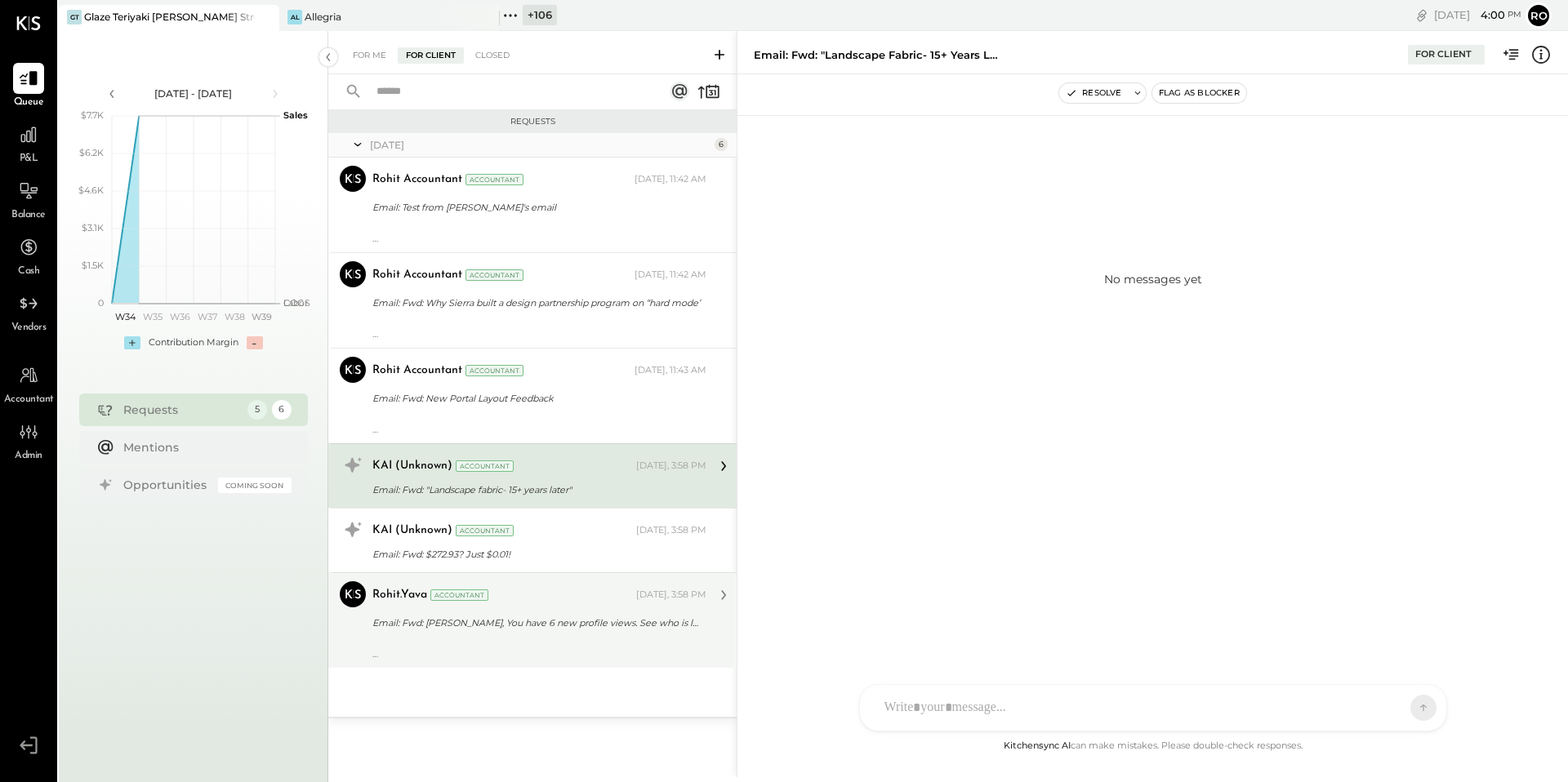
click at [600, 607] on div "rohit.yava Accountant Today, 3:58 PM" at bounding box center [539, 595] width 334 height 28
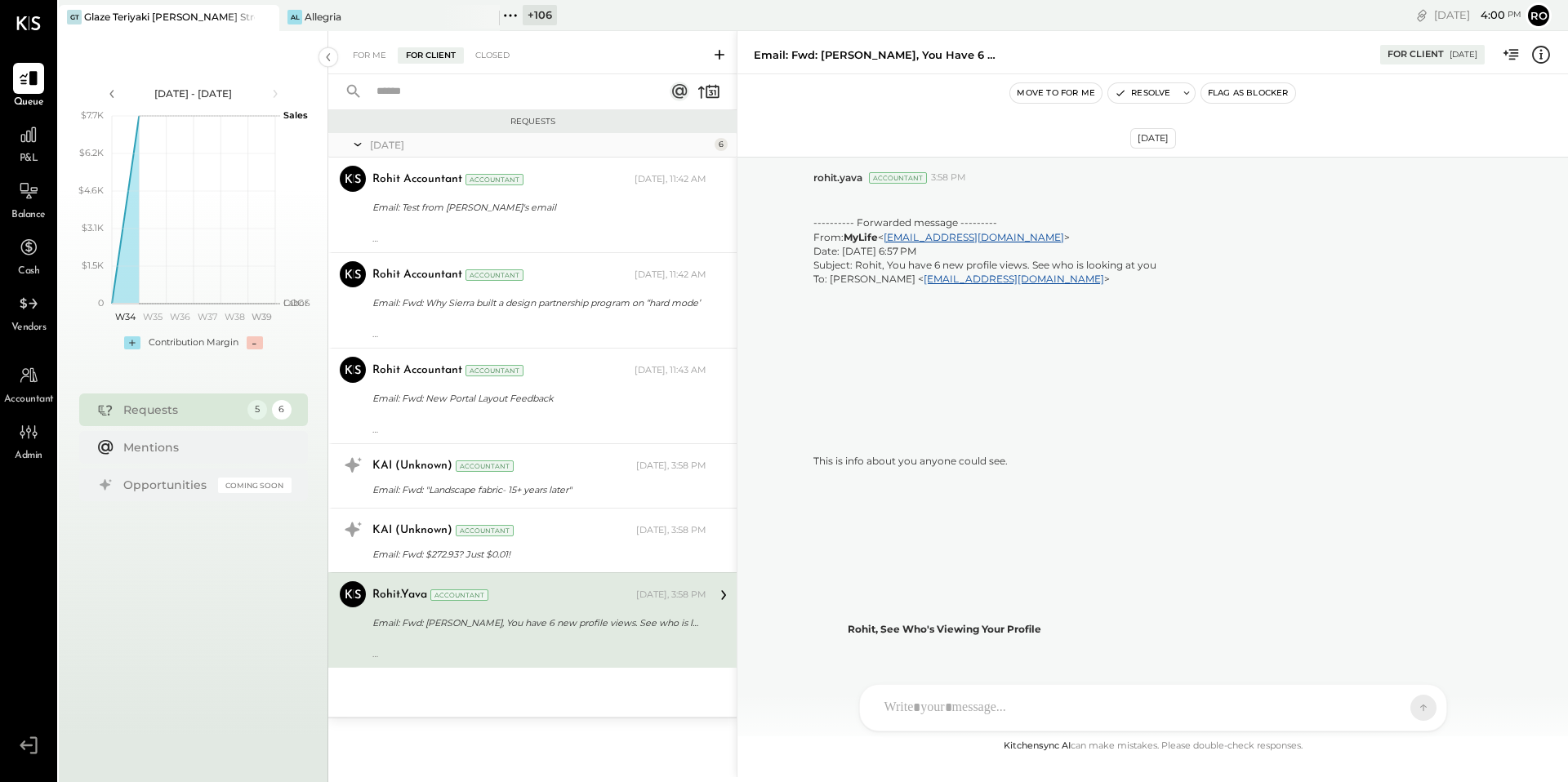
scroll to position [1347, 0]
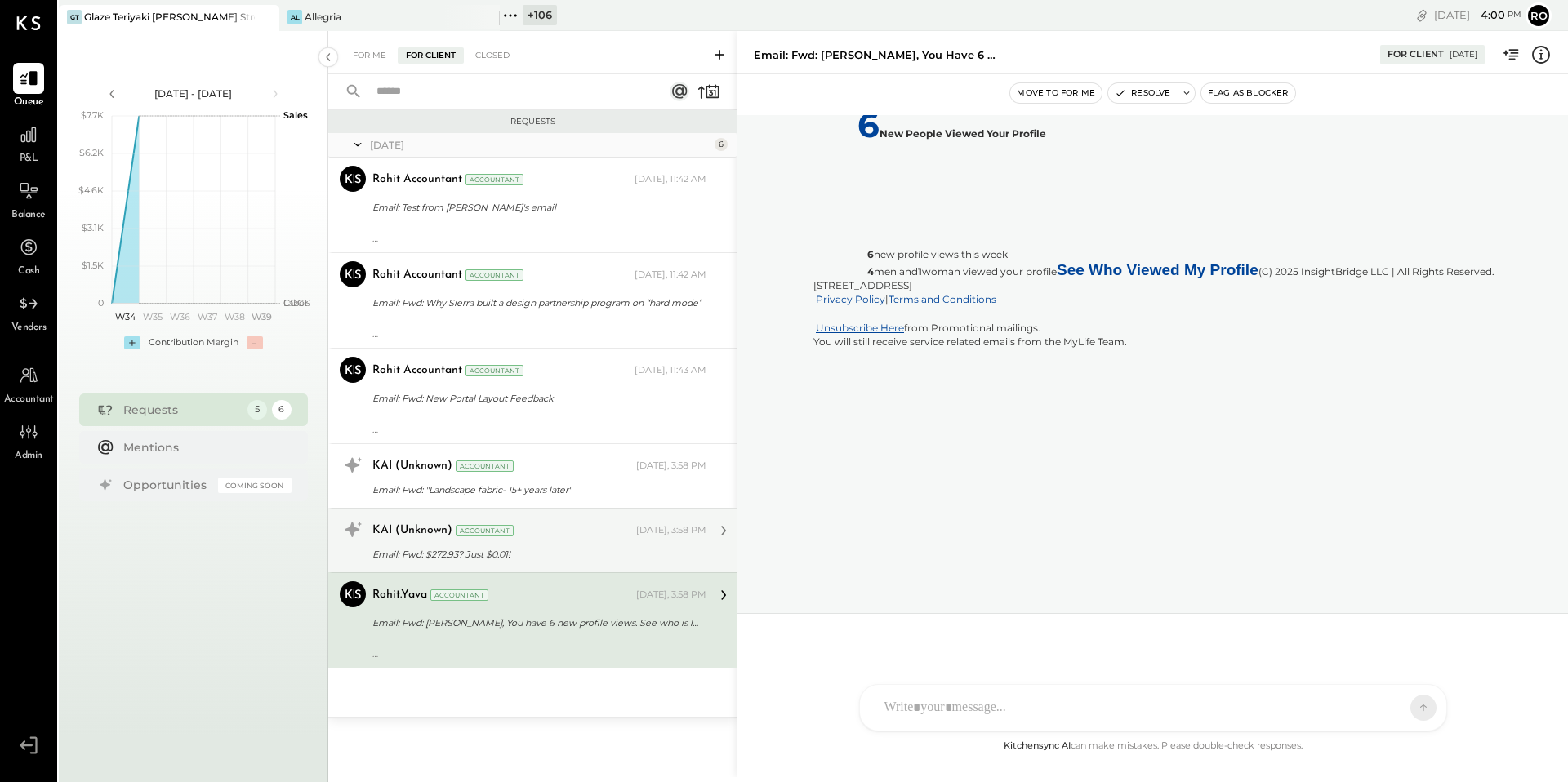
click at [598, 544] on div "Email: Fwd: $272.93? Just $0.01!" at bounding box center [537, 554] width 329 height 20
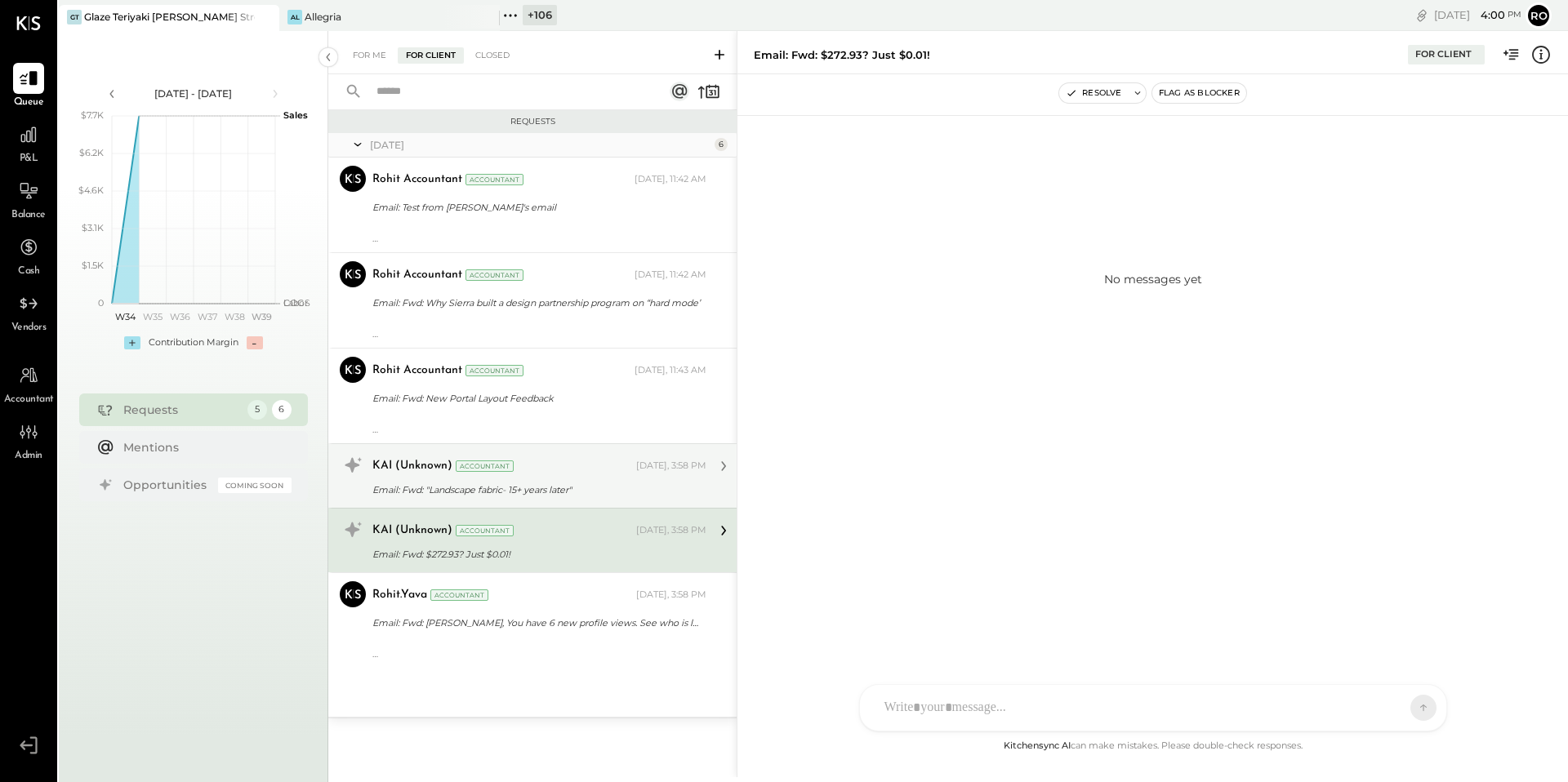
click at [596, 489] on div "Email: Fwd: "Landscape fabric- 15+ years later"" at bounding box center [537, 489] width 329 height 16
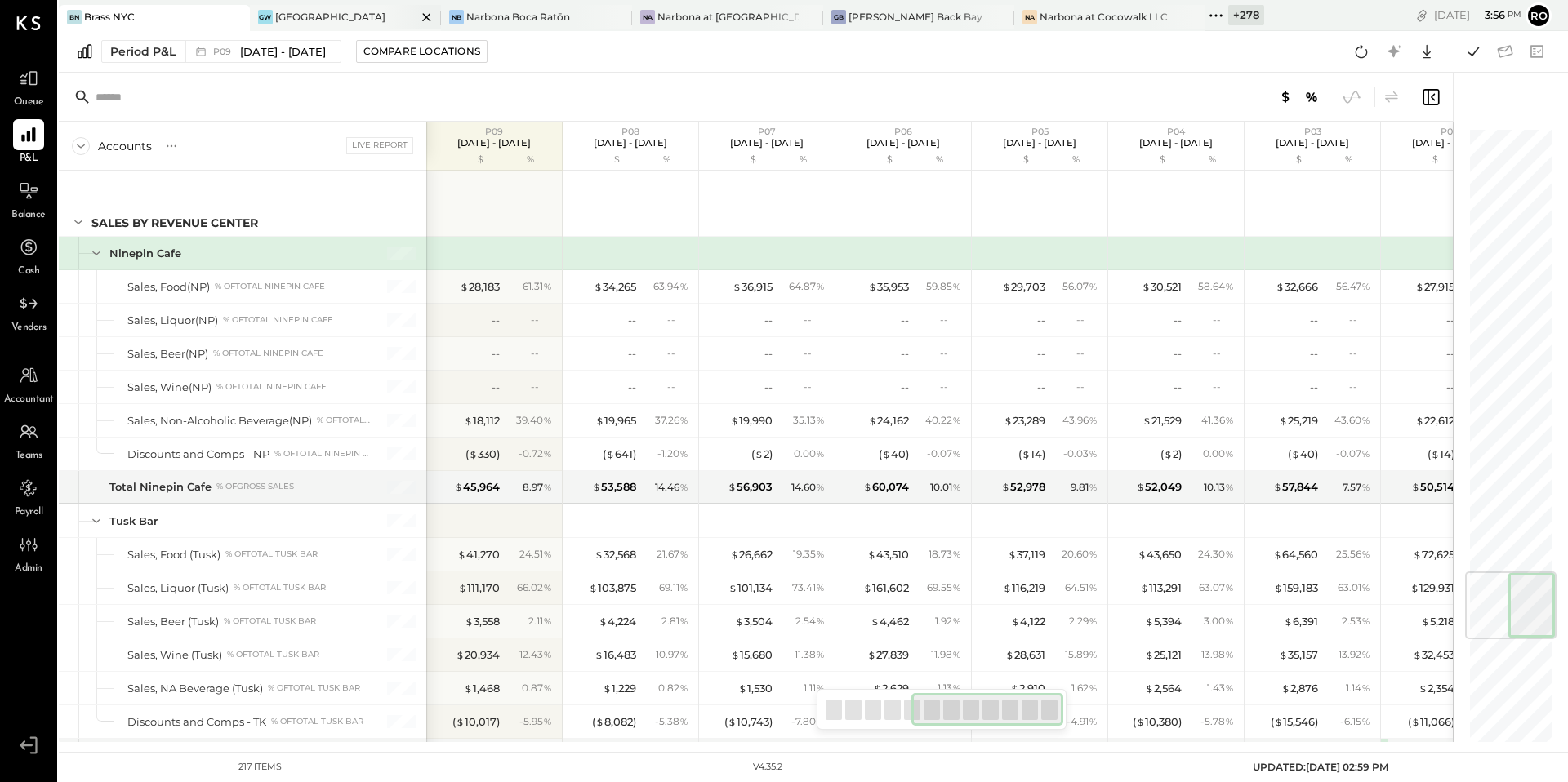
scroll to position [0, 609]
